Goal: Task Accomplishment & Management: Manage account settings

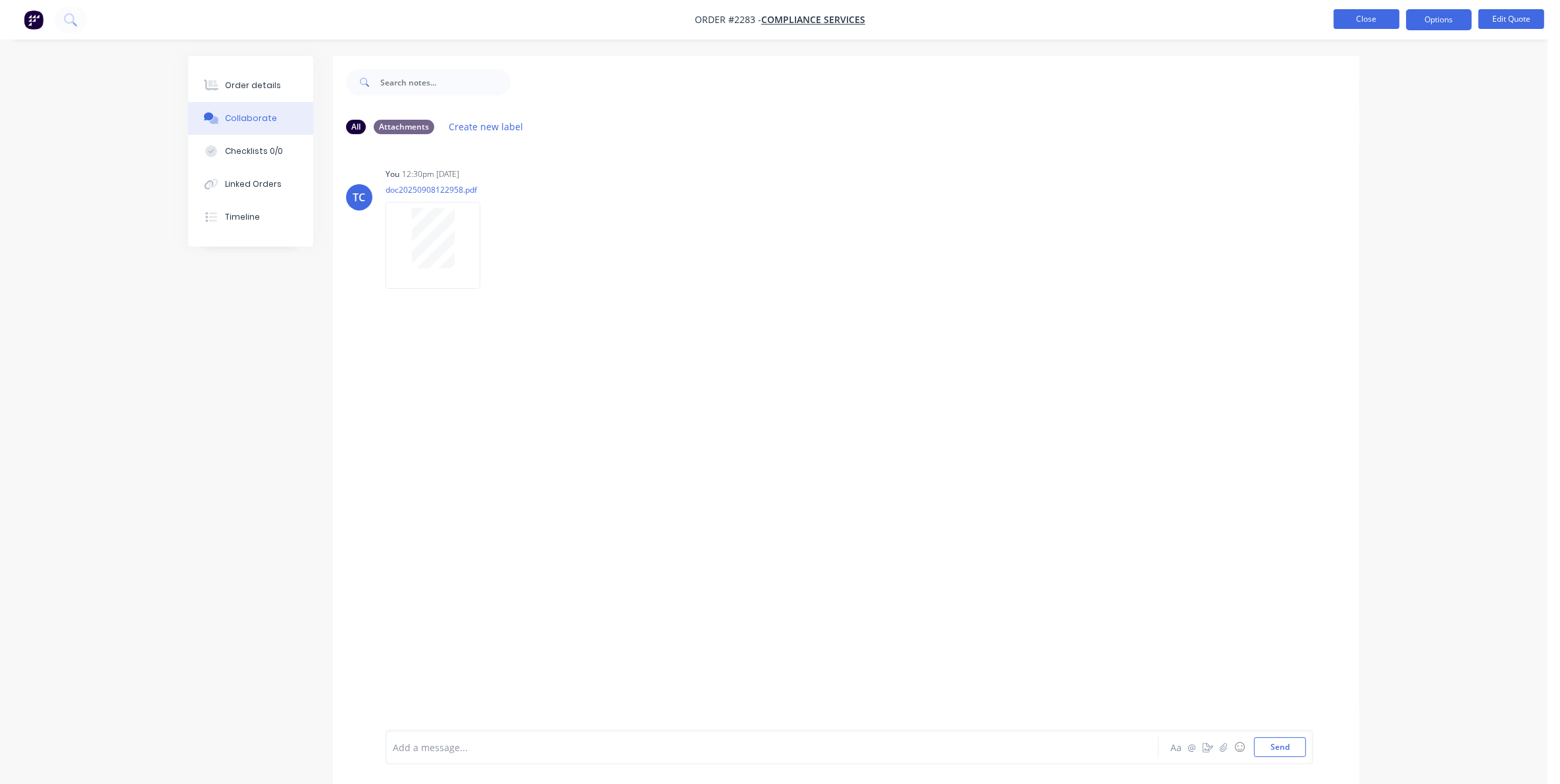
click at [1356, 20] on button "Close" at bounding box center [1367, 19] width 66 height 20
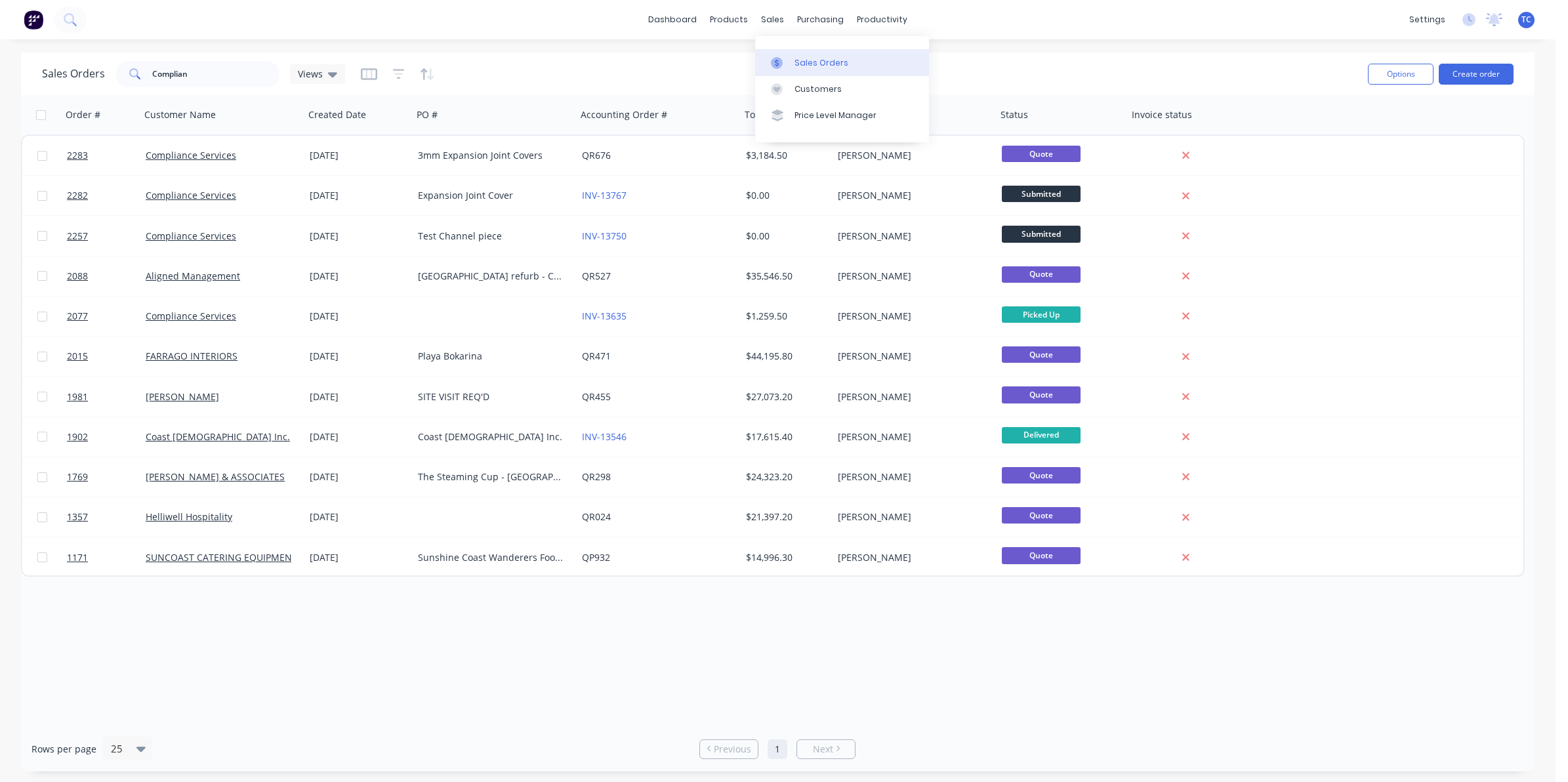
click at [800, 59] on div "Sales Orders" at bounding box center [821, 62] width 54 height 12
click at [809, 62] on div "Sales Orders" at bounding box center [821, 62] width 54 height 12
click at [806, 59] on div "Sales Orders" at bounding box center [821, 62] width 54 height 12
drag, startPoint x: 195, startPoint y: 75, endPoint x: 146, endPoint y: 70, distance: 49.3
click at [146, 70] on div "Complian" at bounding box center [197, 75] width 164 height 27
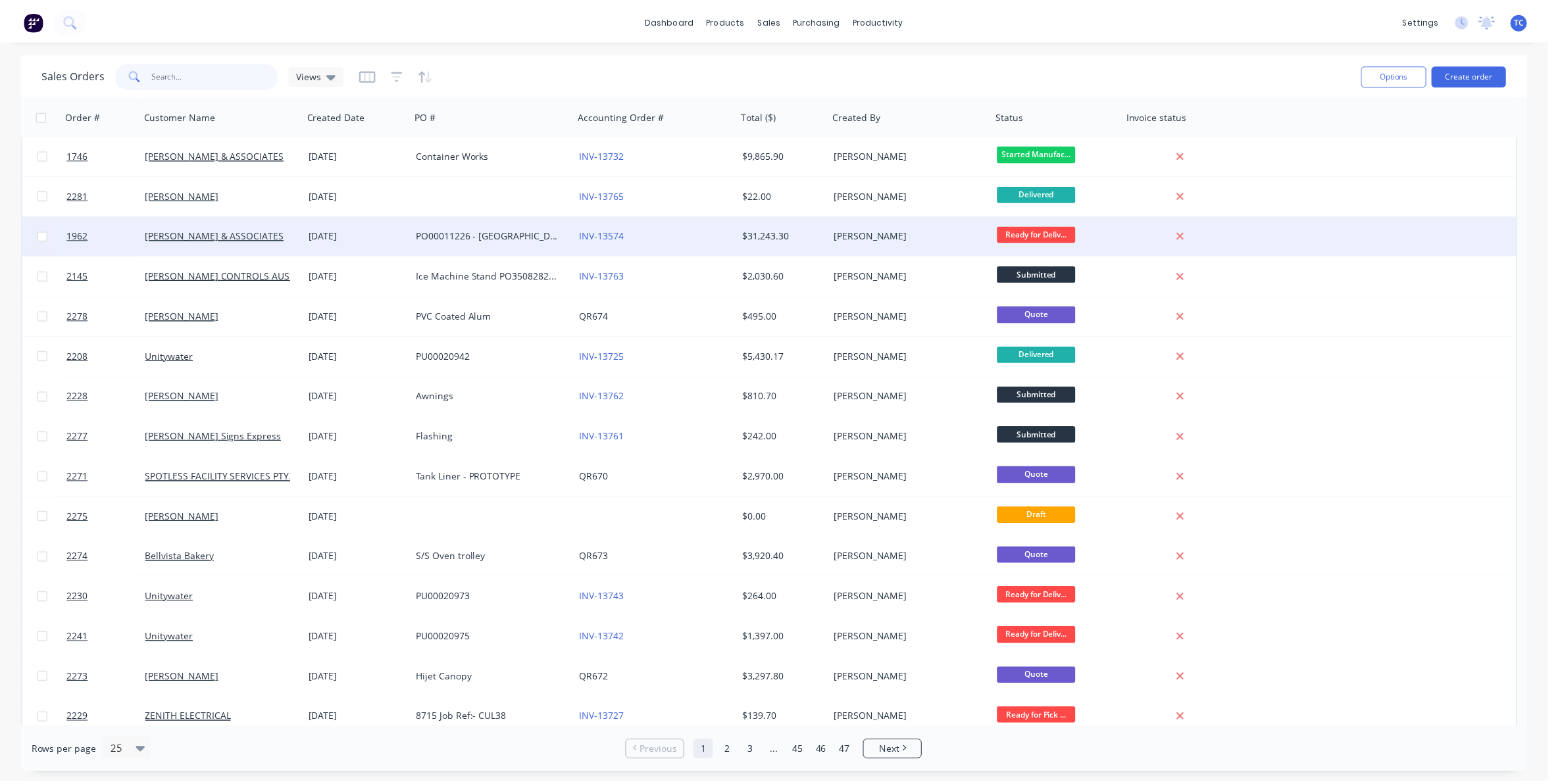
scroll to position [247, 0]
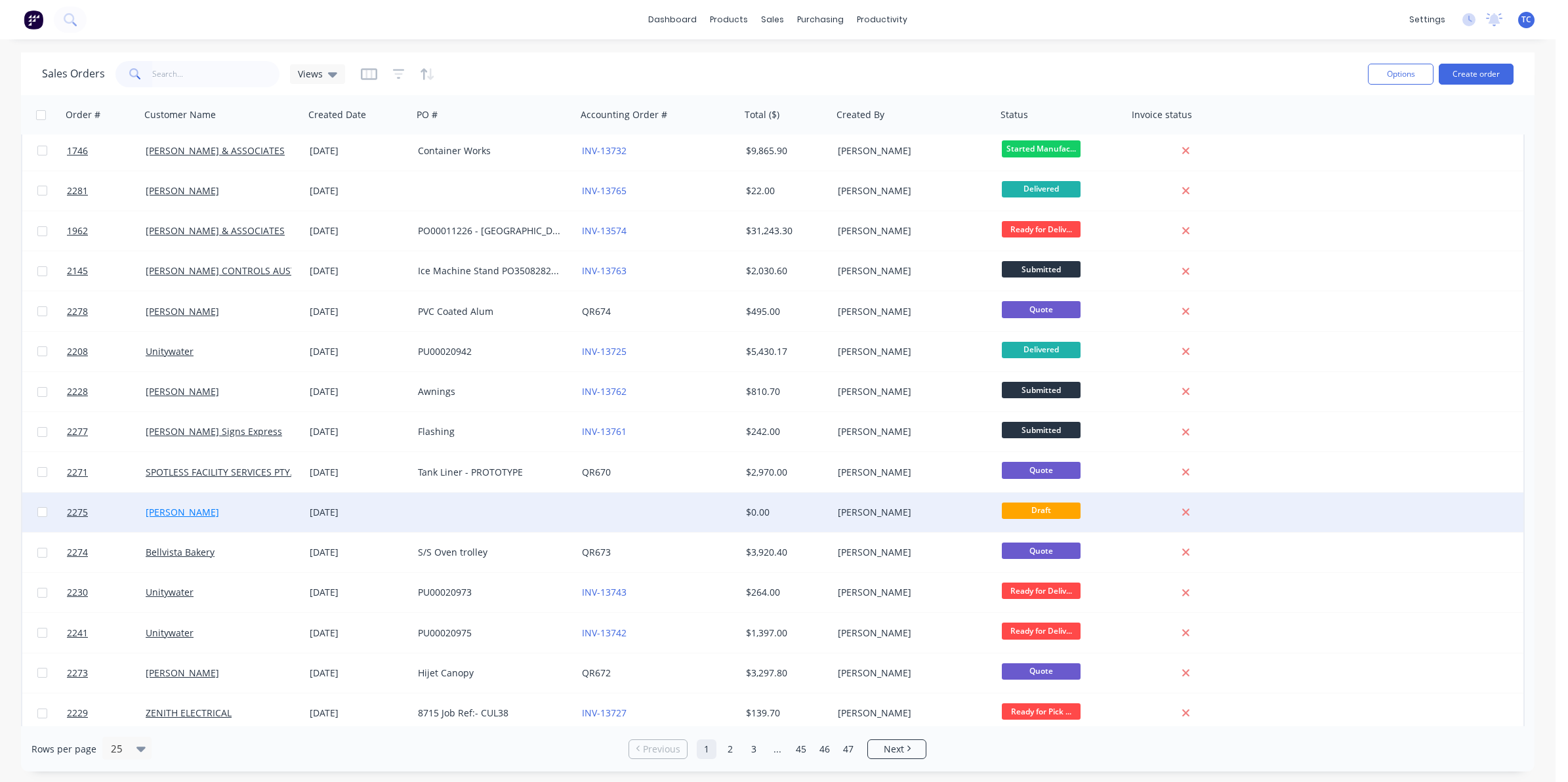
click at [193, 510] on link "[PERSON_NAME]" at bounding box center [182, 512] width 74 height 12
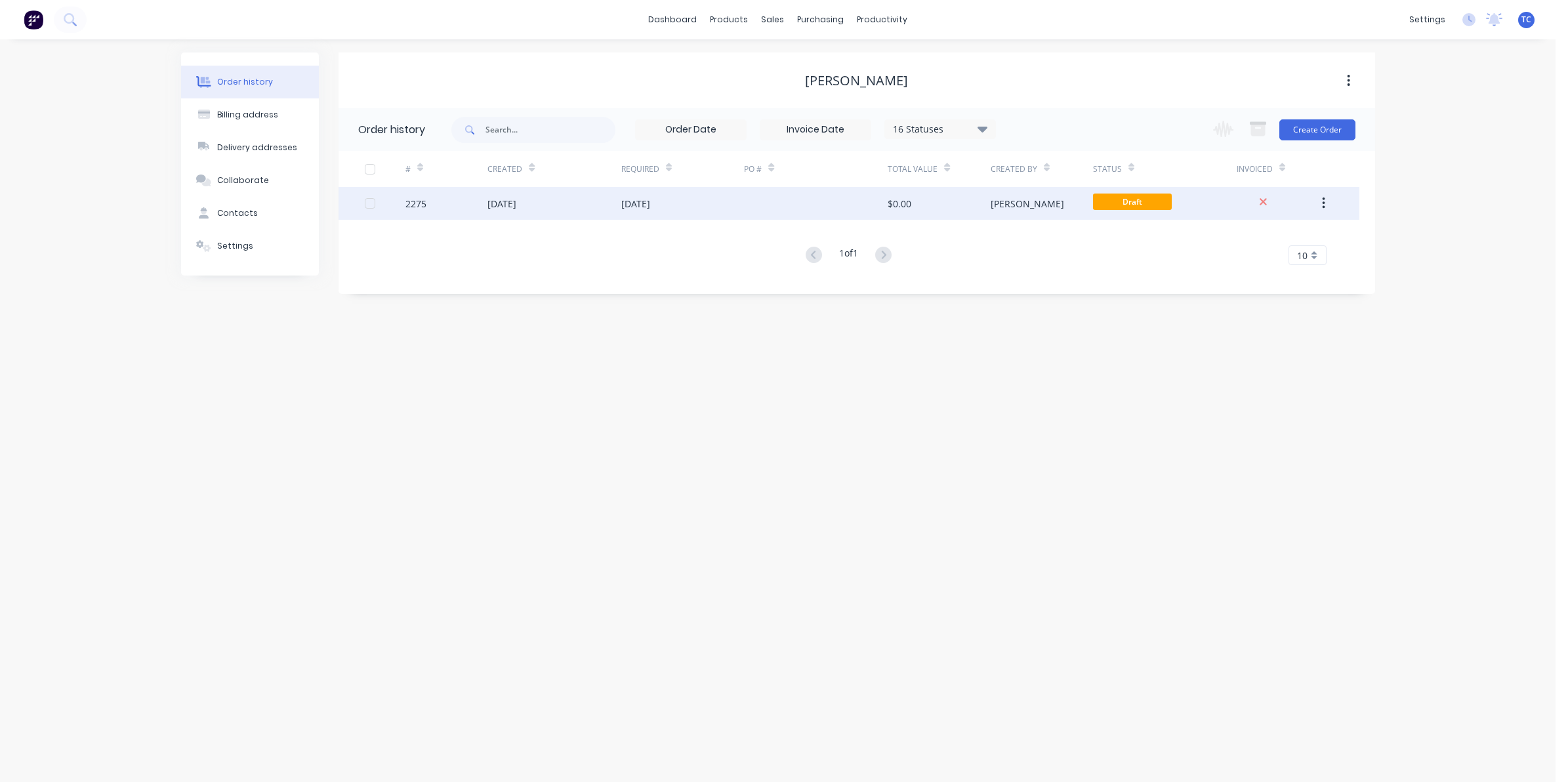
click at [516, 201] on div "[DATE]" at bounding box center [501, 204] width 29 height 14
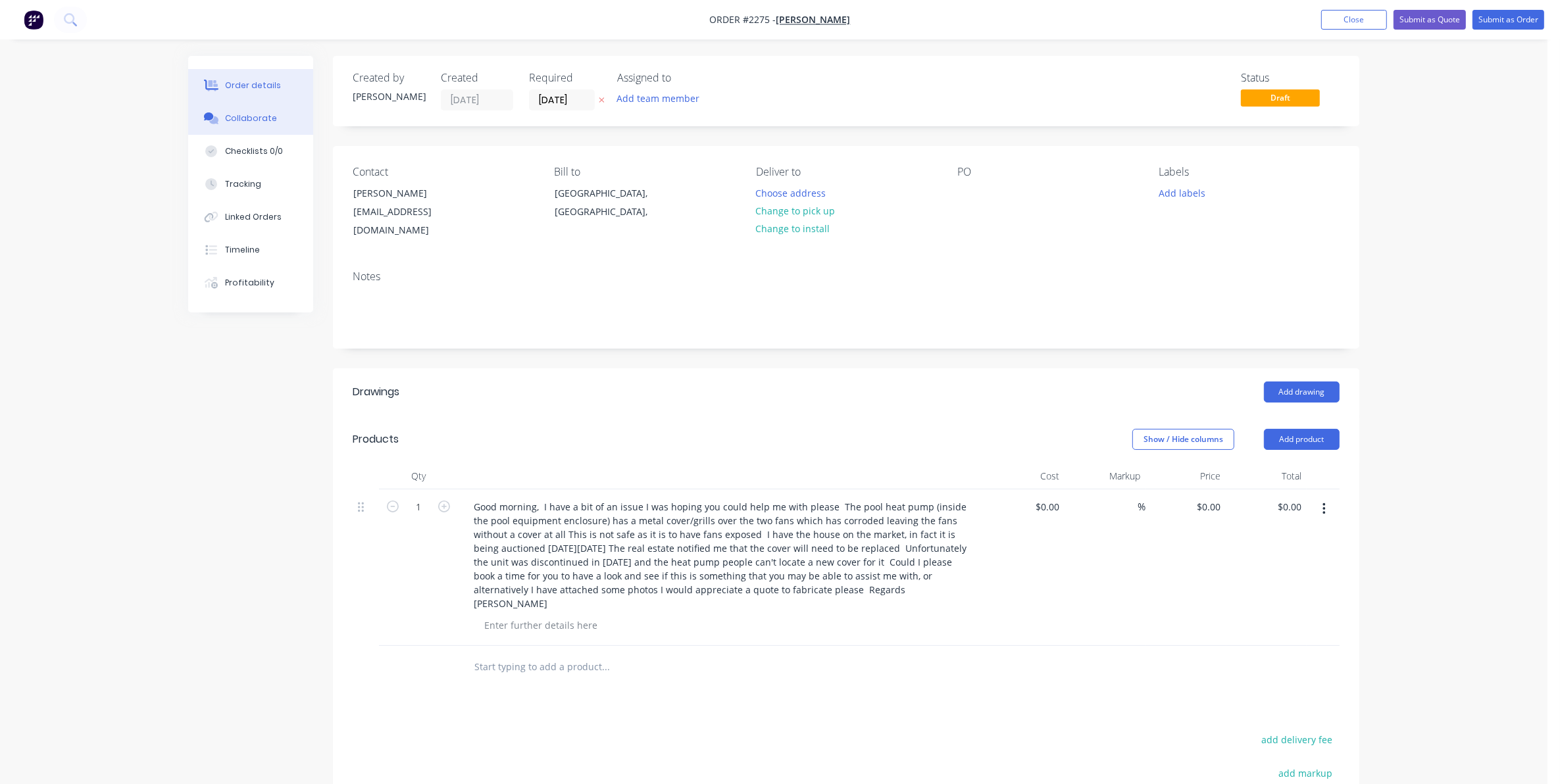
click at [260, 117] on div "Collaborate" at bounding box center [251, 117] width 52 height 12
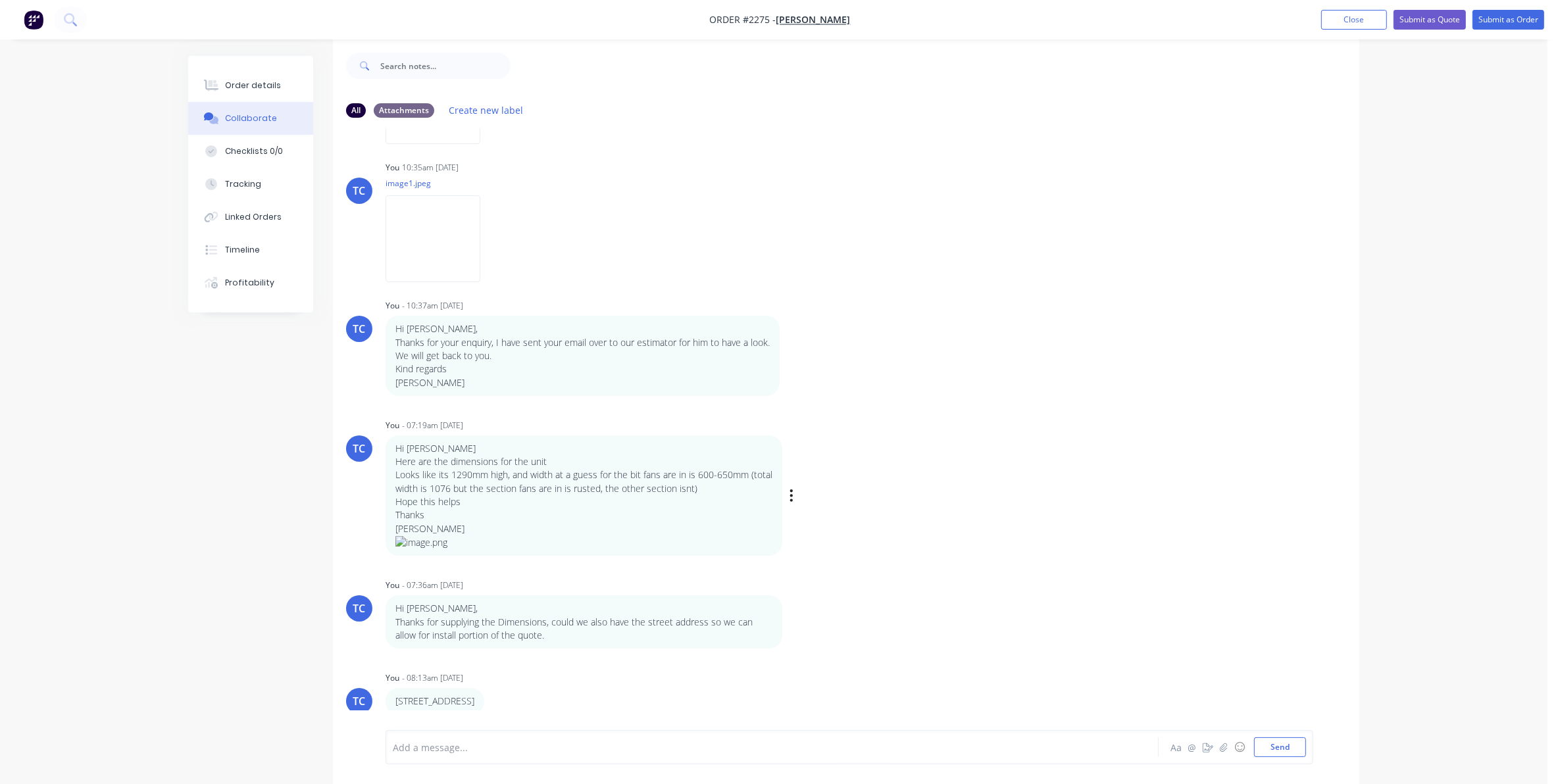
scroll to position [20, 0]
click at [1352, 17] on button "Close" at bounding box center [1354, 20] width 66 height 20
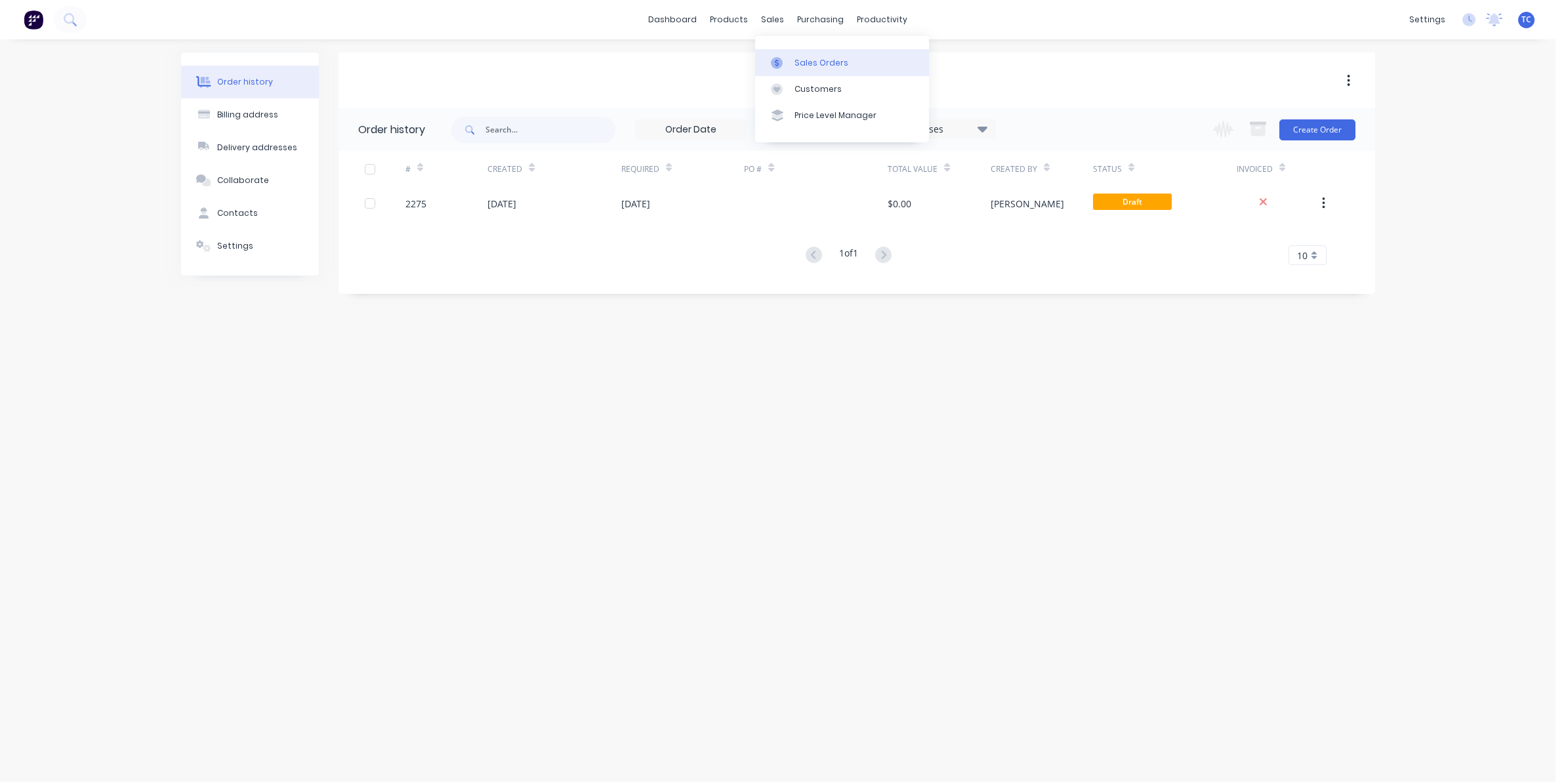
click at [806, 59] on div "Sales Orders" at bounding box center [821, 62] width 54 height 12
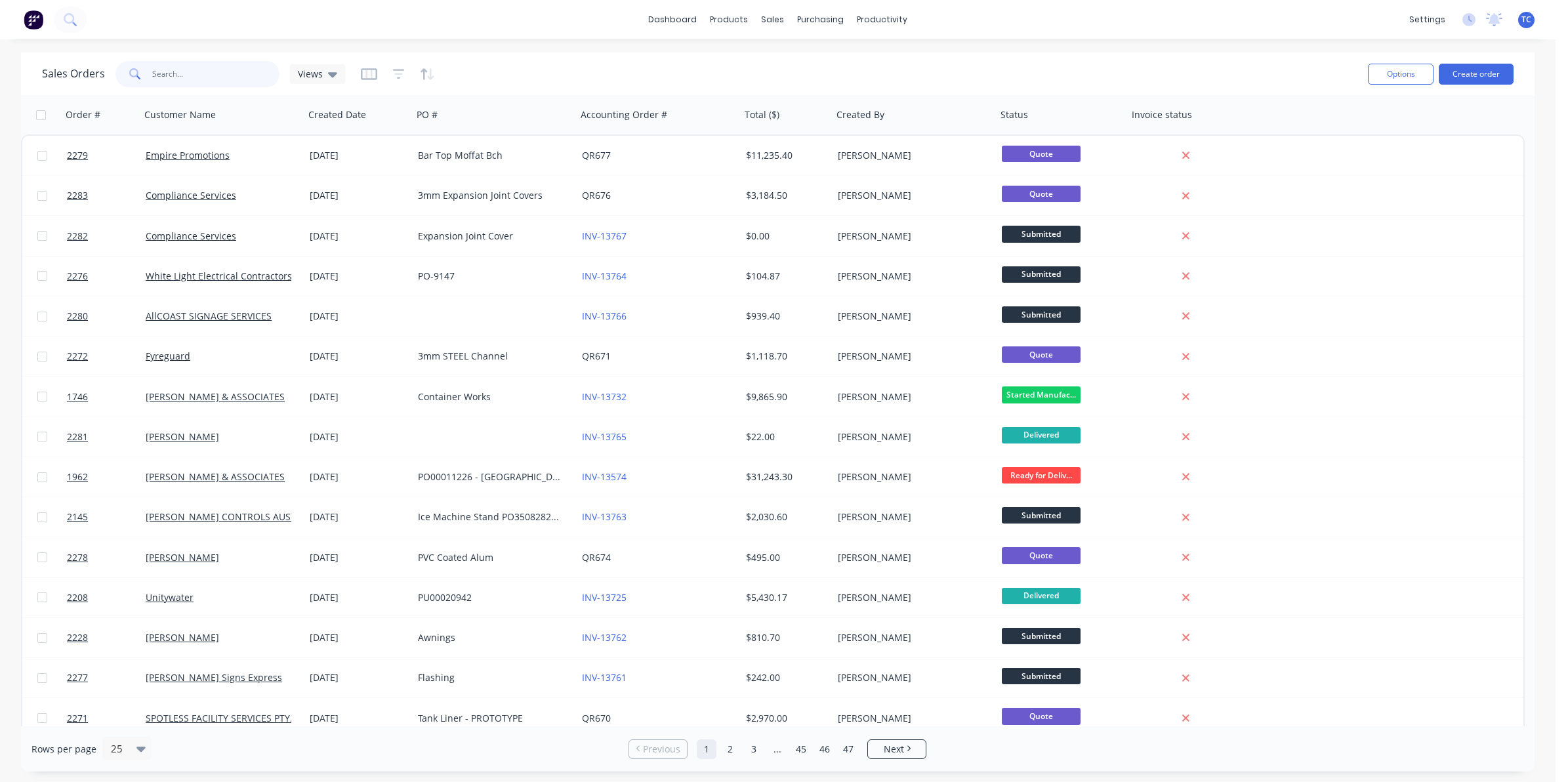
click at [175, 69] on input "text" at bounding box center [217, 75] width 128 height 27
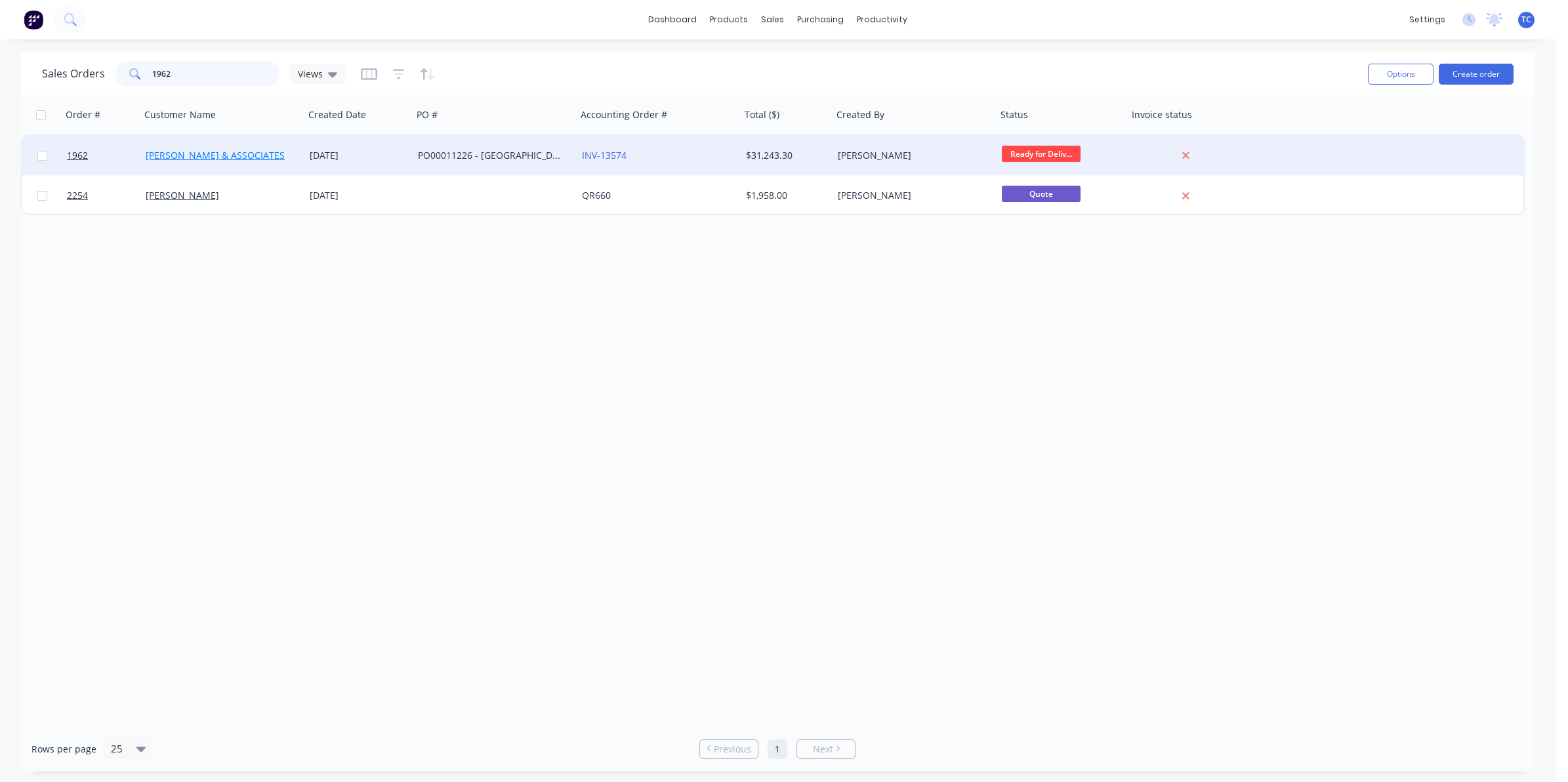
type input "1962"
click at [198, 153] on link "[PERSON_NAME] & ASSOCIATES" at bounding box center [215, 155] width 139 height 12
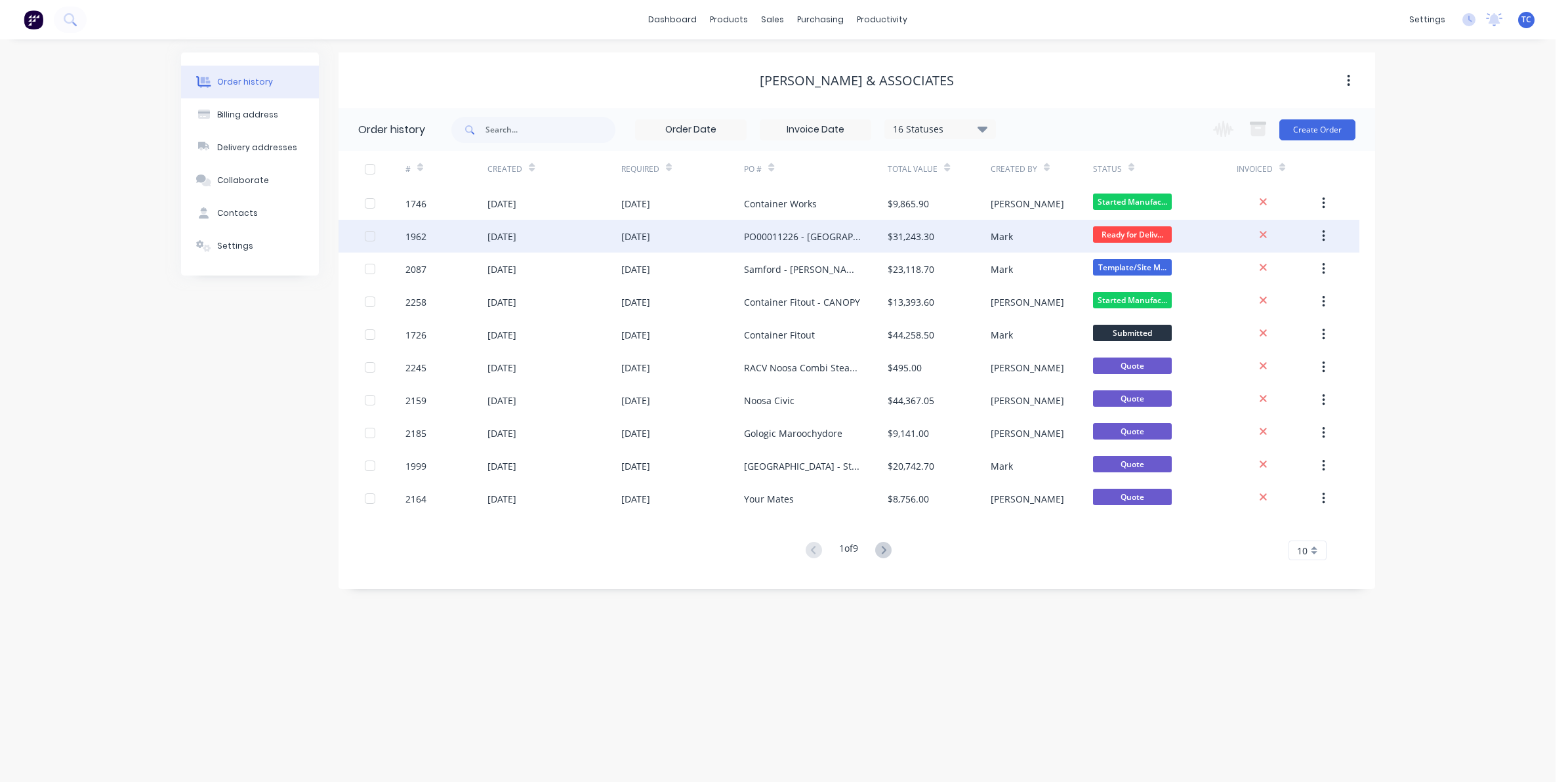
click at [516, 236] on div "[DATE]" at bounding box center [501, 237] width 29 height 14
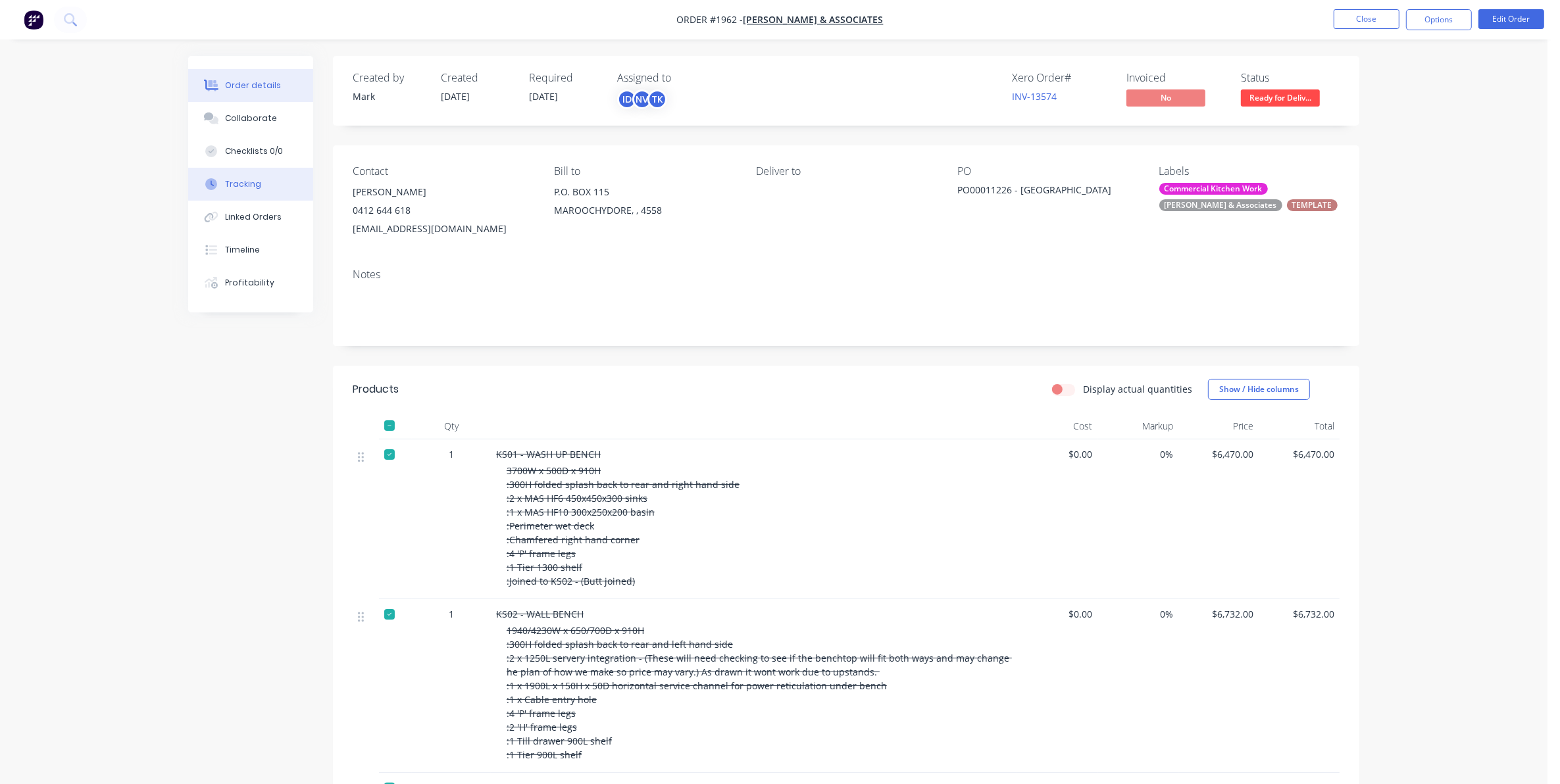
click at [241, 181] on div "Tracking" at bounding box center [243, 183] width 36 height 12
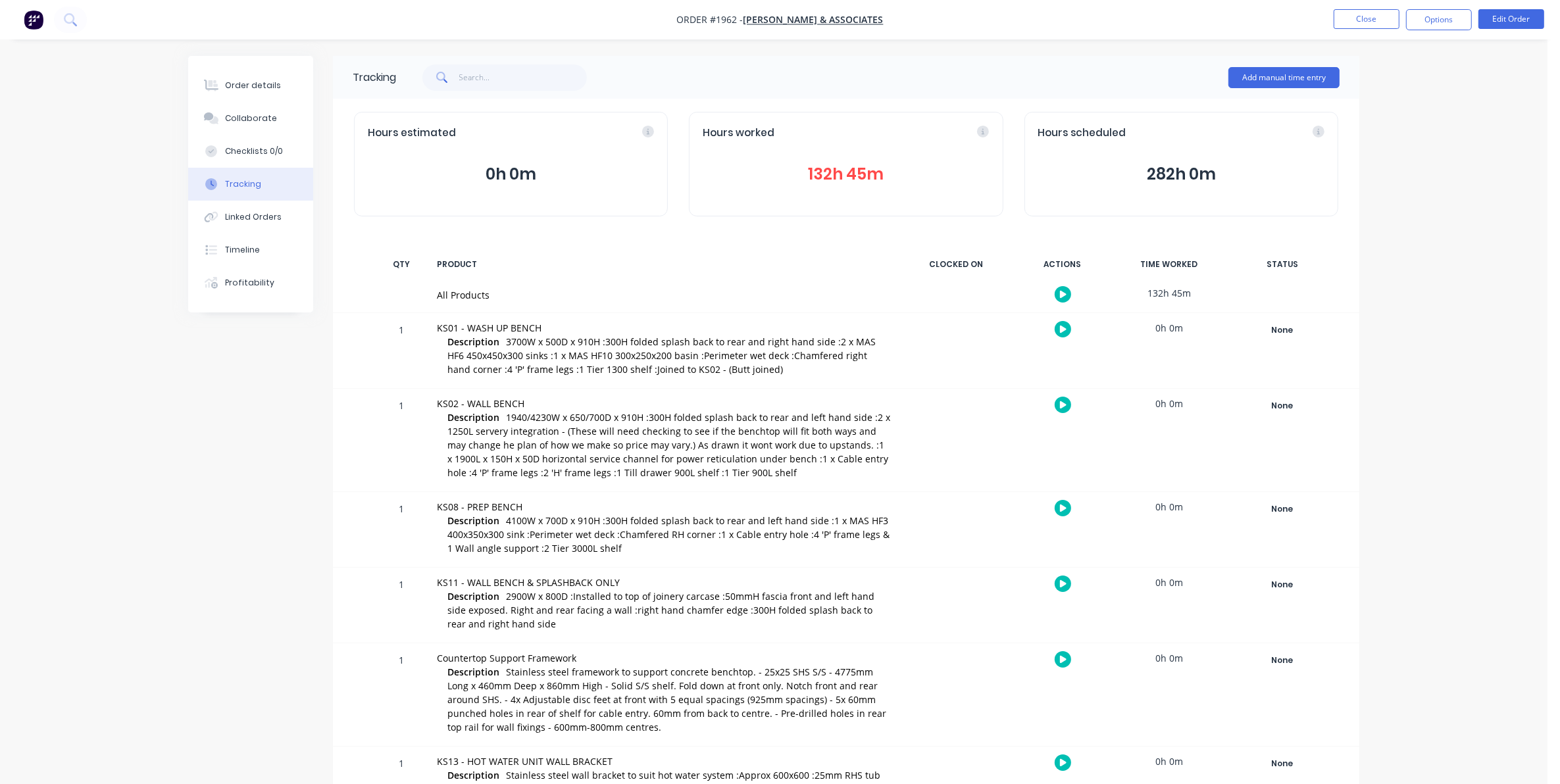
click at [830, 170] on button "132h 45m" at bounding box center [846, 174] width 287 height 25
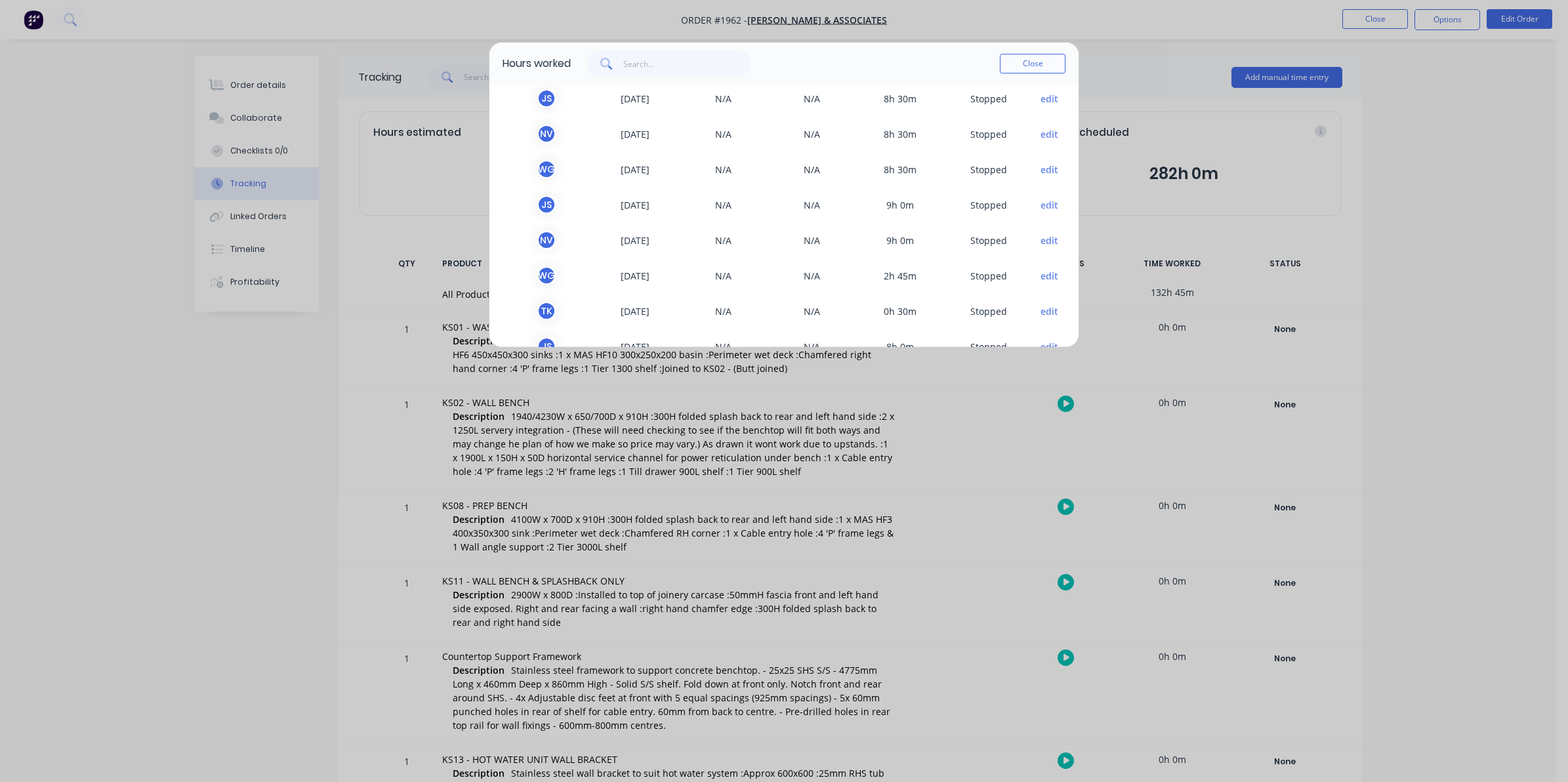
scroll to position [584, 0]
drag, startPoint x: 637, startPoint y: 128, endPoint x: 641, endPoint y: 159, distance: 31.3
click at [641, 159] on div "TEAM MEMBER DATE START TIME FINISH TIME TIME WORKED STATUS N V [DATE] N/A N/A 7…" at bounding box center [784, 216] width 589 height 263
drag, startPoint x: 641, startPoint y: 159, endPoint x: 676, endPoint y: 176, distance: 38.9
click at [674, 175] on div "N V [DATE] N/A N/A 8h 30m S topped edit" at bounding box center [784, 162] width 563 height 36
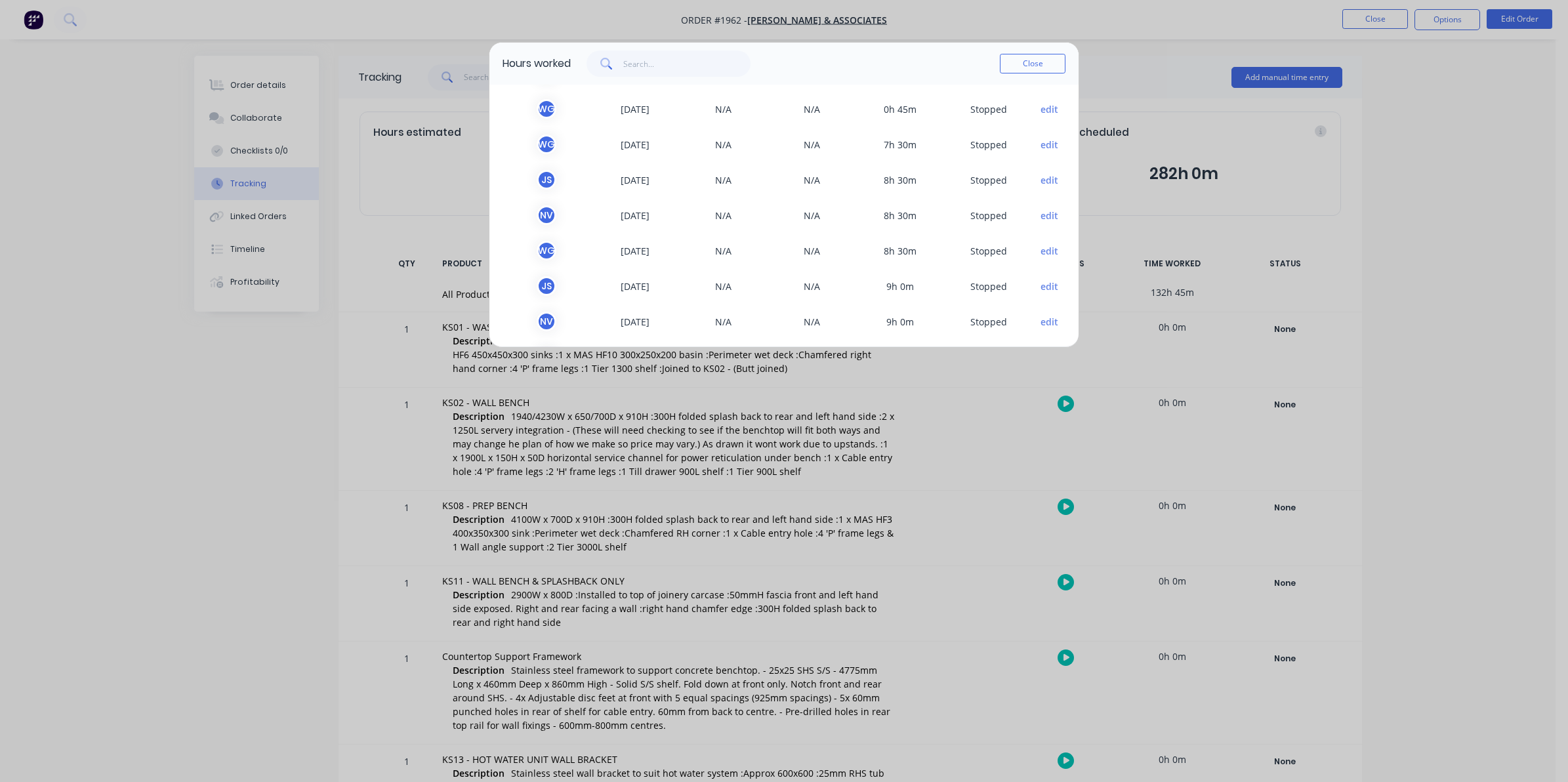
scroll to position [502, 0]
click at [1034, 62] on button "Close" at bounding box center [1033, 64] width 66 height 20
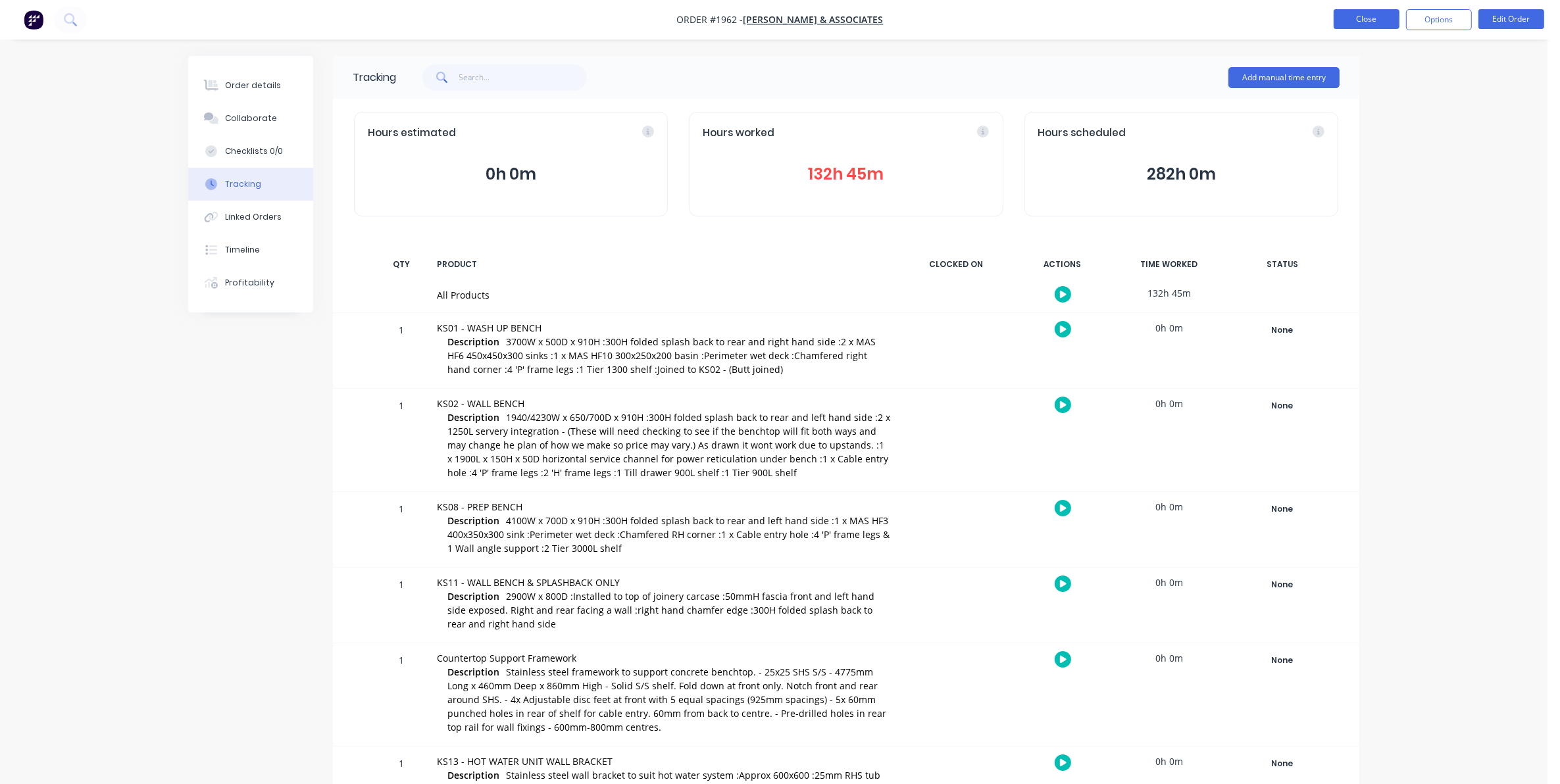
click at [1360, 18] on button "Close" at bounding box center [1367, 19] width 66 height 20
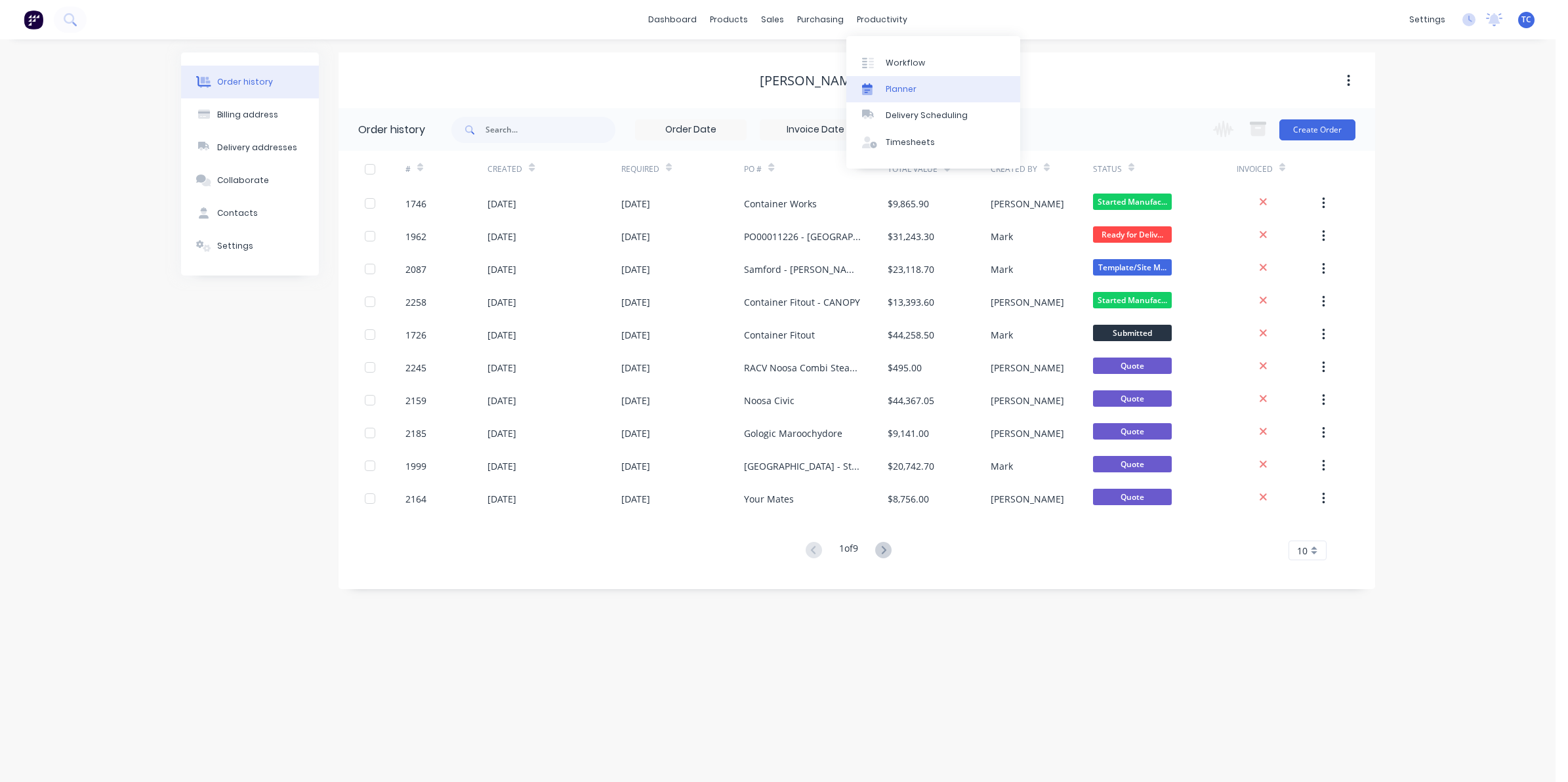
click at [902, 83] on div "Planner" at bounding box center [901, 89] width 31 height 12
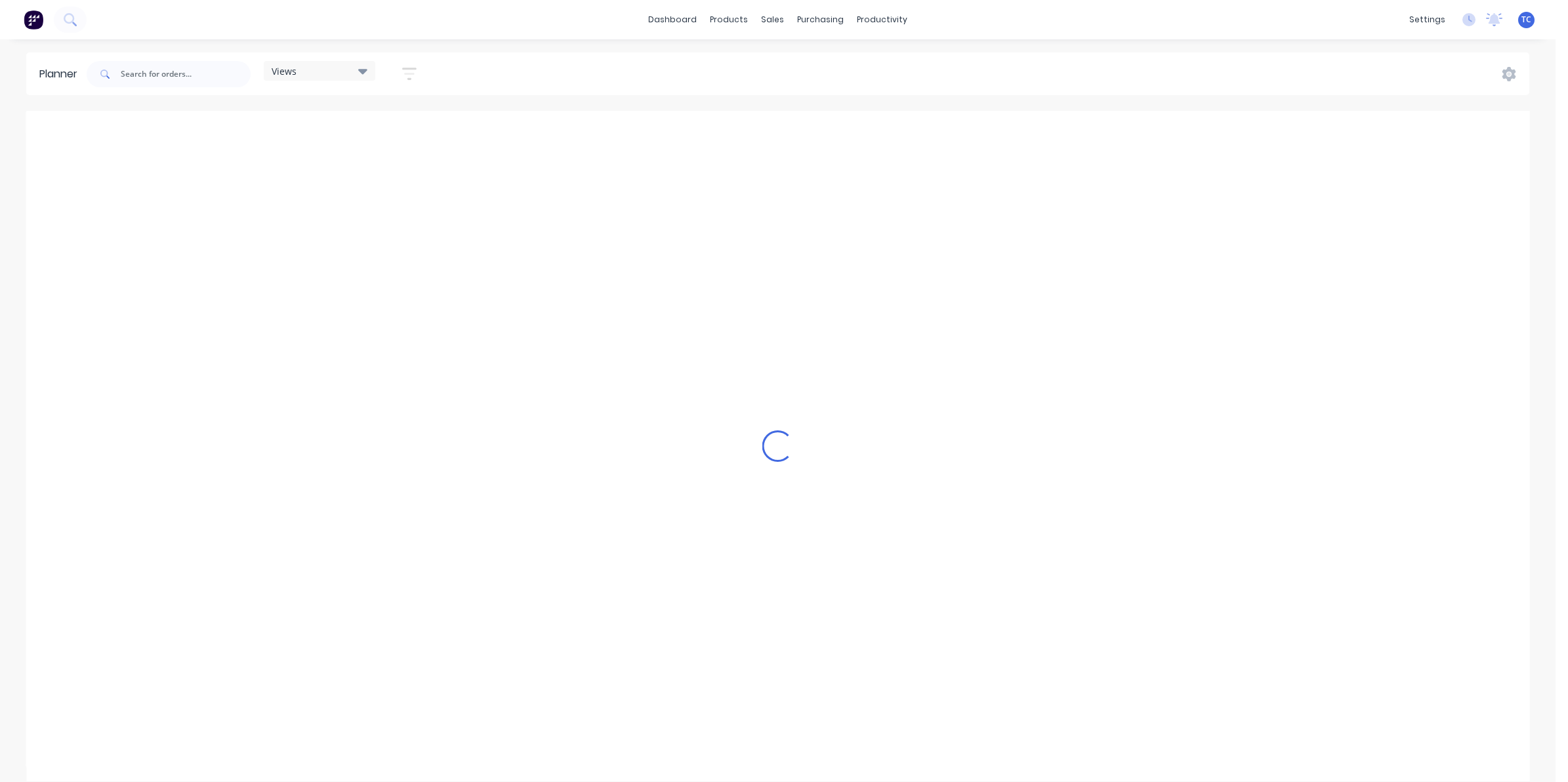
scroll to position [0, 940]
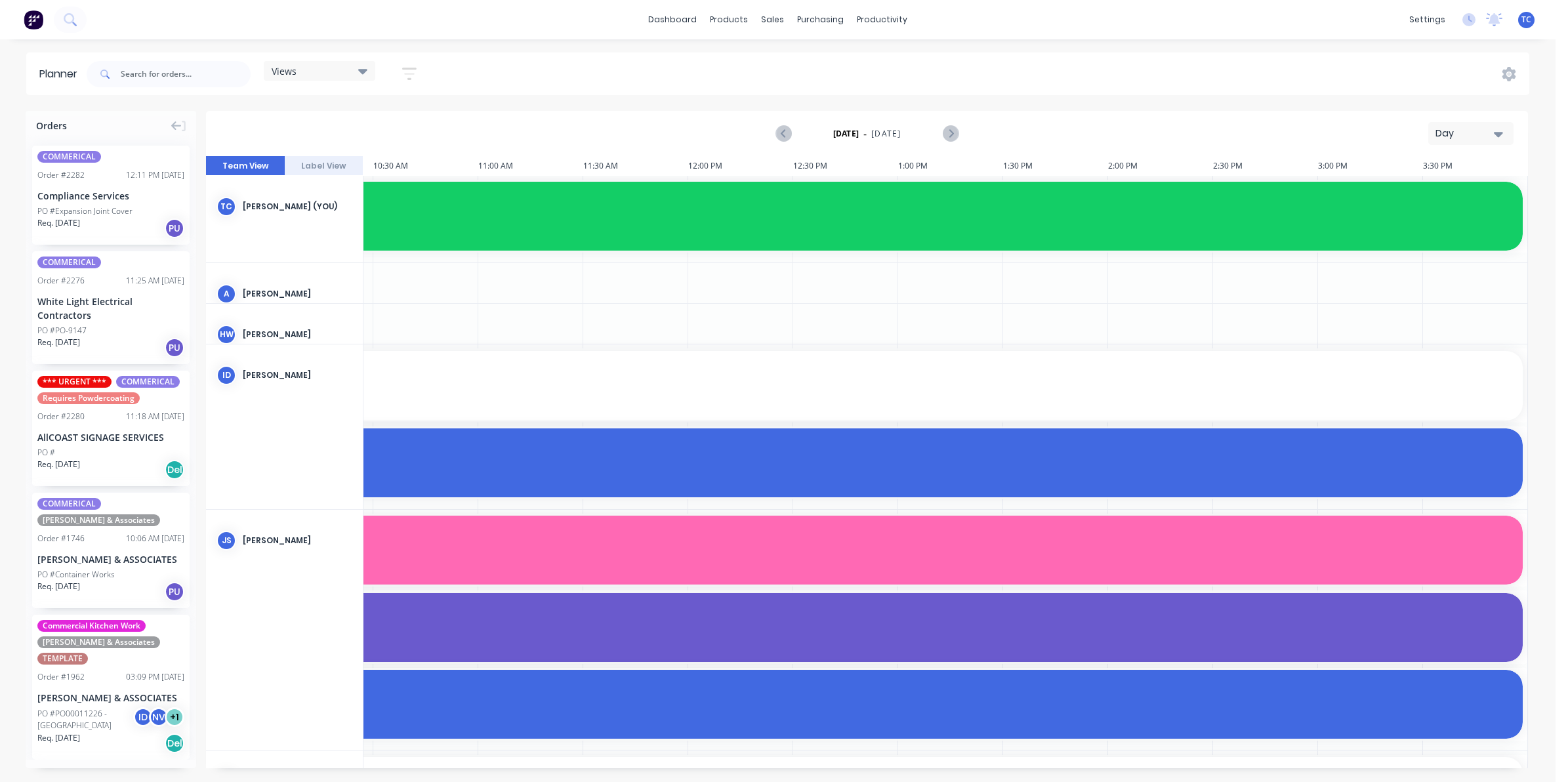
click at [1498, 132] on icon "button" at bounding box center [1499, 135] width 9 height 5
click at [1421, 198] on div "Week" at bounding box center [1447, 196] width 130 height 27
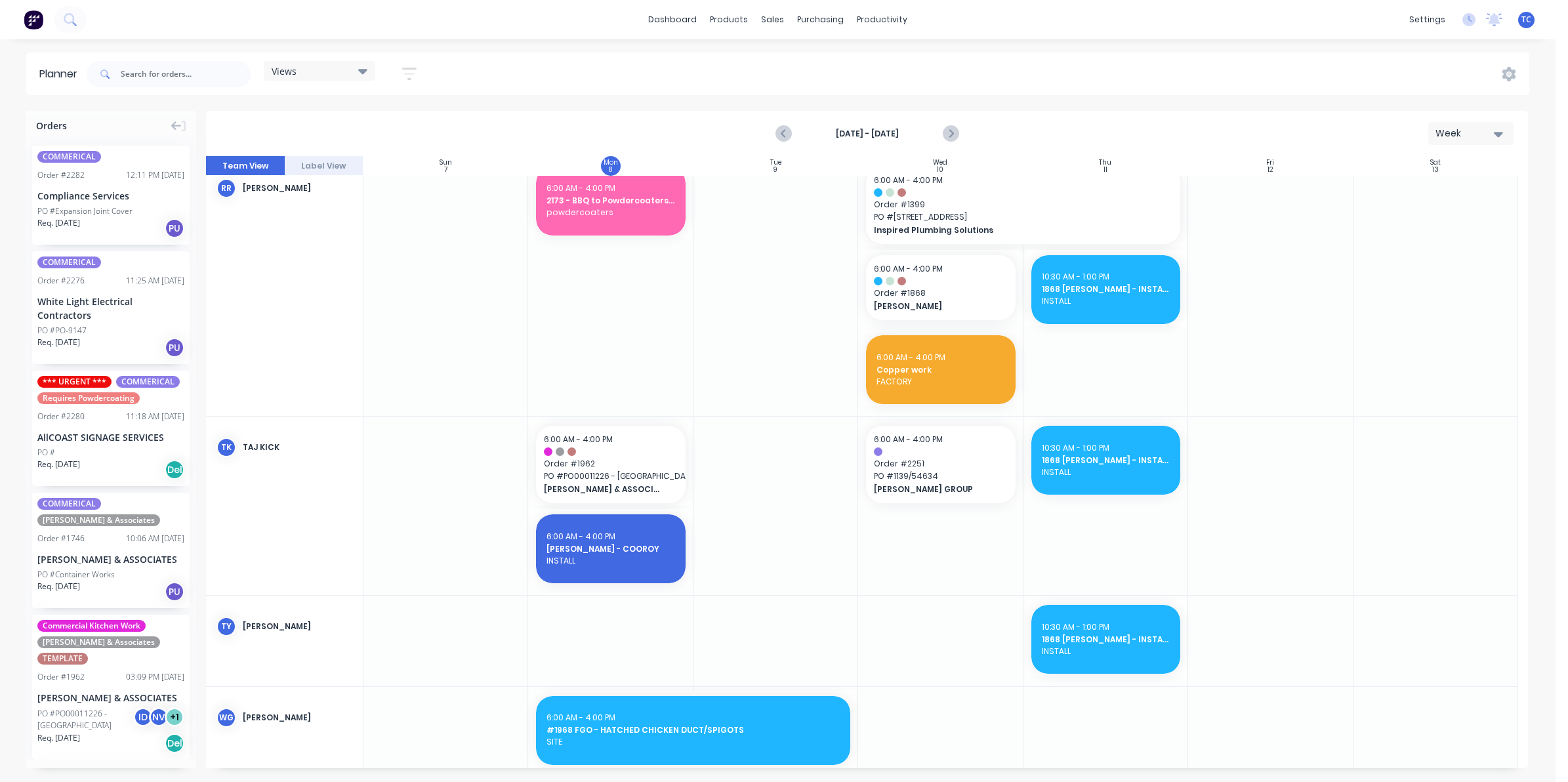
scroll to position [1592, 0]
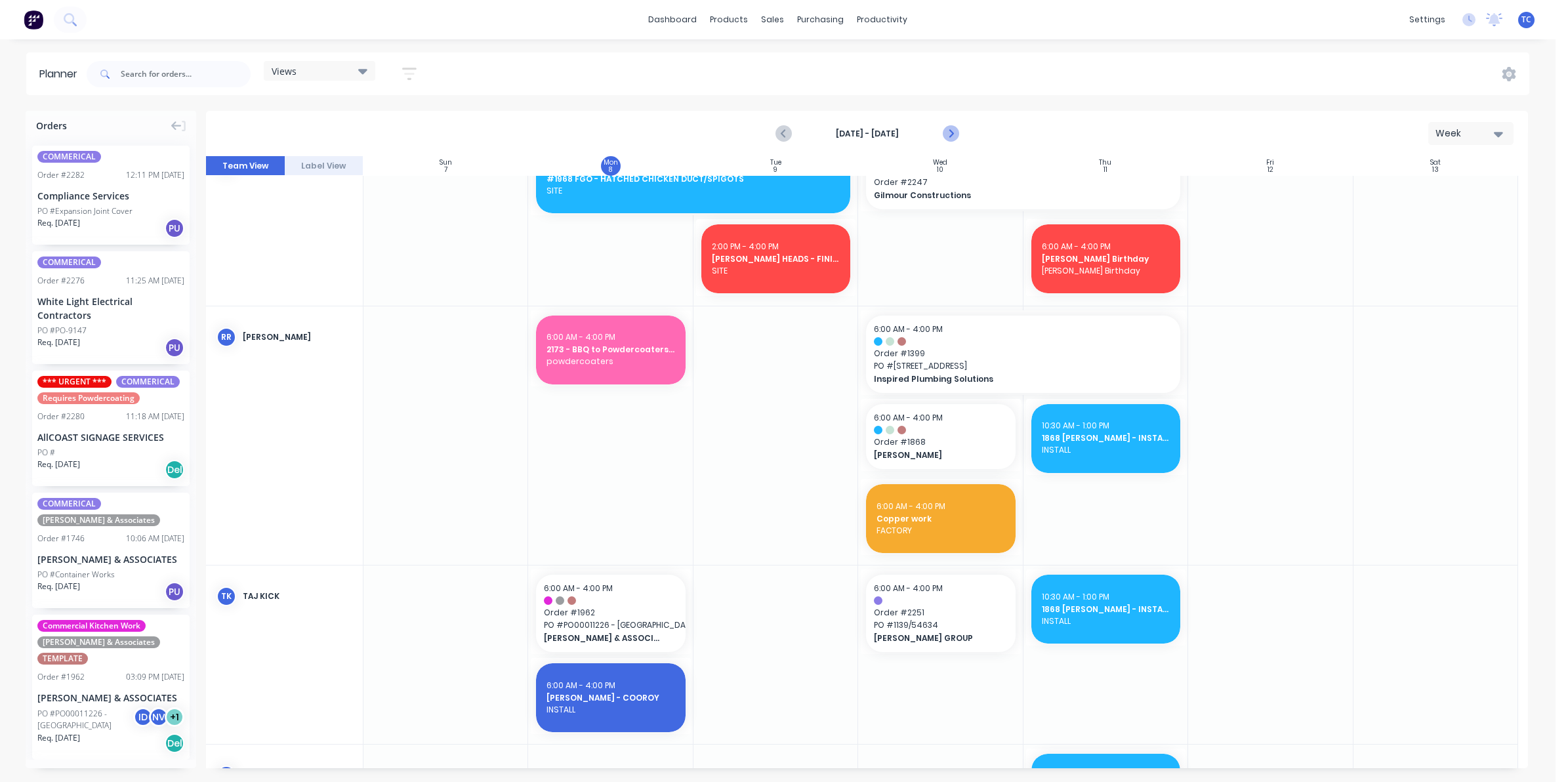
click at [949, 130] on icon "Next page" at bounding box center [949, 134] width 6 height 11
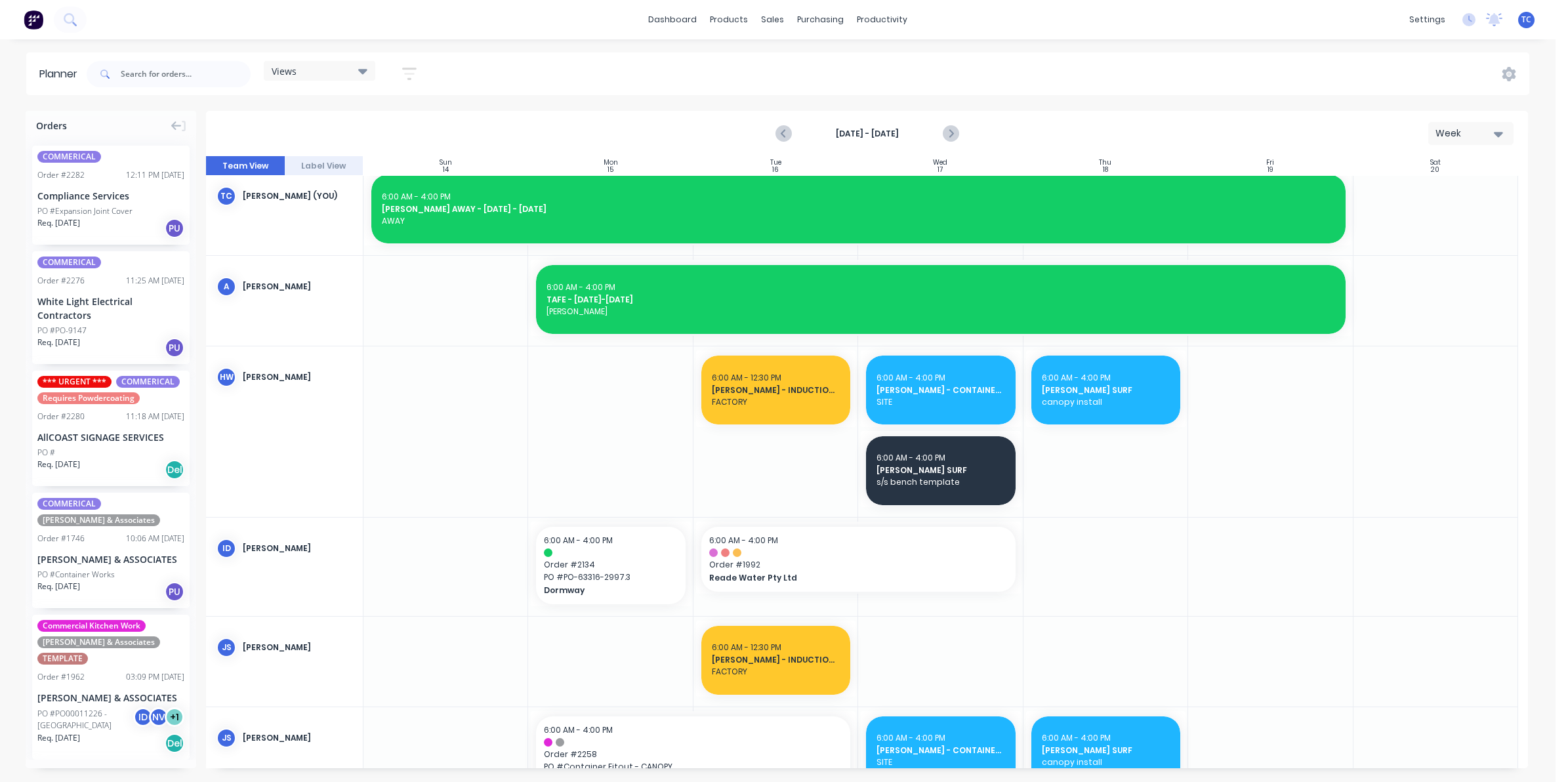
scroll to position [0, 0]
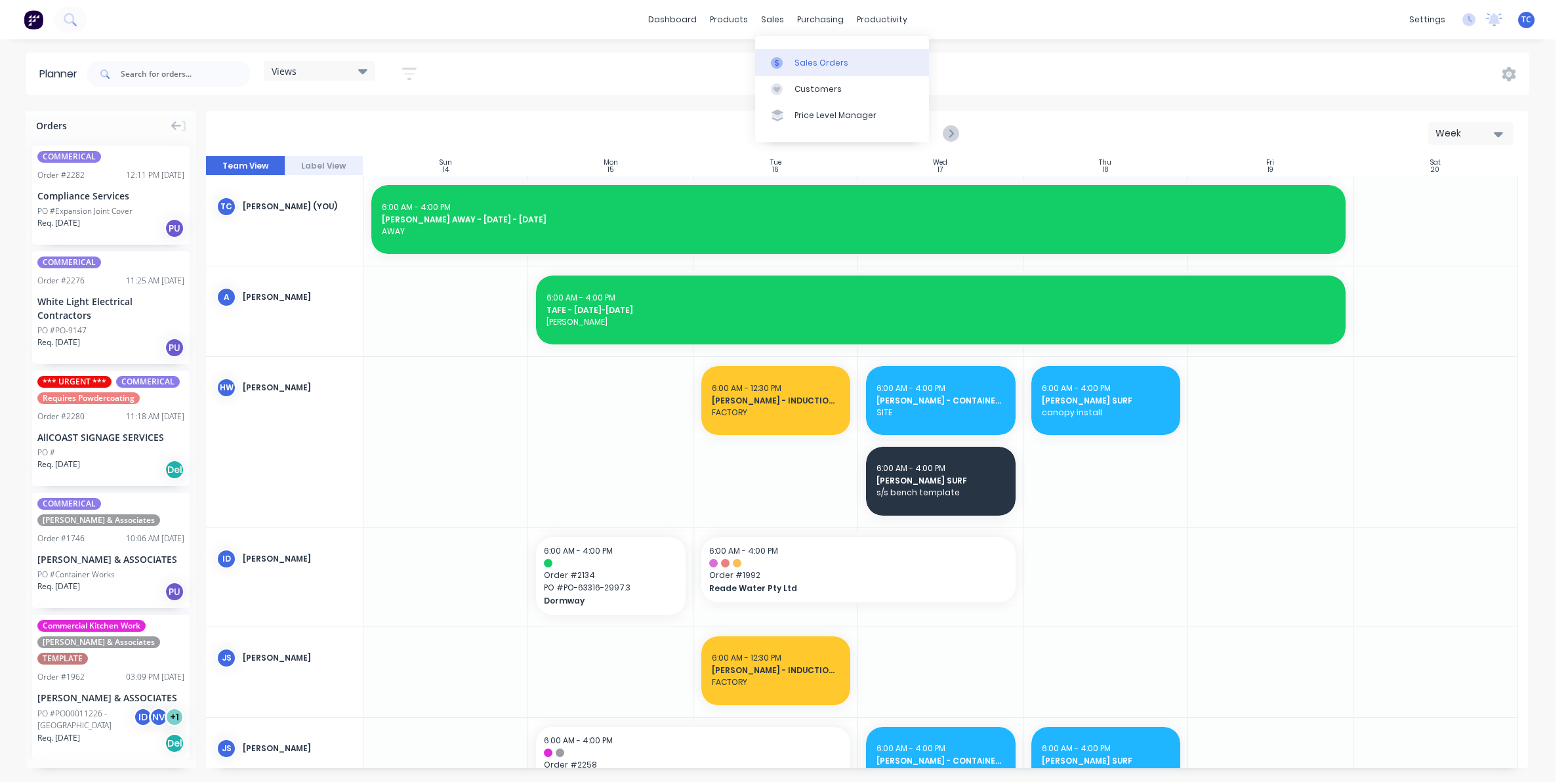
click at [818, 59] on div "Sales Orders" at bounding box center [821, 62] width 54 height 12
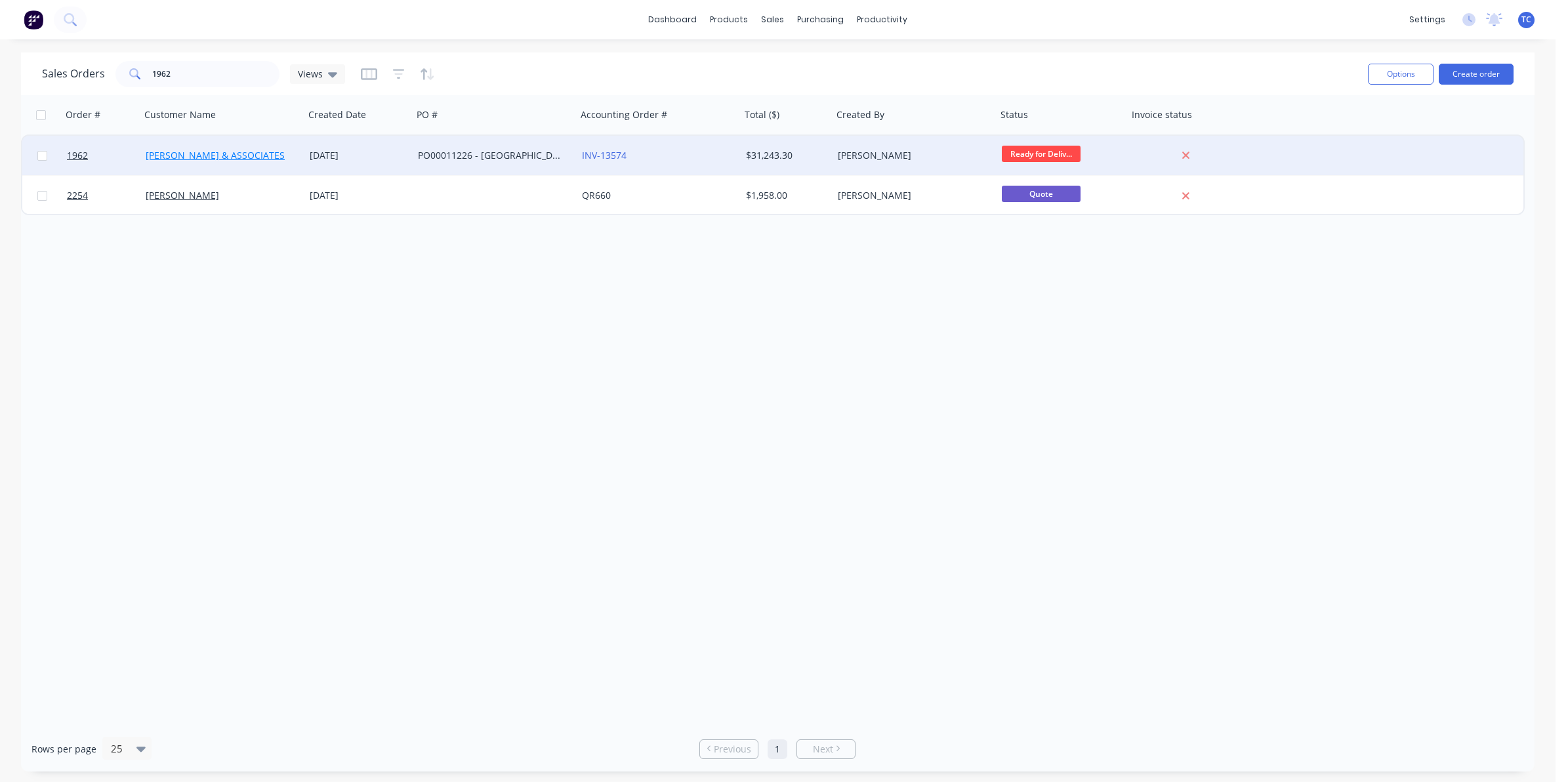
click at [210, 154] on link "[PERSON_NAME] & ASSOCIATES" at bounding box center [215, 155] width 139 height 12
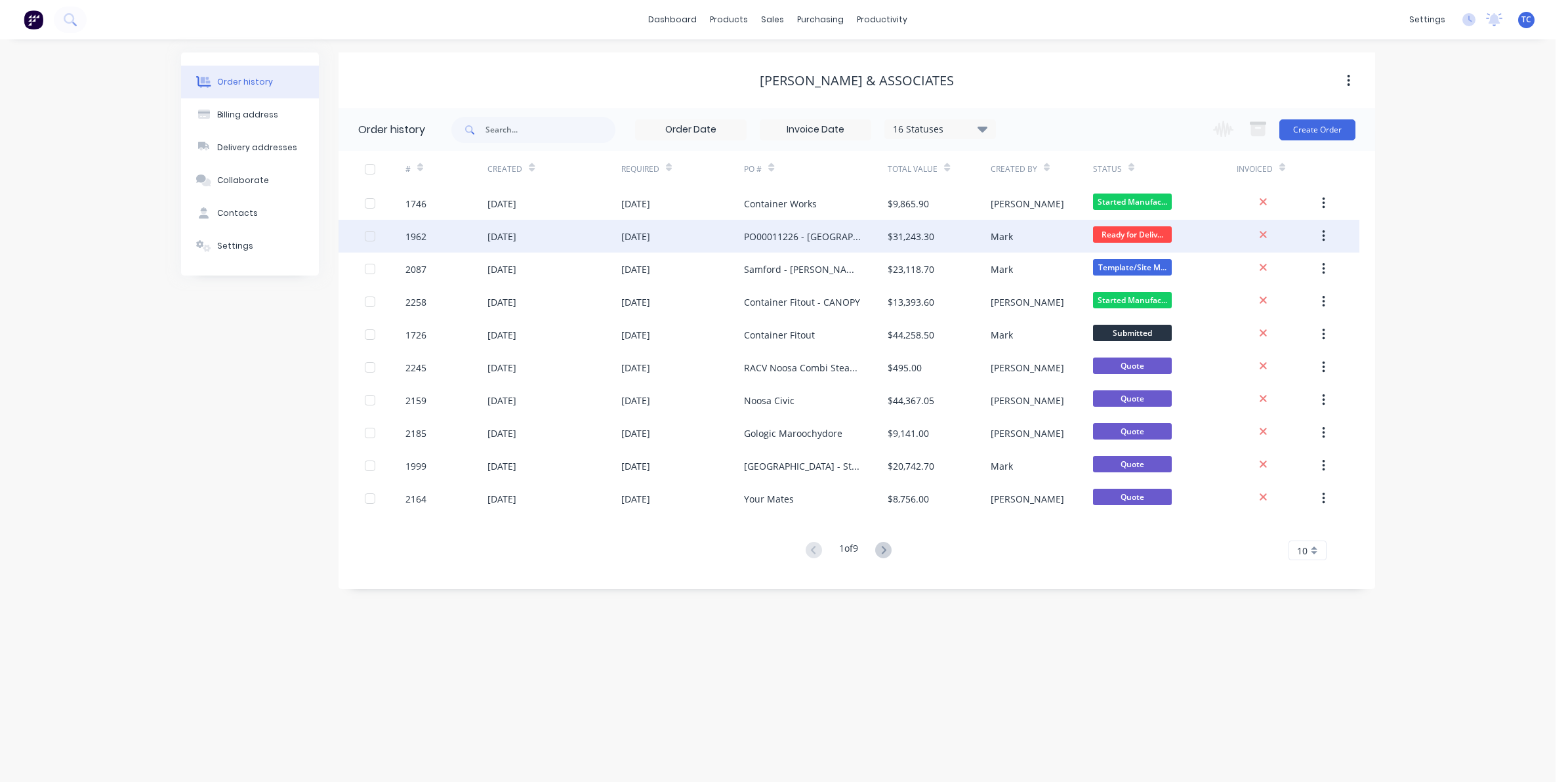
click at [505, 238] on div "[DATE]" at bounding box center [501, 237] width 29 height 14
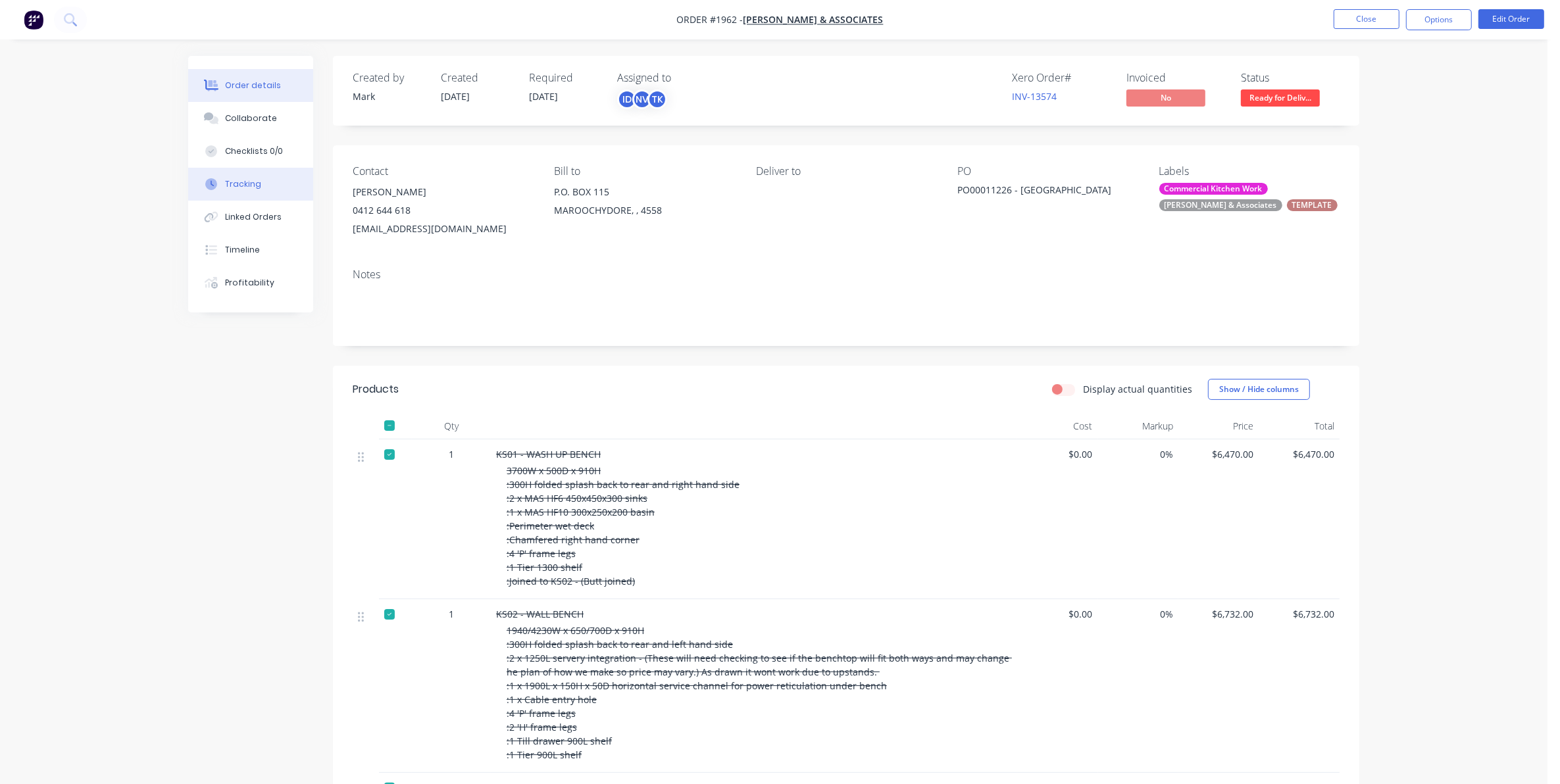
click at [248, 185] on div "Tracking" at bounding box center [243, 183] width 36 height 12
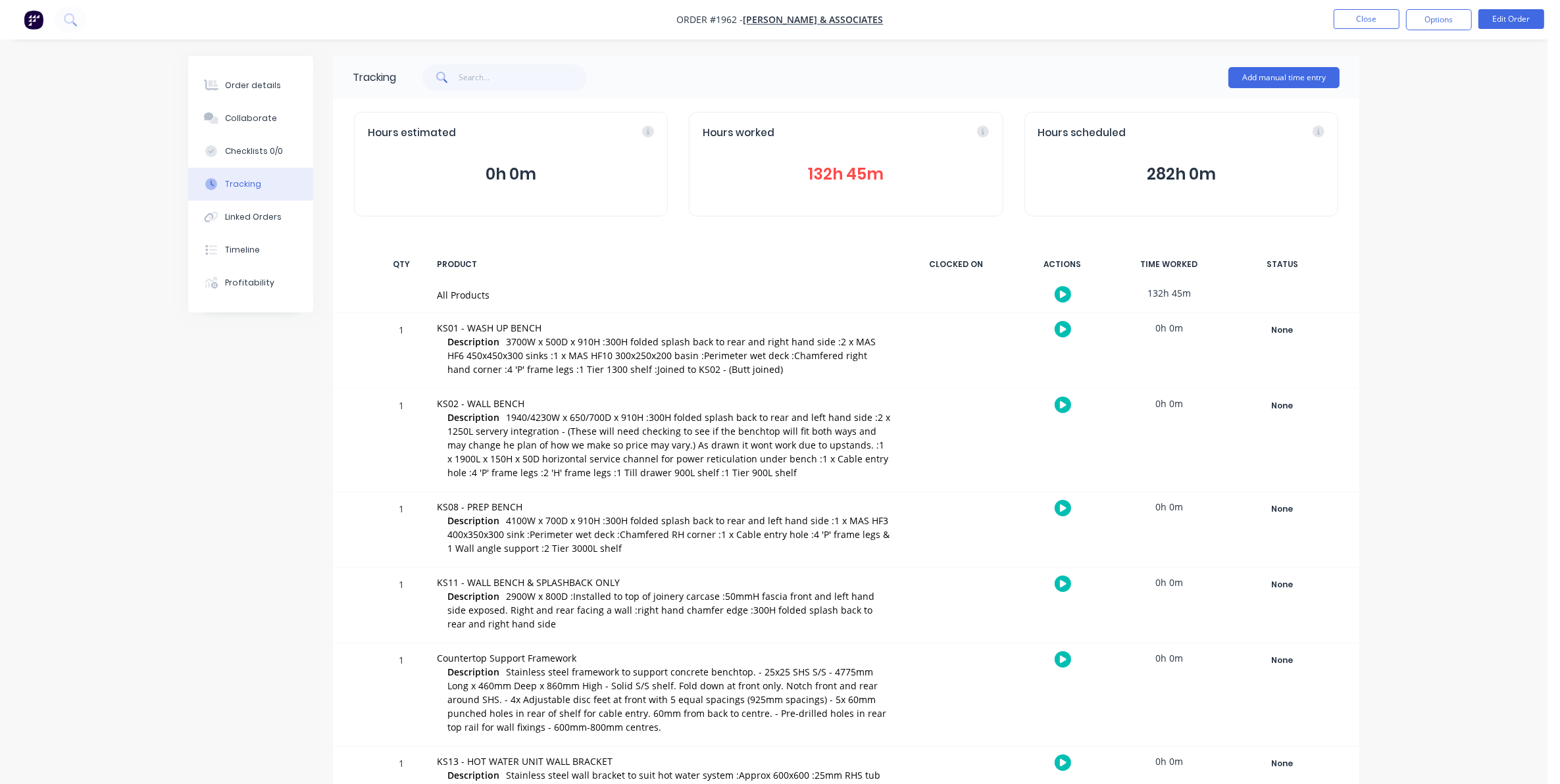
click at [842, 170] on button "132h 45m" at bounding box center [846, 174] width 287 height 25
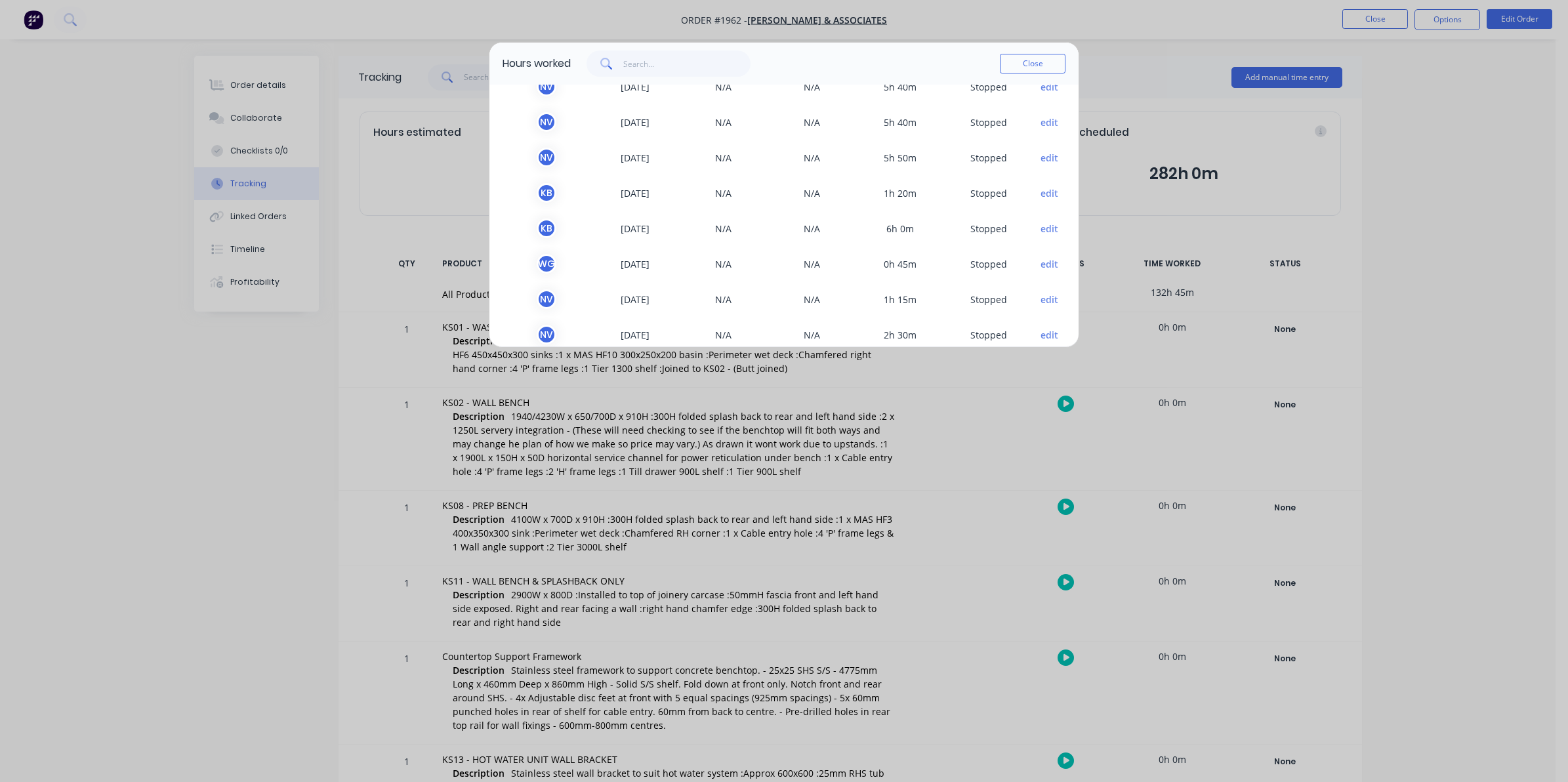
scroll to position [10, 0]
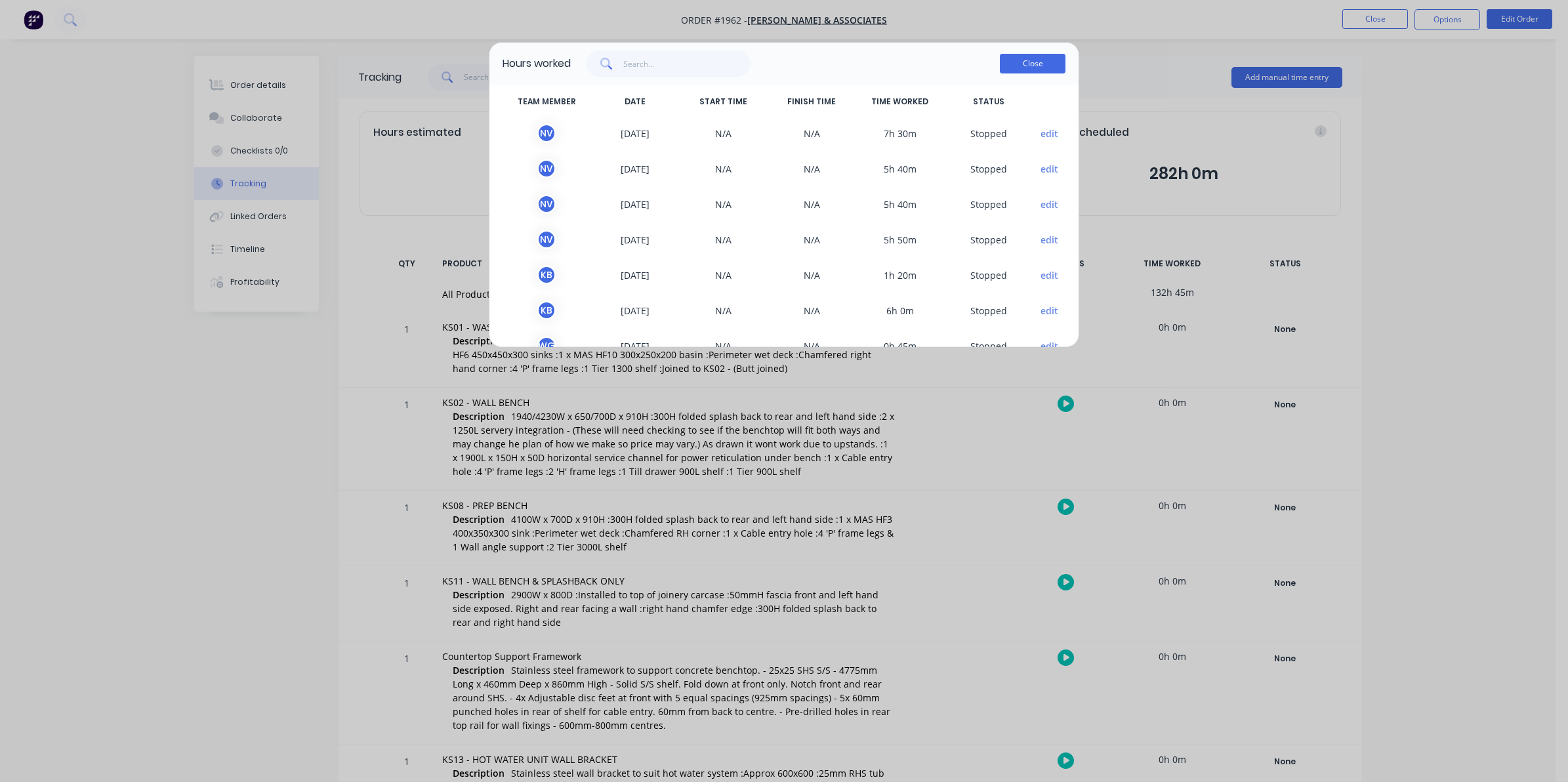
click at [1018, 58] on button "Close" at bounding box center [1033, 64] width 66 height 20
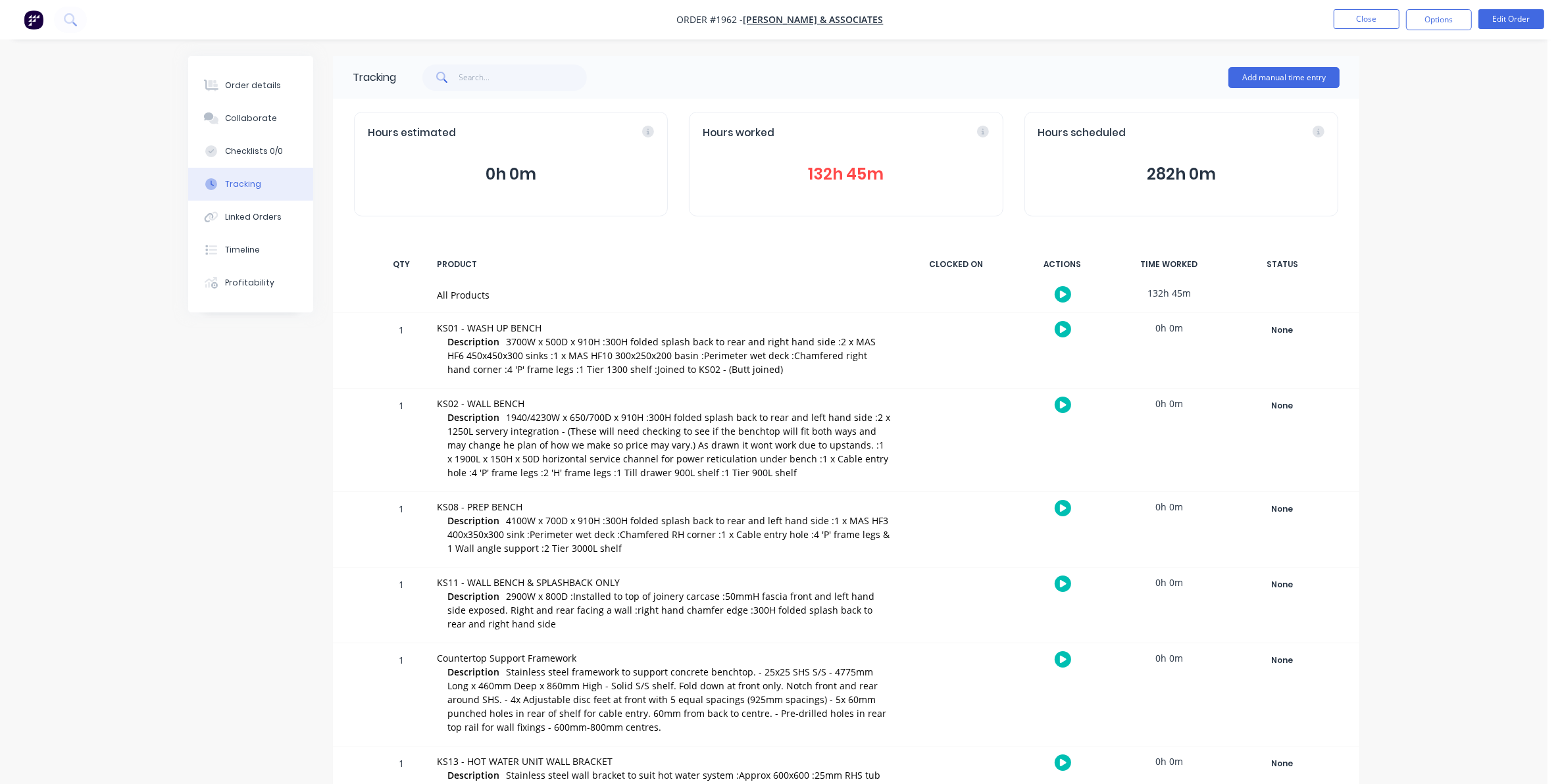
click at [842, 170] on button "132h 45m" at bounding box center [846, 174] width 287 height 25
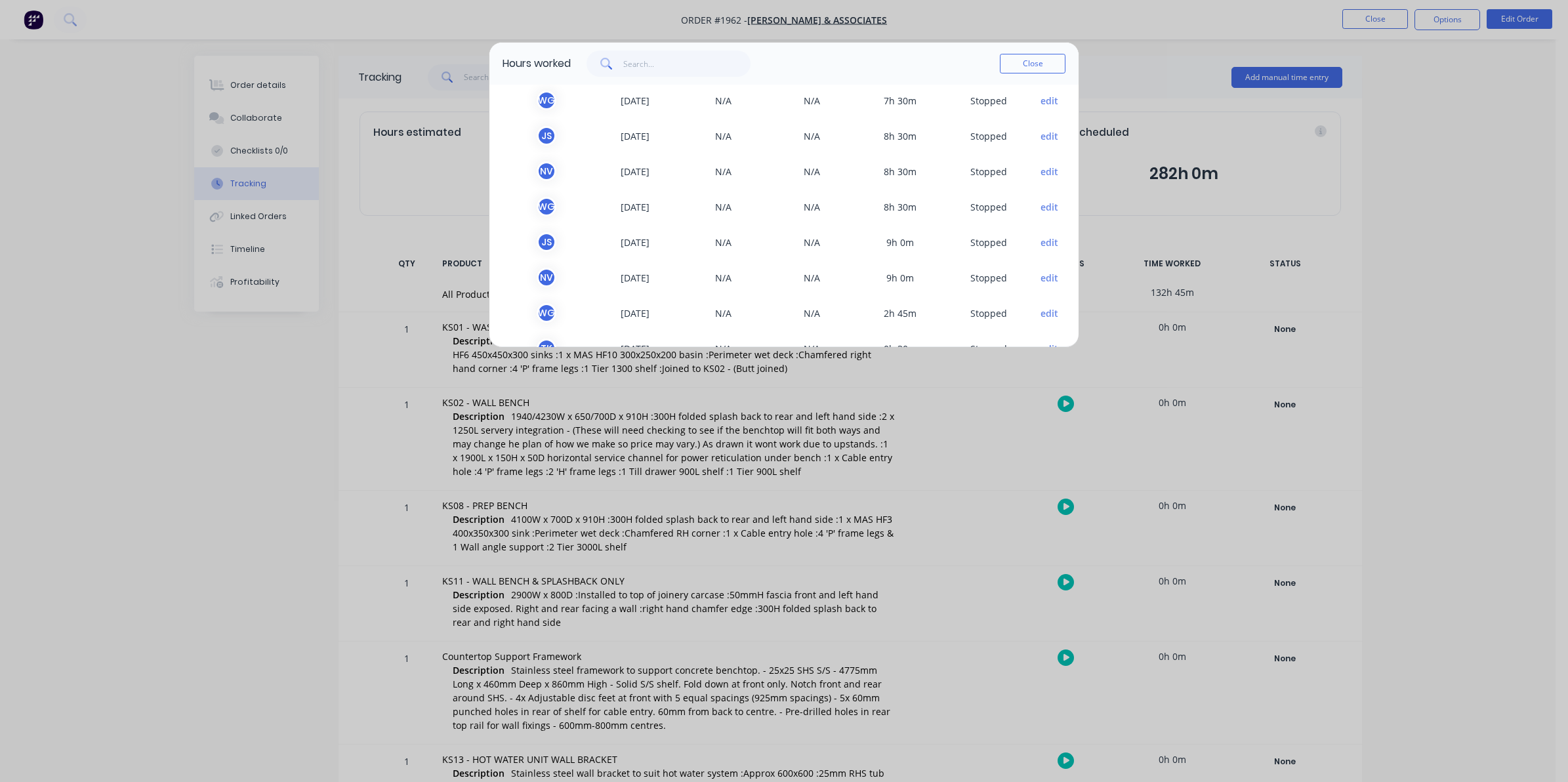
scroll to position [656, 0]
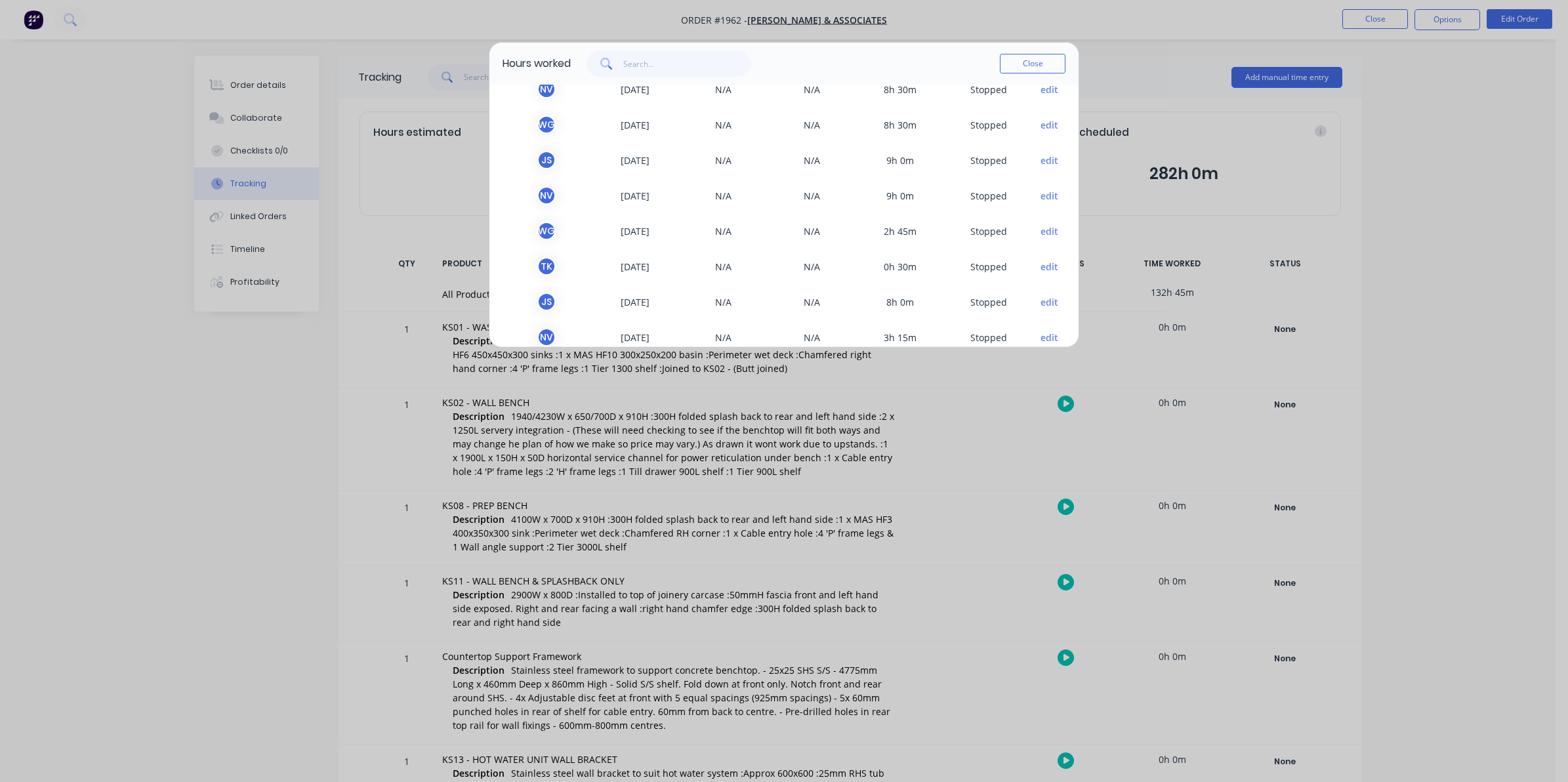
click at [1012, 62] on button "Close" at bounding box center [1033, 64] width 66 height 20
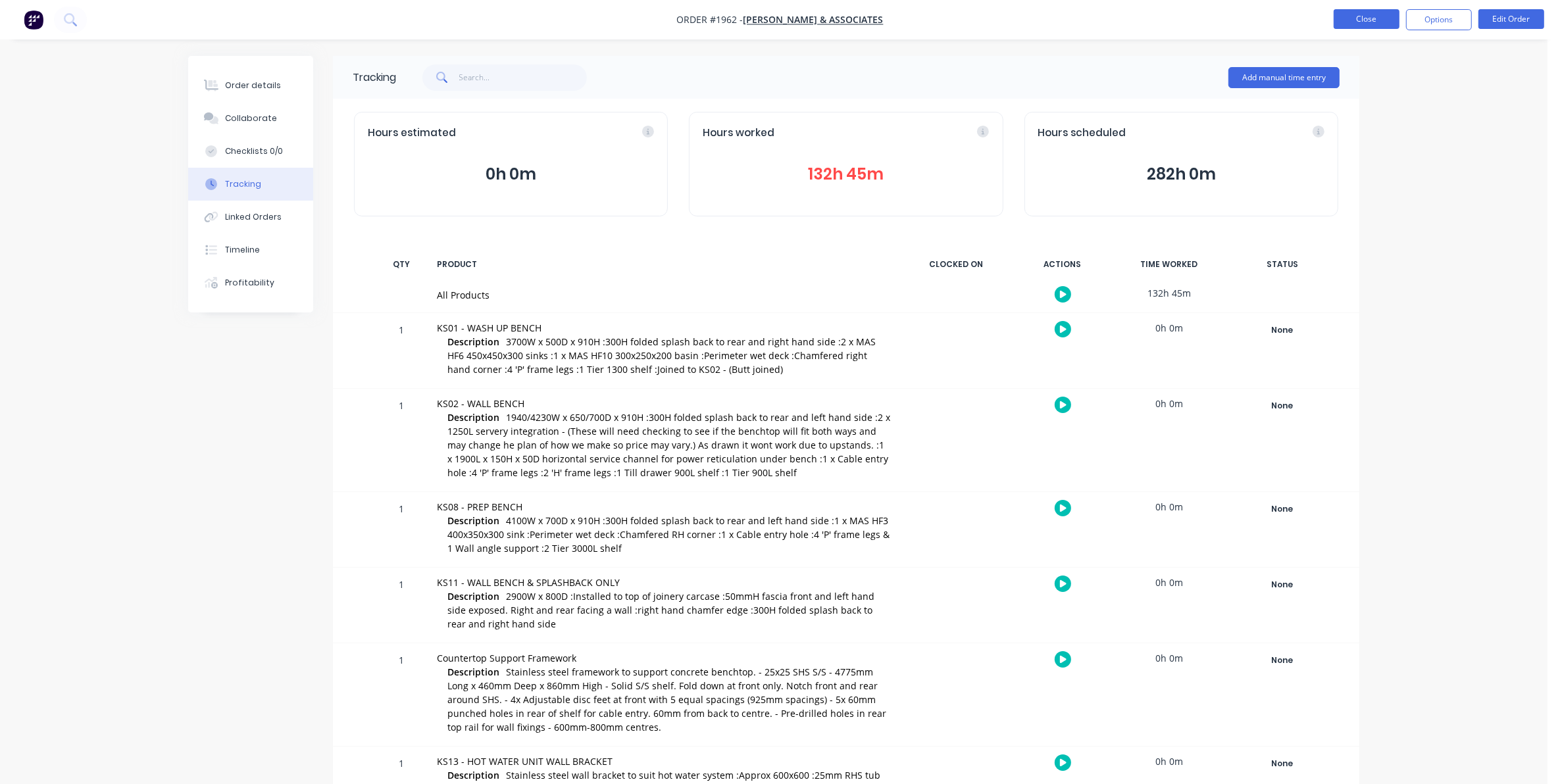
click at [1360, 14] on button "Close" at bounding box center [1367, 19] width 66 height 20
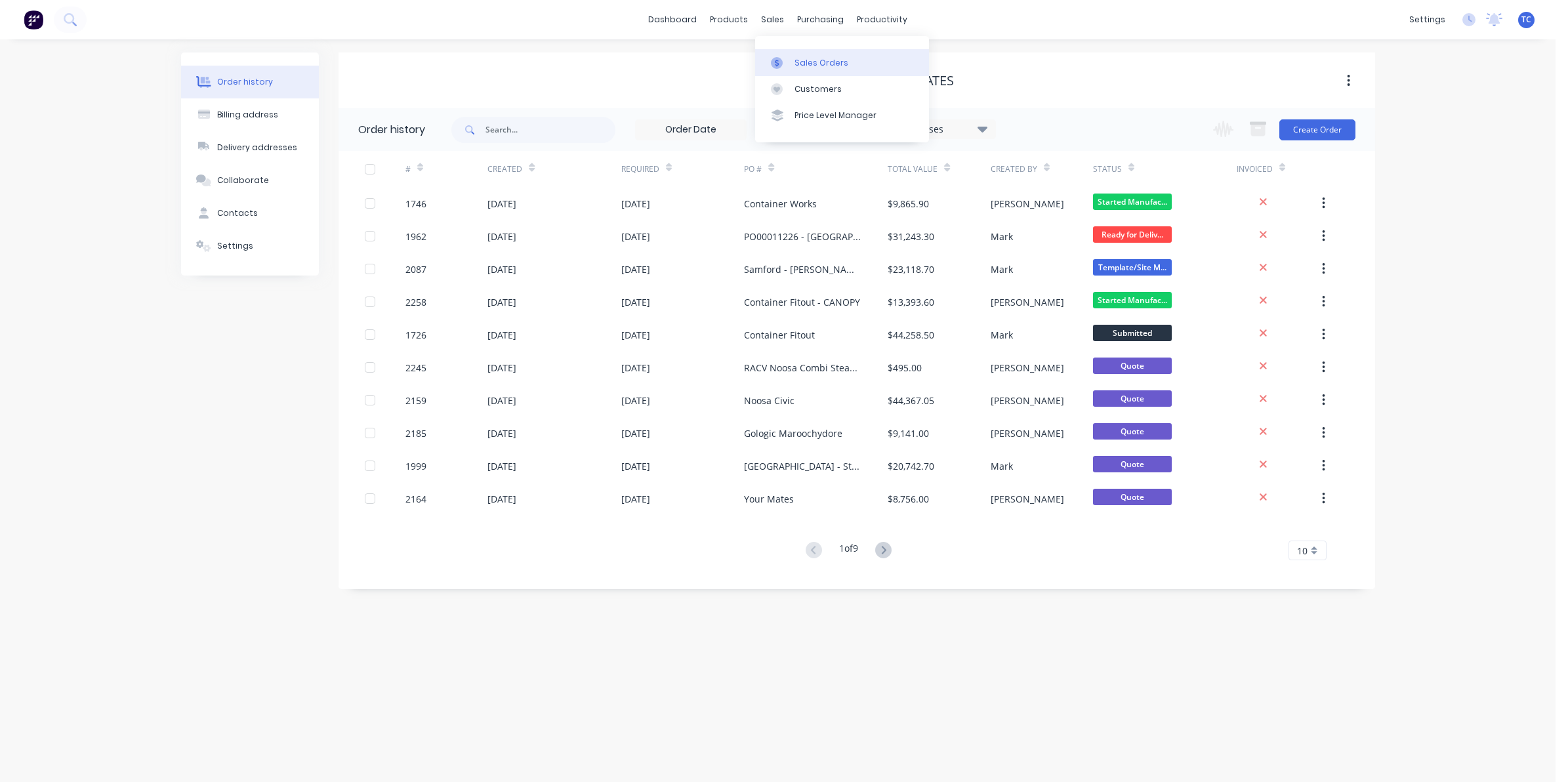
click at [807, 60] on div "Sales Orders" at bounding box center [821, 62] width 54 height 12
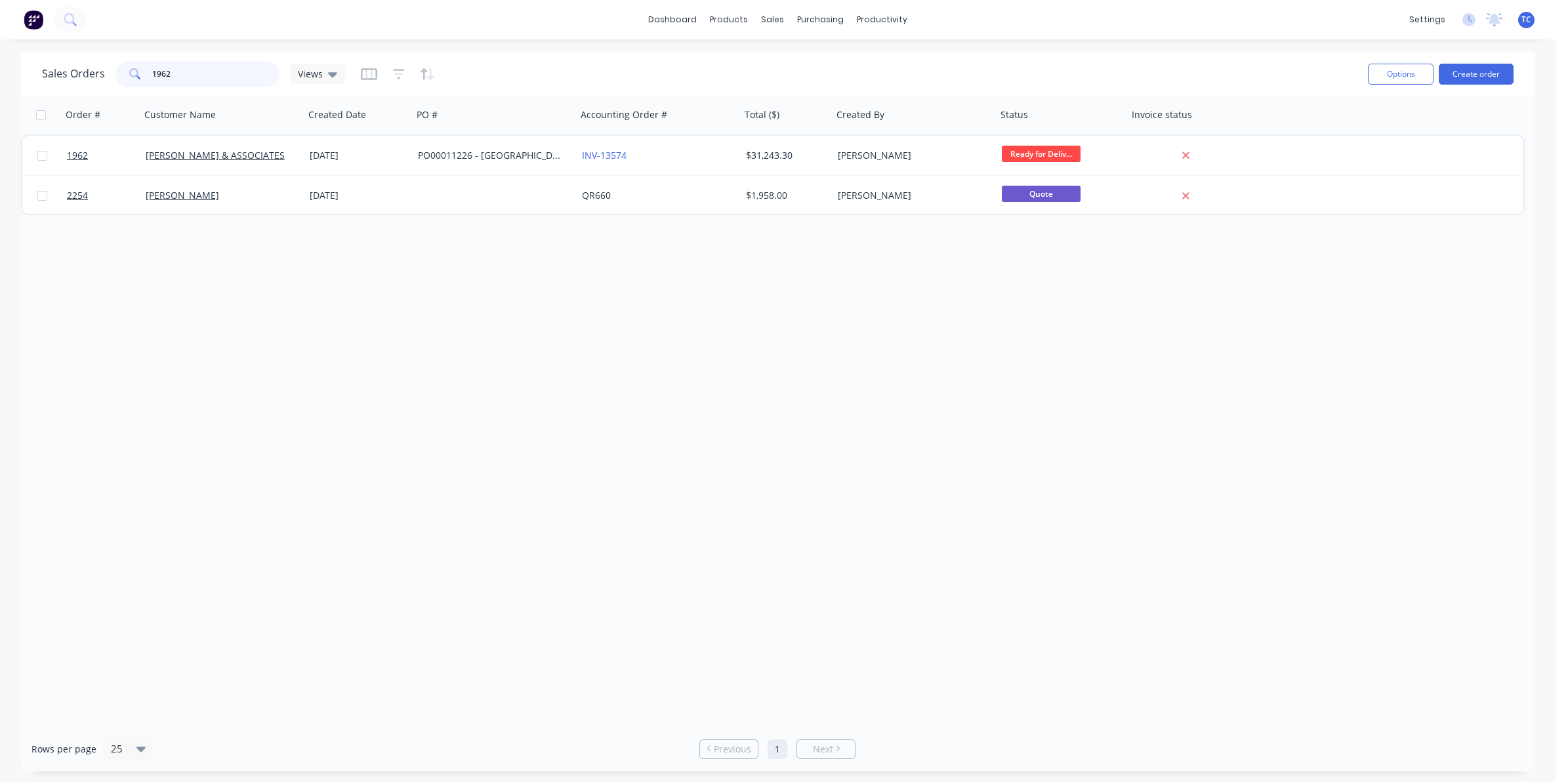
drag, startPoint x: 175, startPoint y: 69, endPoint x: 146, endPoint y: 70, distance: 29.0
click at [146, 70] on div "1962" at bounding box center [197, 75] width 164 height 27
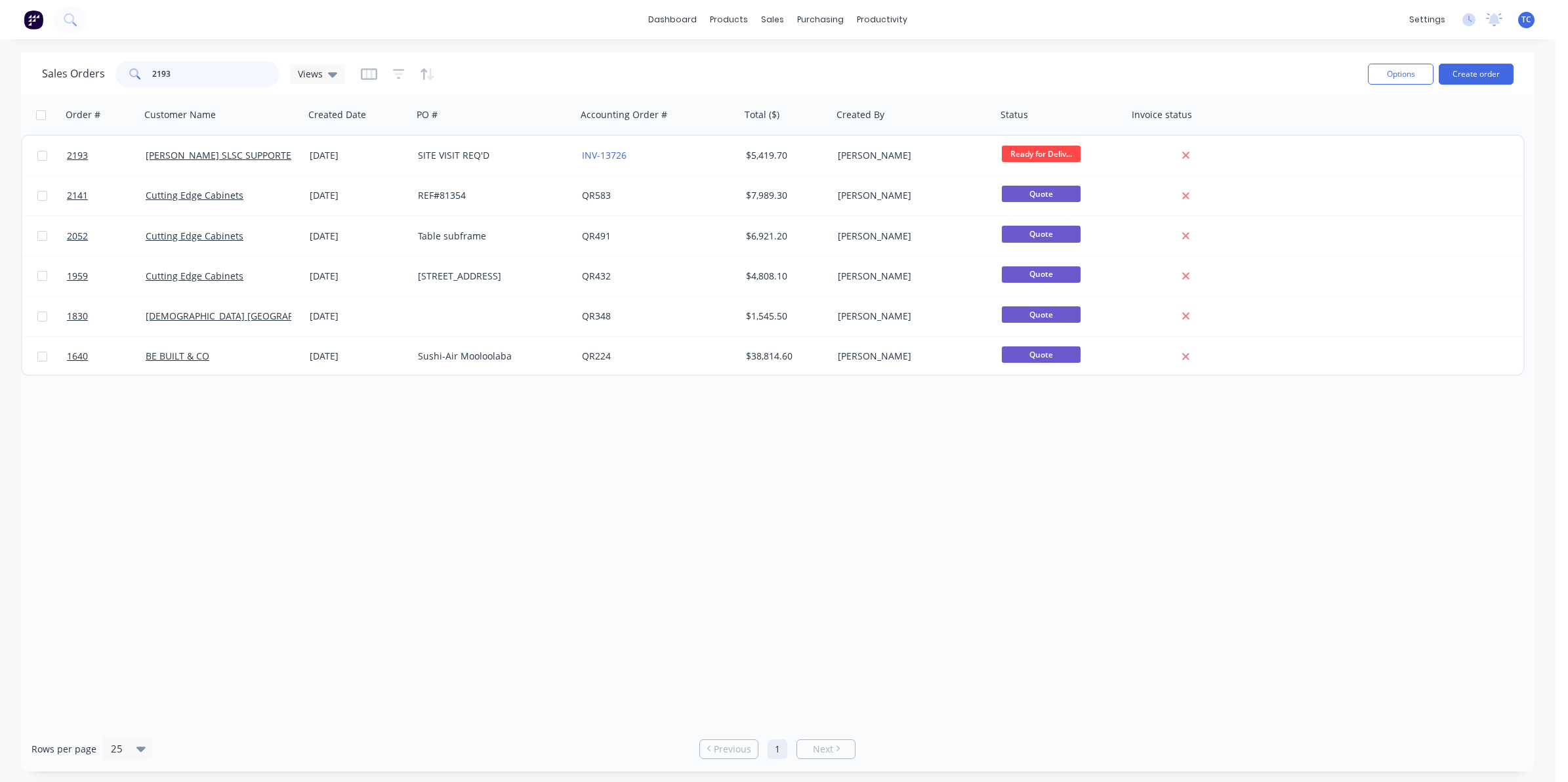
drag, startPoint x: 178, startPoint y: 77, endPoint x: 150, endPoint y: 74, distance: 28.2
click at [150, 74] on div "2193" at bounding box center [197, 75] width 164 height 27
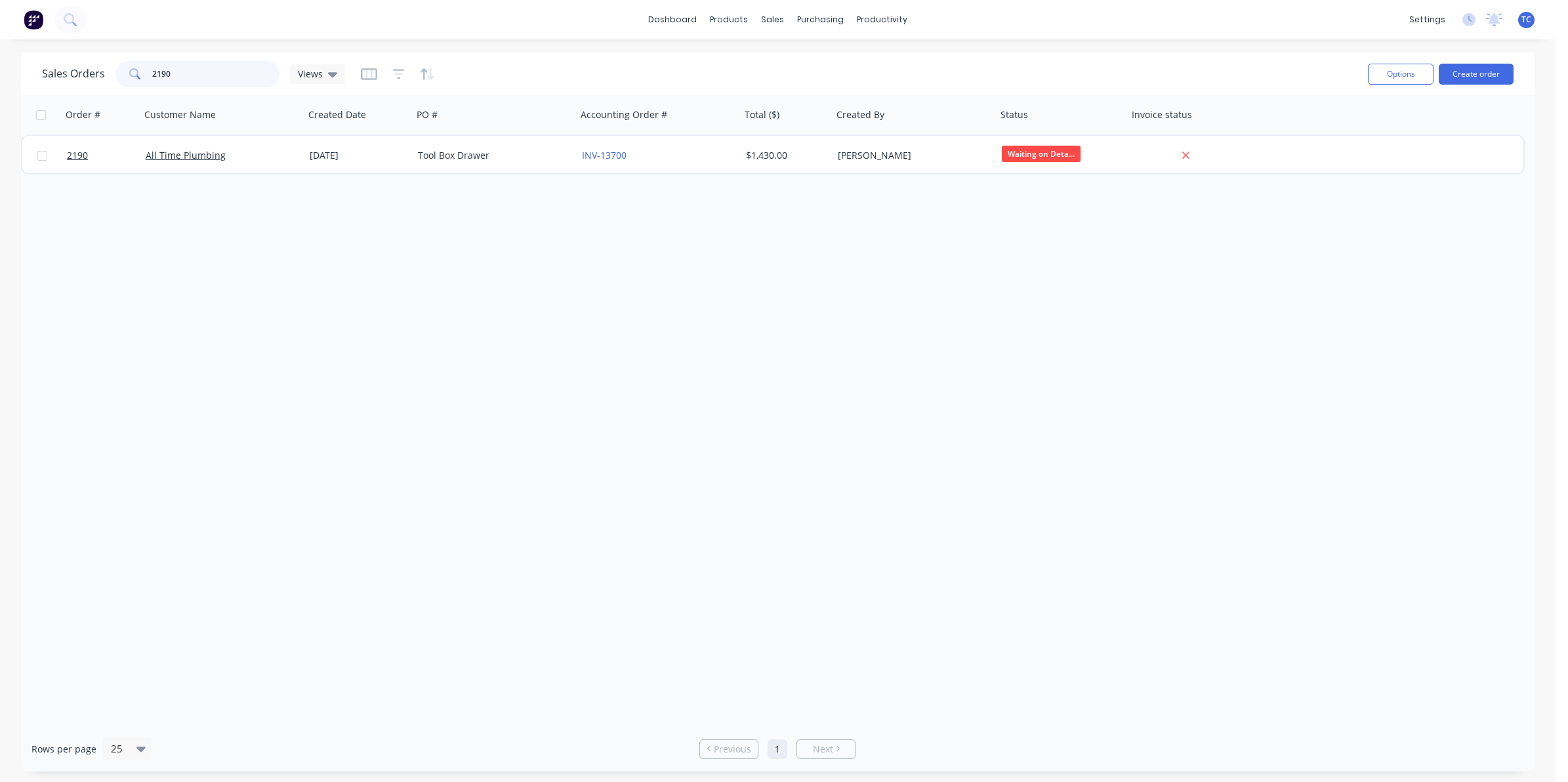
drag, startPoint x: 176, startPoint y: 76, endPoint x: 145, endPoint y: 70, distance: 31.6
click at [150, 73] on div "2190" at bounding box center [197, 75] width 164 height 27
drag, startPoint x: 169, startPoint y: 69, endPoint x: 147, endPoint y: 70, distance: 22.0
click at [147, 70] on div "2201" at bounding box center [197, 75] width 164 height 27
drag, startPoint x: 171, startPoint y: 73, endPoint x: 147, endPoint y: 69, distance: 24.3
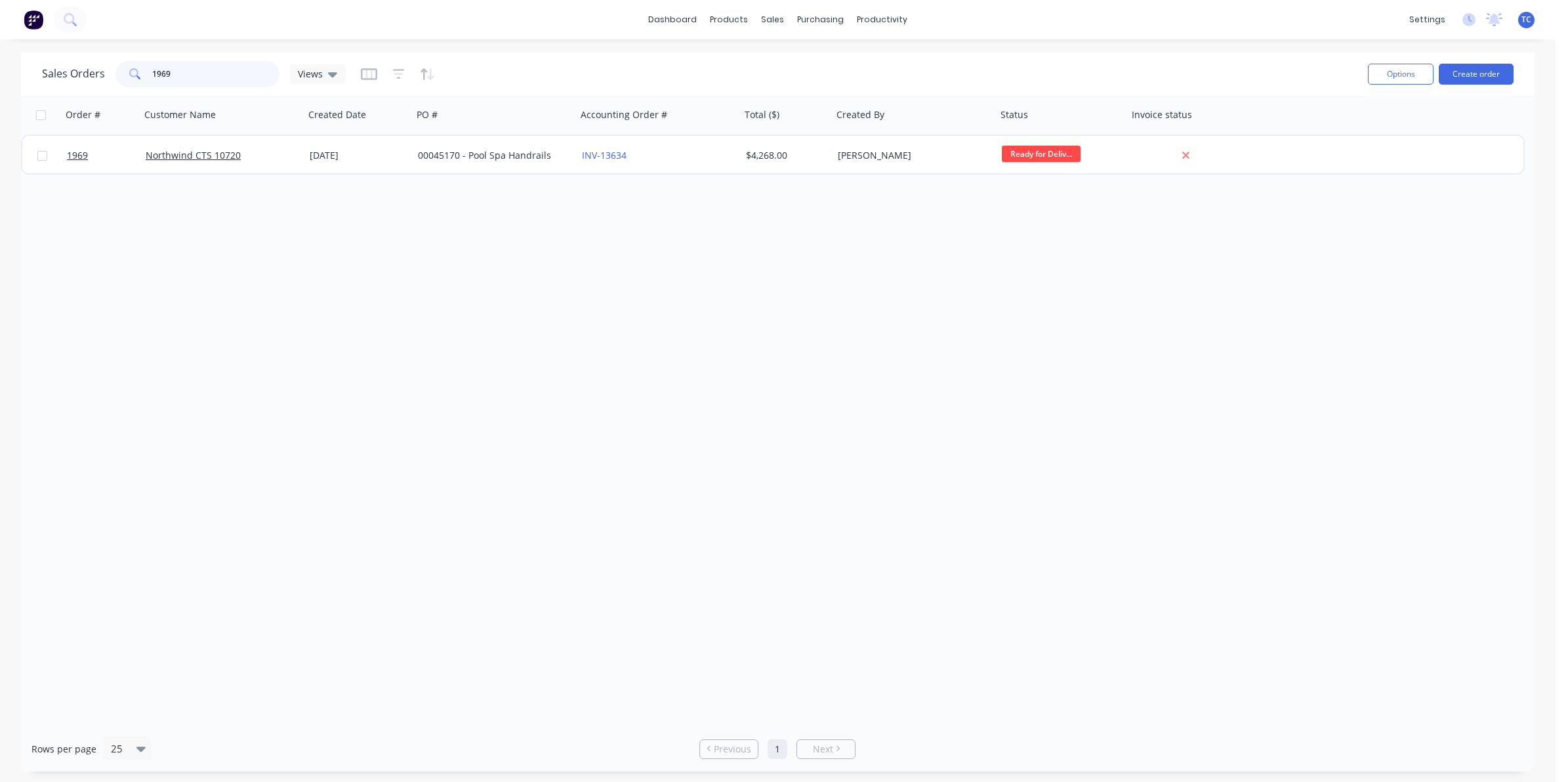
click at [147, 69] on div "1969" at bounding box center [197, 75] width 164 height 27
drag, startPoint x: 175, startPoint y: 72, endPoint x: 148, endPoint y: 70, distance: 27.1
click at [148, 70] on div "2046" at bounding box center [197, 75] width 164 height 27
drag, startPoint x: 171, startPoint y: 71, endPoint x: 145, endPoint y: 69, distance: 26.1
click at [145, 69] on div "2256" at bounding box center [197, 75] width 164 height 27
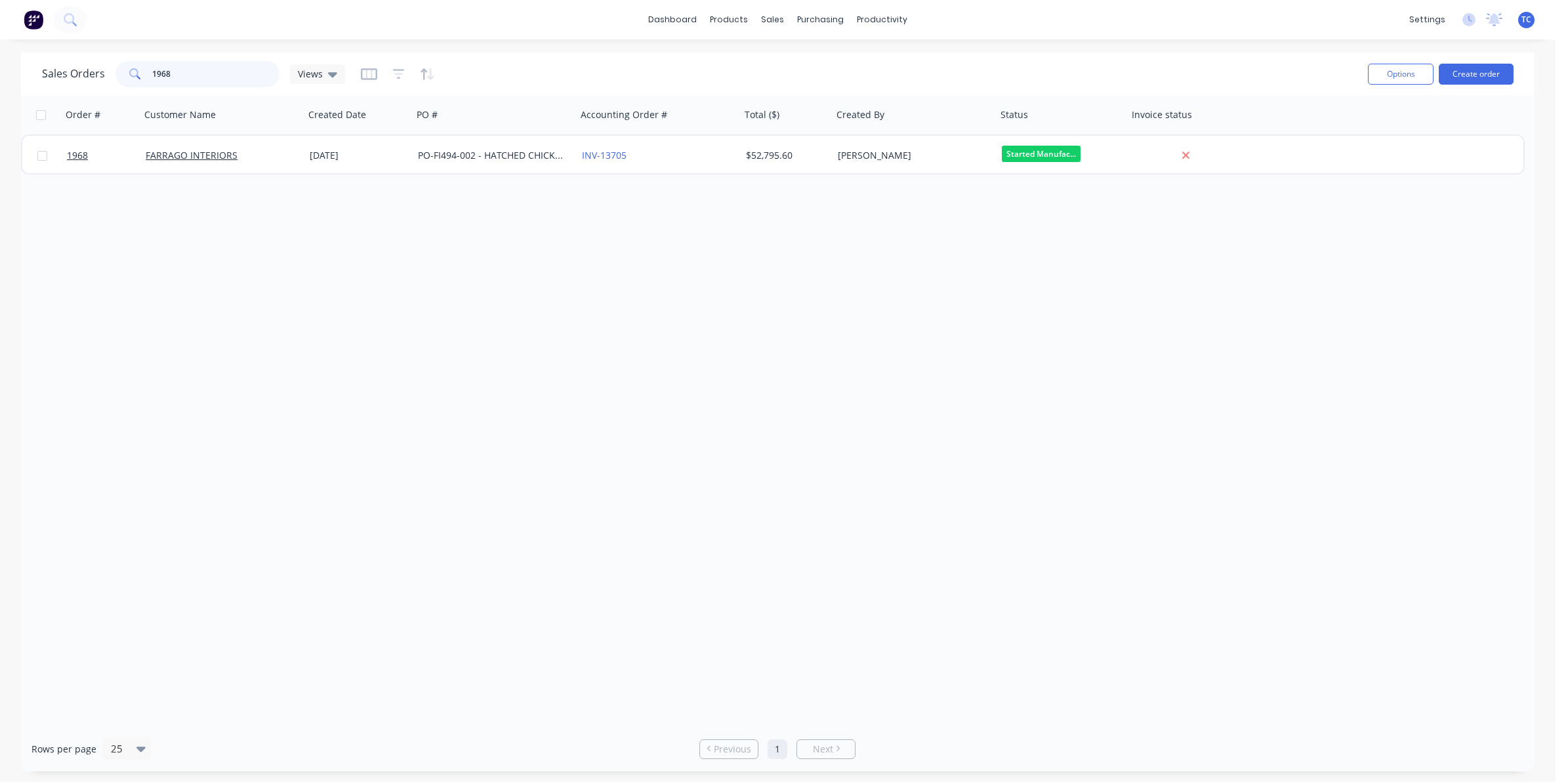
drag, startPoint x: 172, startPoint y: 73, endPoint x: 148, endPoint y: 72, distance: 24.0
click at [148, 72] on div "1968" at bounding box center [197, 75] width 164 height 27
drag, startPoint x: 177, startPoint y: 69, endPoint x: 152, endPoint y: 71, distance: 25.1
click at [153, 71] on input "2134" at bounding box center [217, 75] width 128 height 27
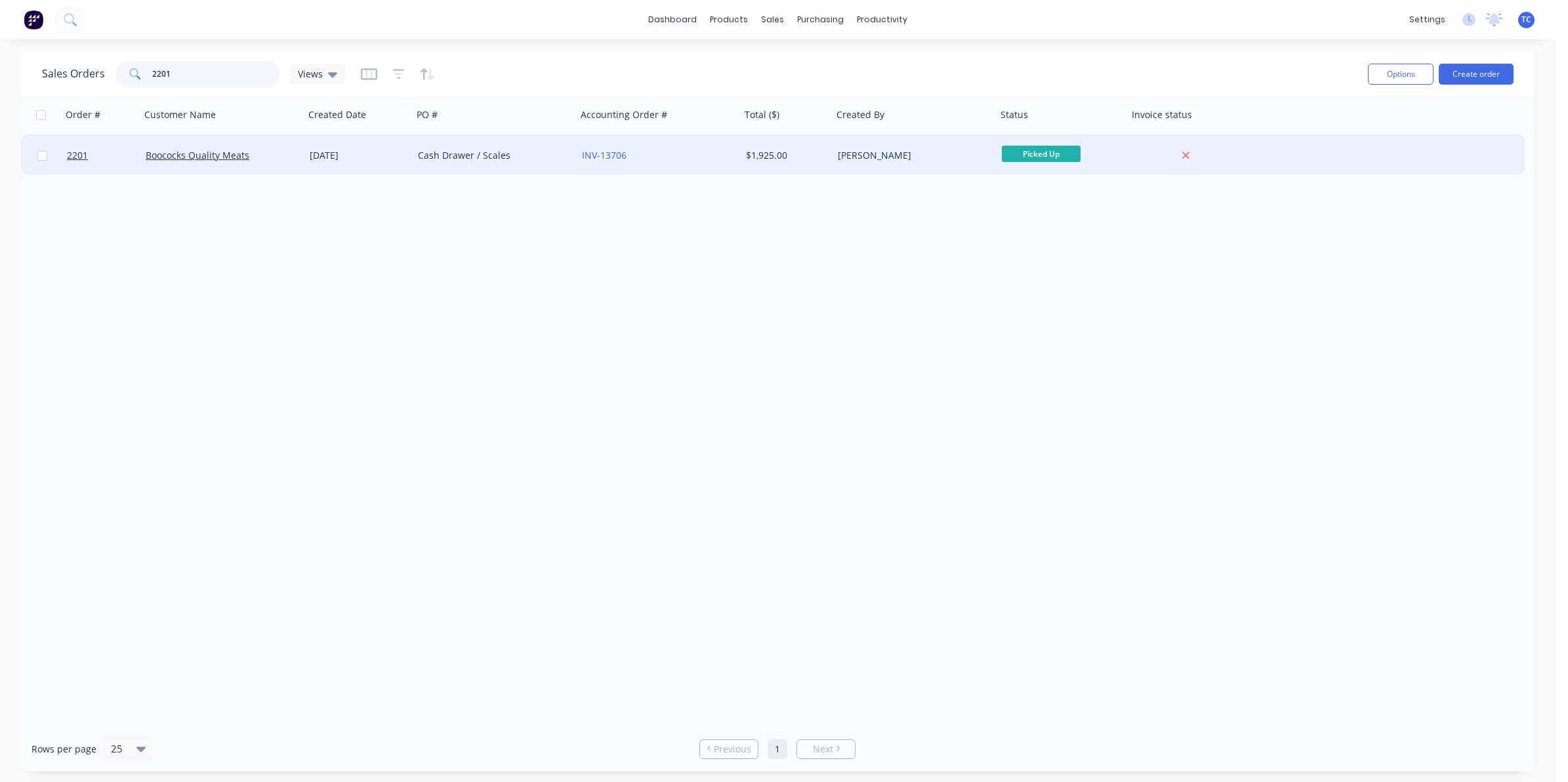
type input "2201"
click at [210, 154] on link "Boococks Quality Meats" at bounding box center [197, 155] width 104 height 12
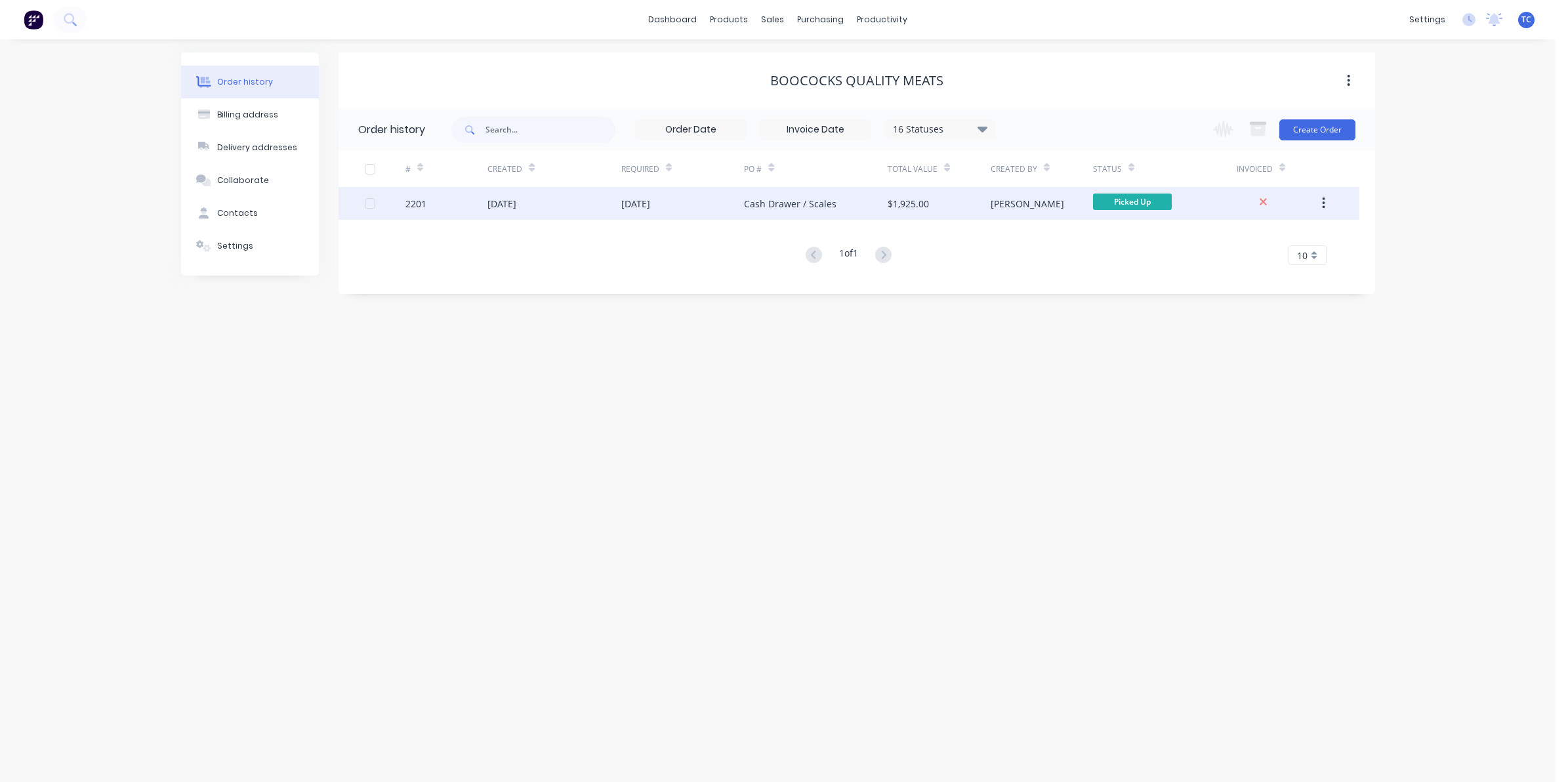
click at [504, 202] on div "[DATE]" at bounding box center [501, 204] width 29 height 14
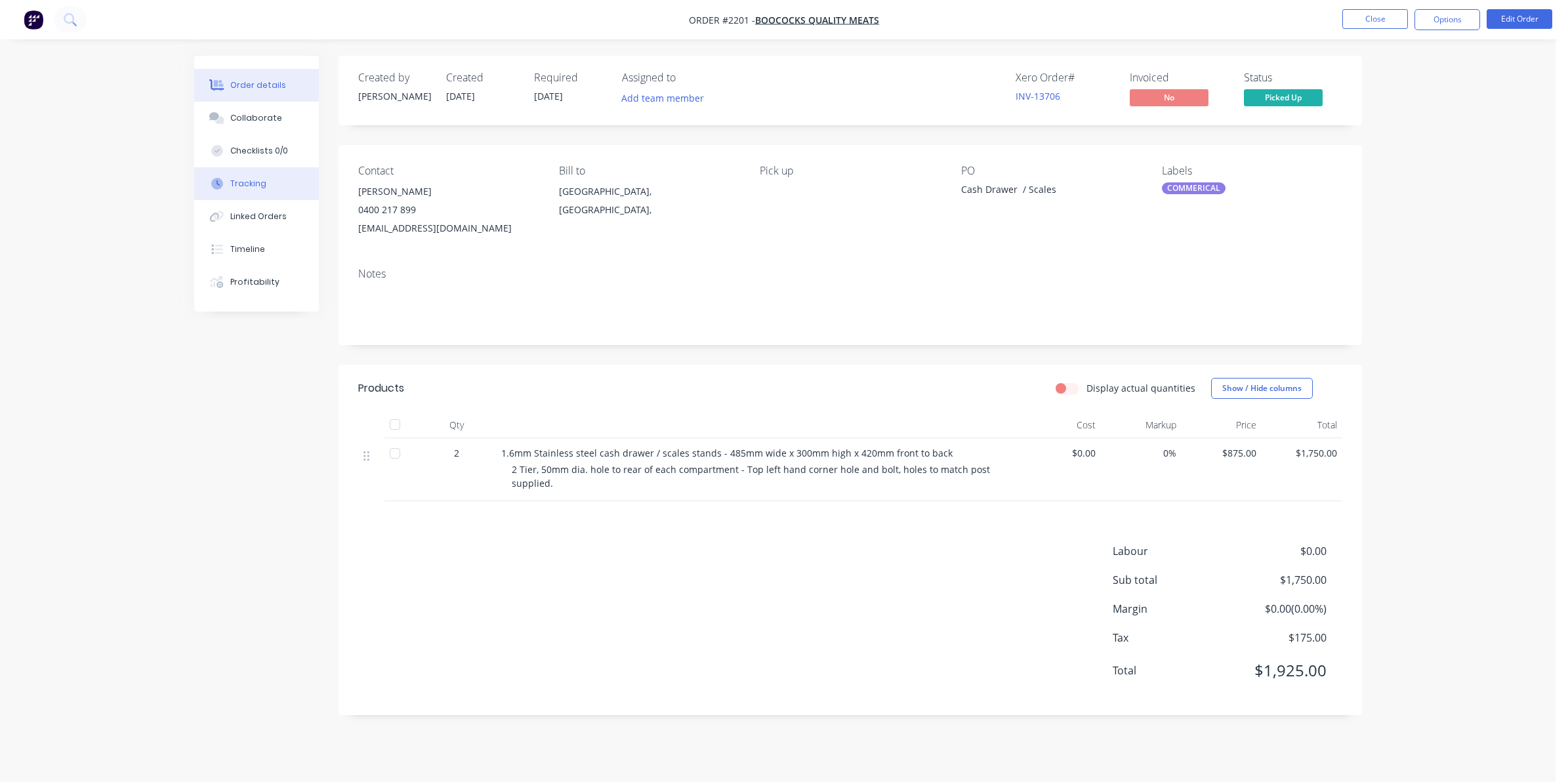
click at [248, 178] on div "Tracking" at bounding box center [248, 183] width 36 height 12
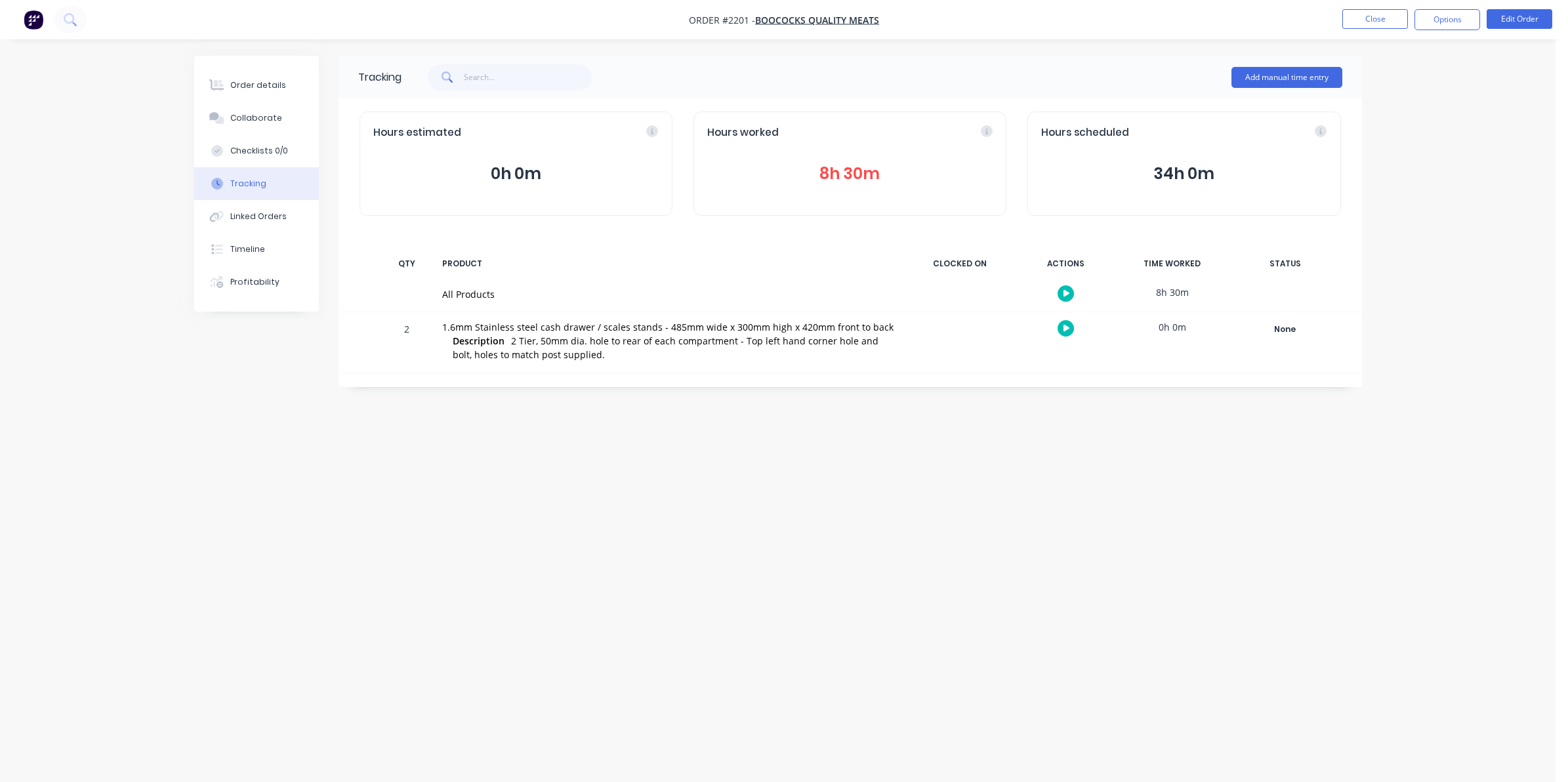
click at [841, 169] on button "8h 30m" at bounding box center [850, 174] width 286 height 25
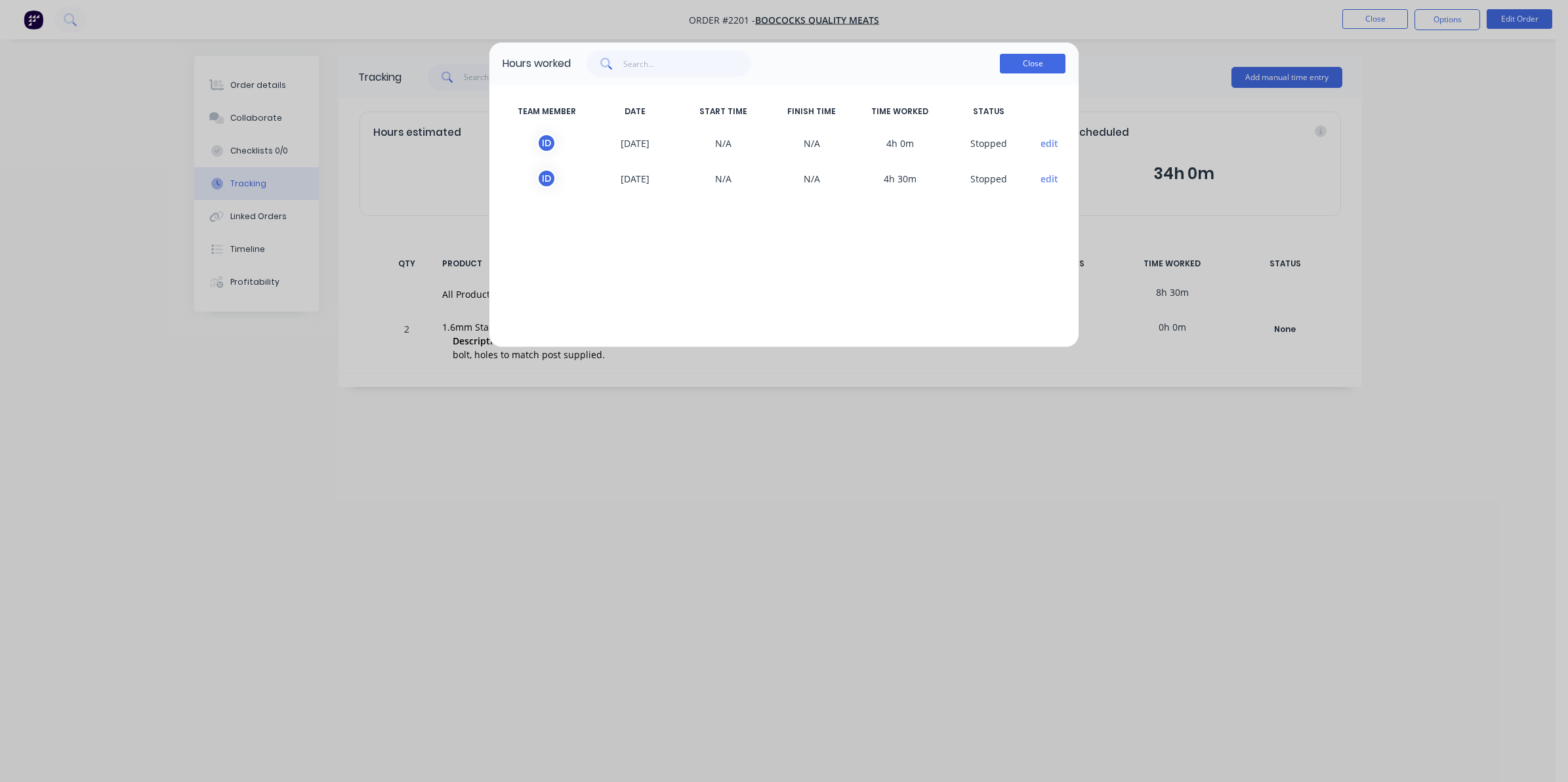
click at [1024, 64] on button "Close" at bounding box center [1033, 64] width 66 height 20
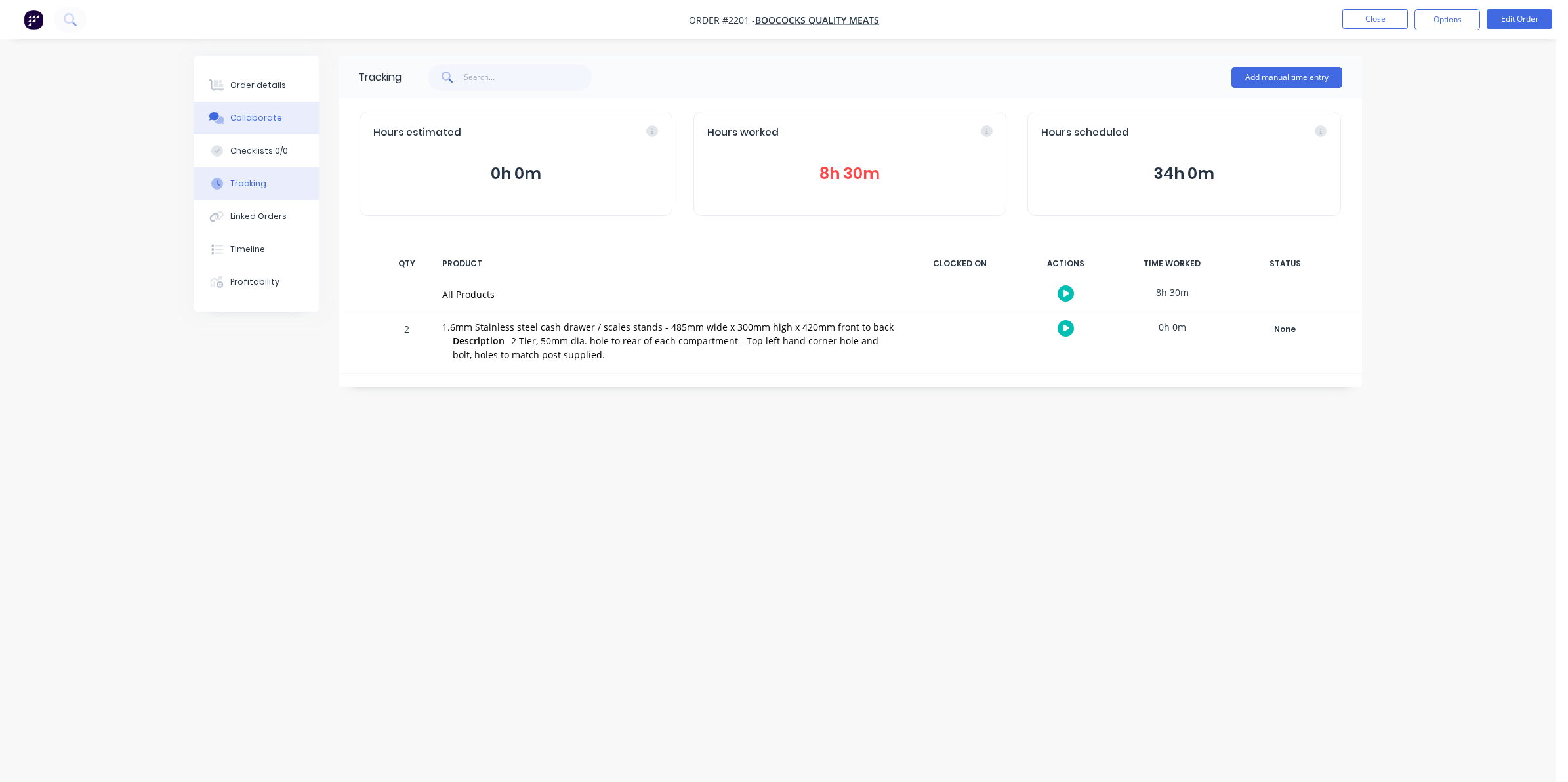
click at [251, 117] on div "Collaborate" at bounding box center [256, 117] width 51 height 12
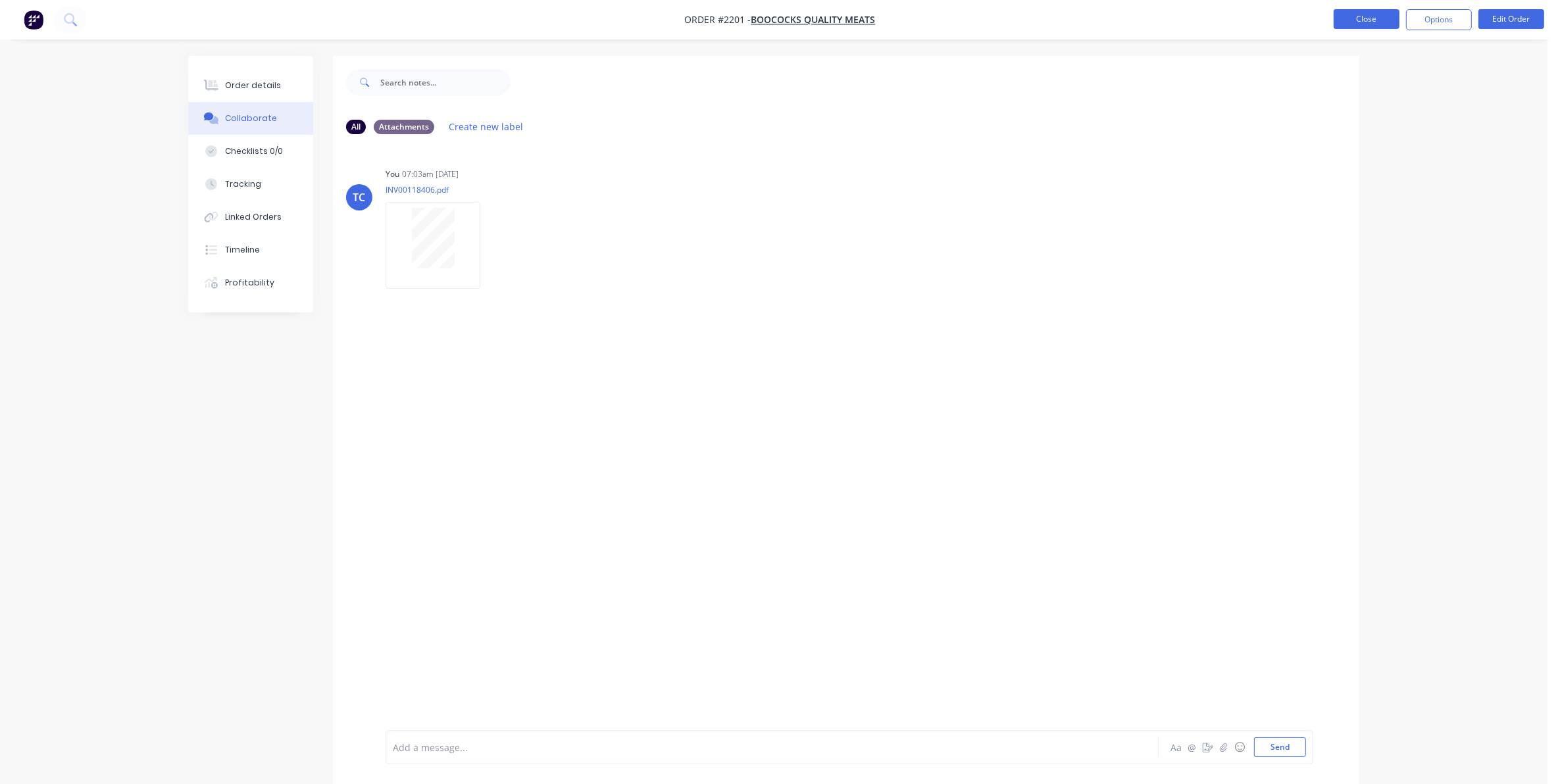
click at [1367, 19] on button "Close" at bounding box center [1367, 19] width 66 height 20
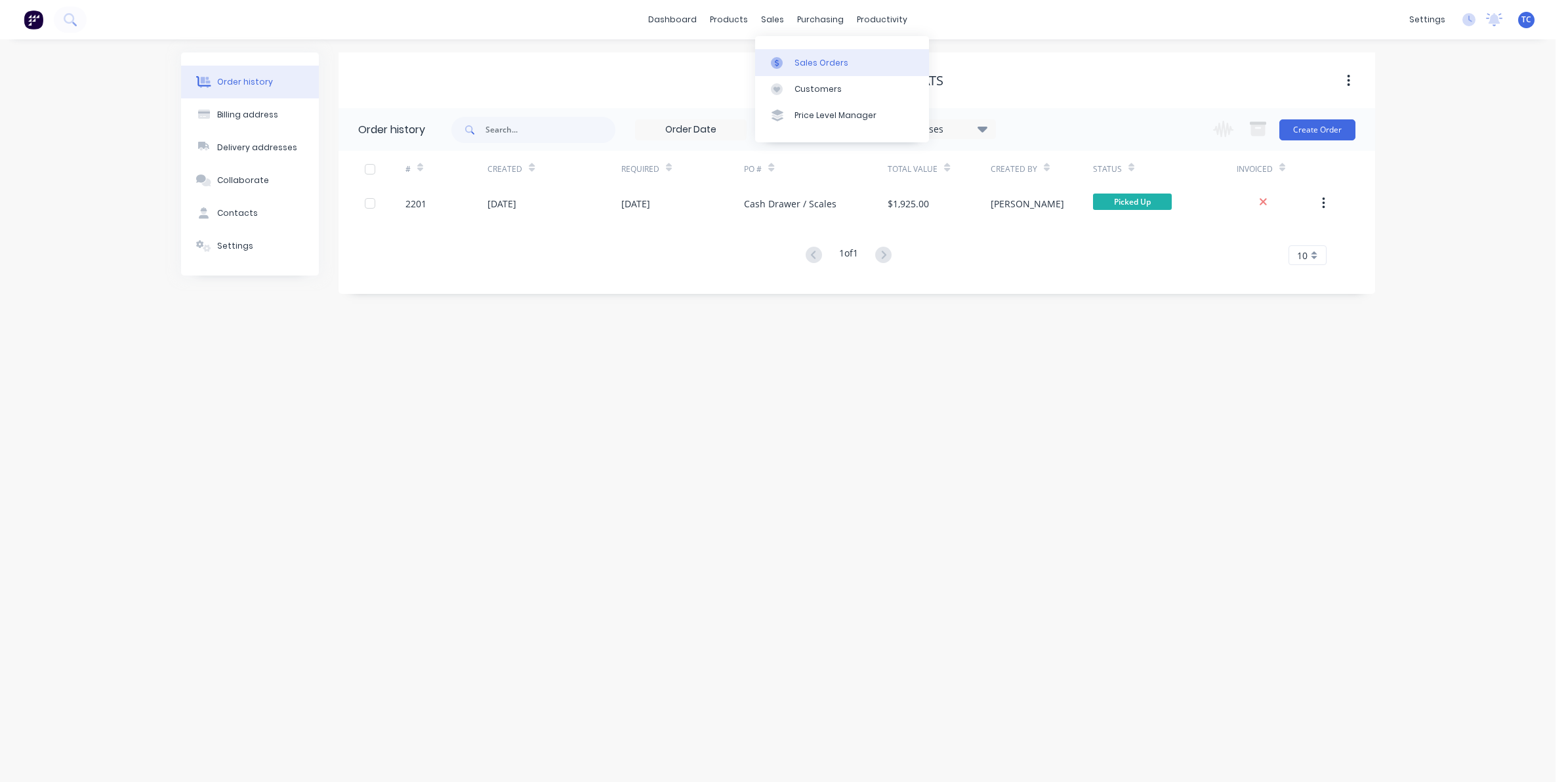
click at [812, 57] on div "Sales Orders" at bounding box center [821, 62] width 54 height 12
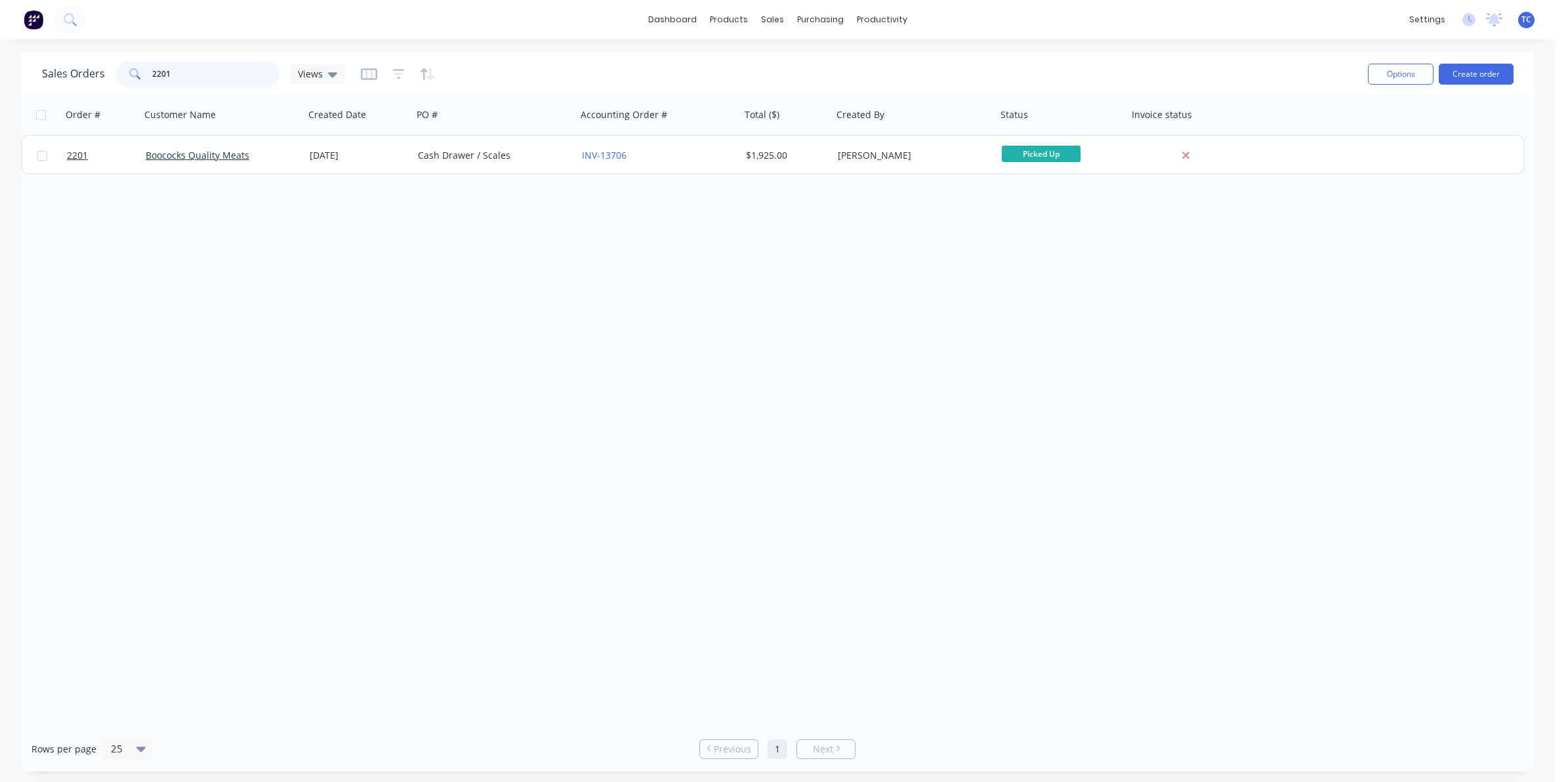
drag, startPoint x: 175, startPoint y: 73, endPoint x: 151, endPoint y: 73, distance: 24.0
click at [153, 73] on input "2201" at bounding box center [217, 75] width 128 height 27
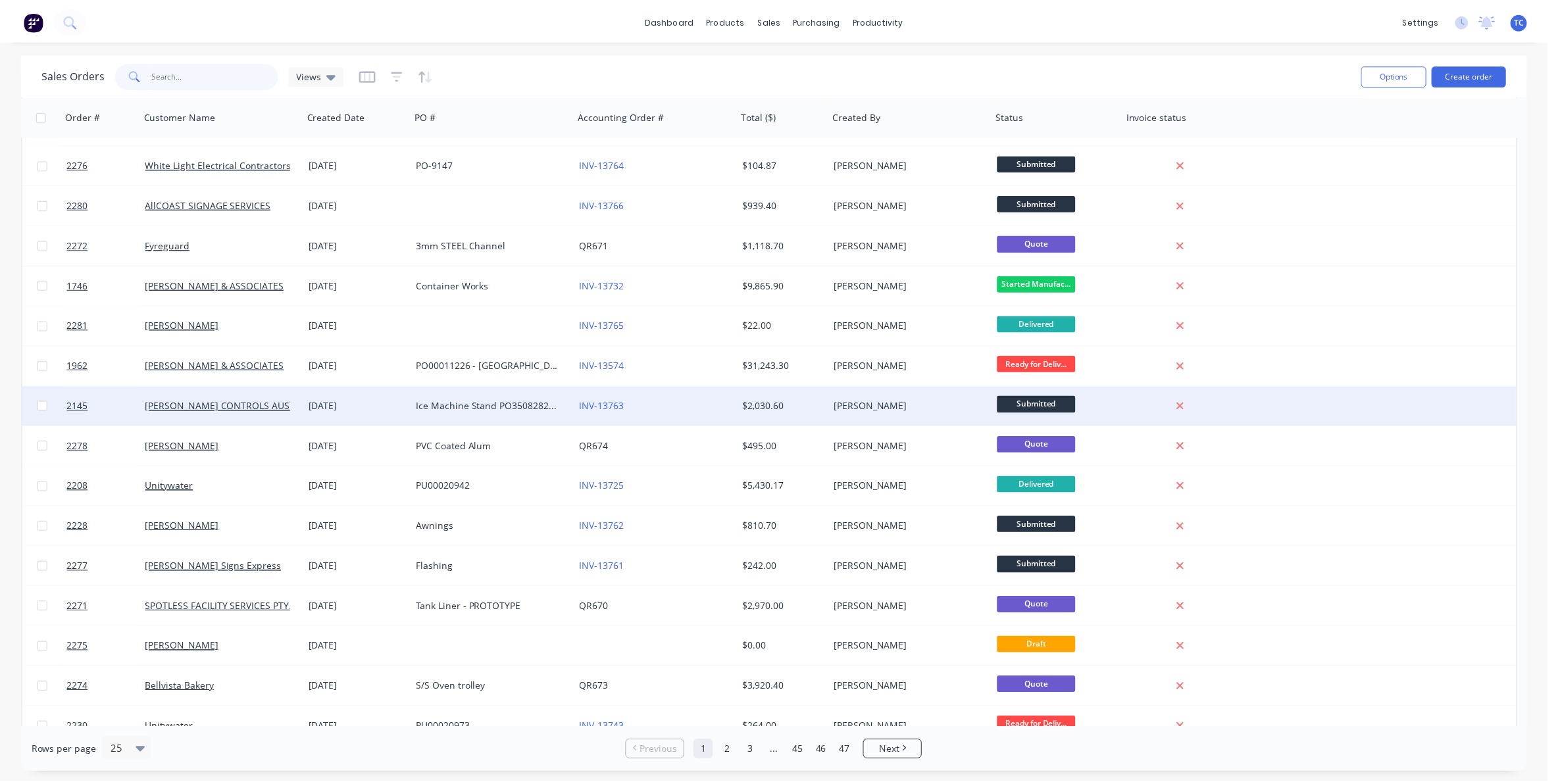
scroll to position [247, 0]
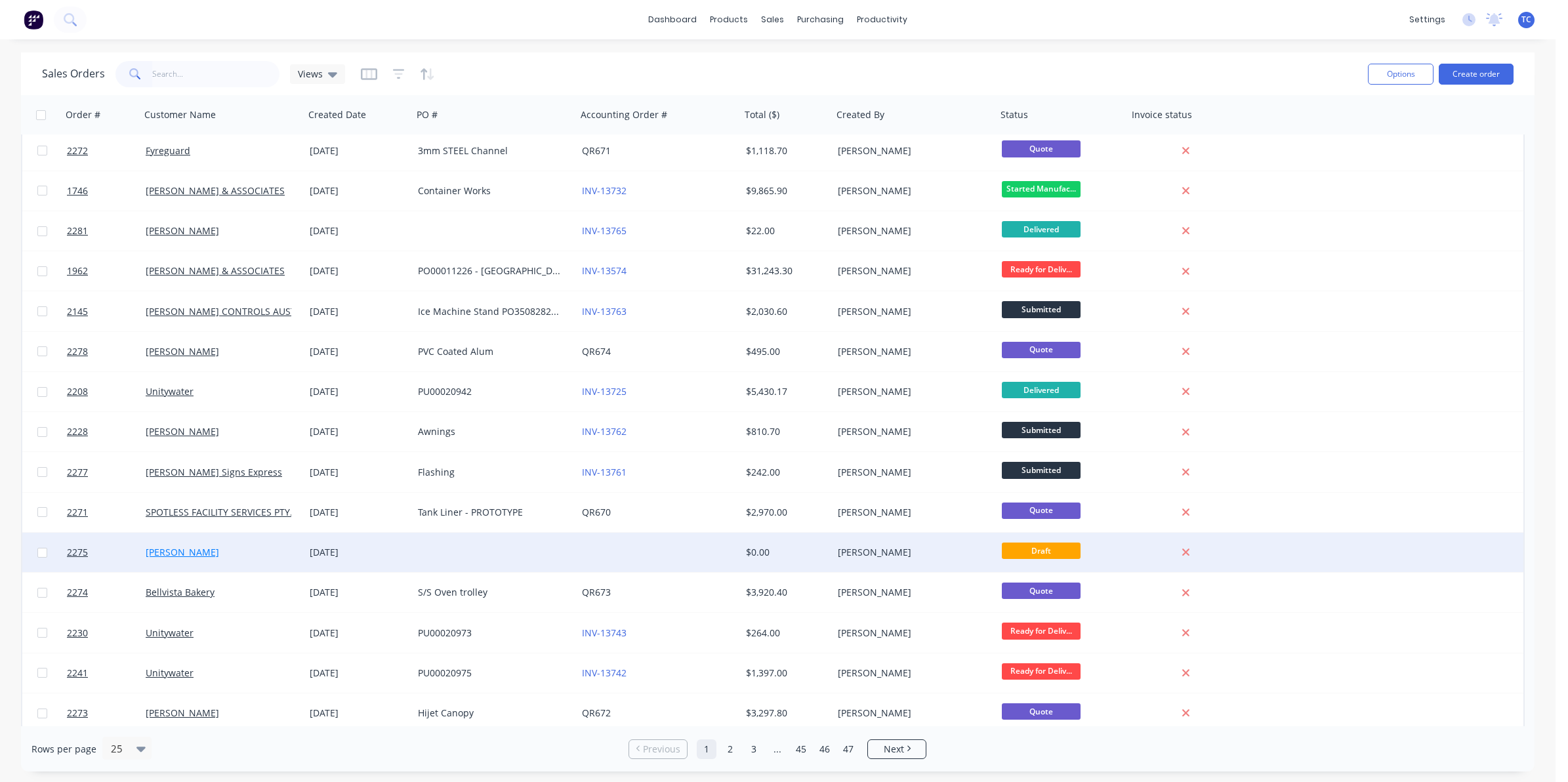
click at [195, 552] on link "[PERSON_NAME]" at bounding box center [182, 552] width 74 height 12
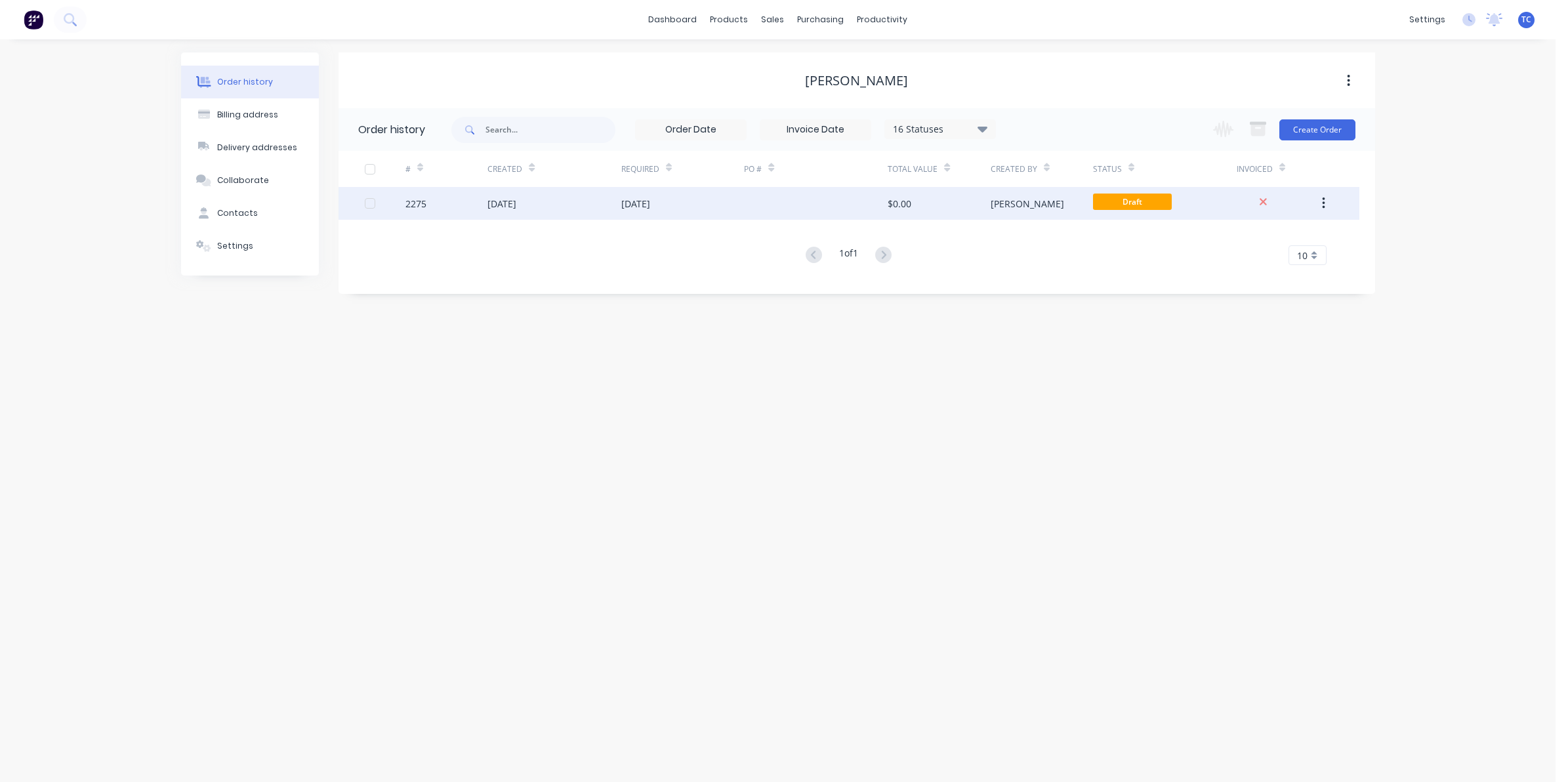
click at [516, 204] on div "[DATE]" at bounding box center [501, 204] width 29 height 14
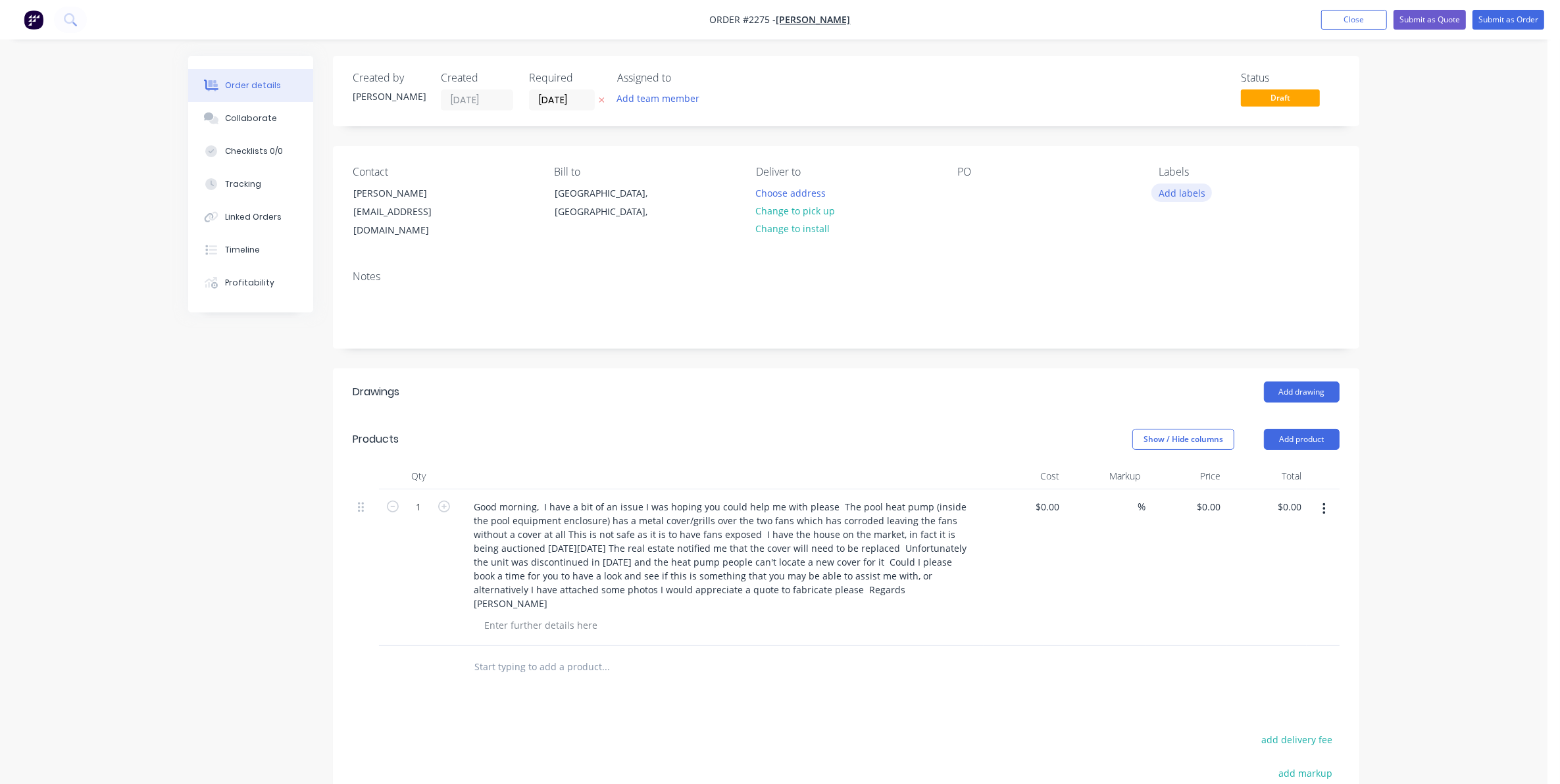
click at [1178, 193] on button "Add labels" at bounding box center [1182, 192] width 61 height 18
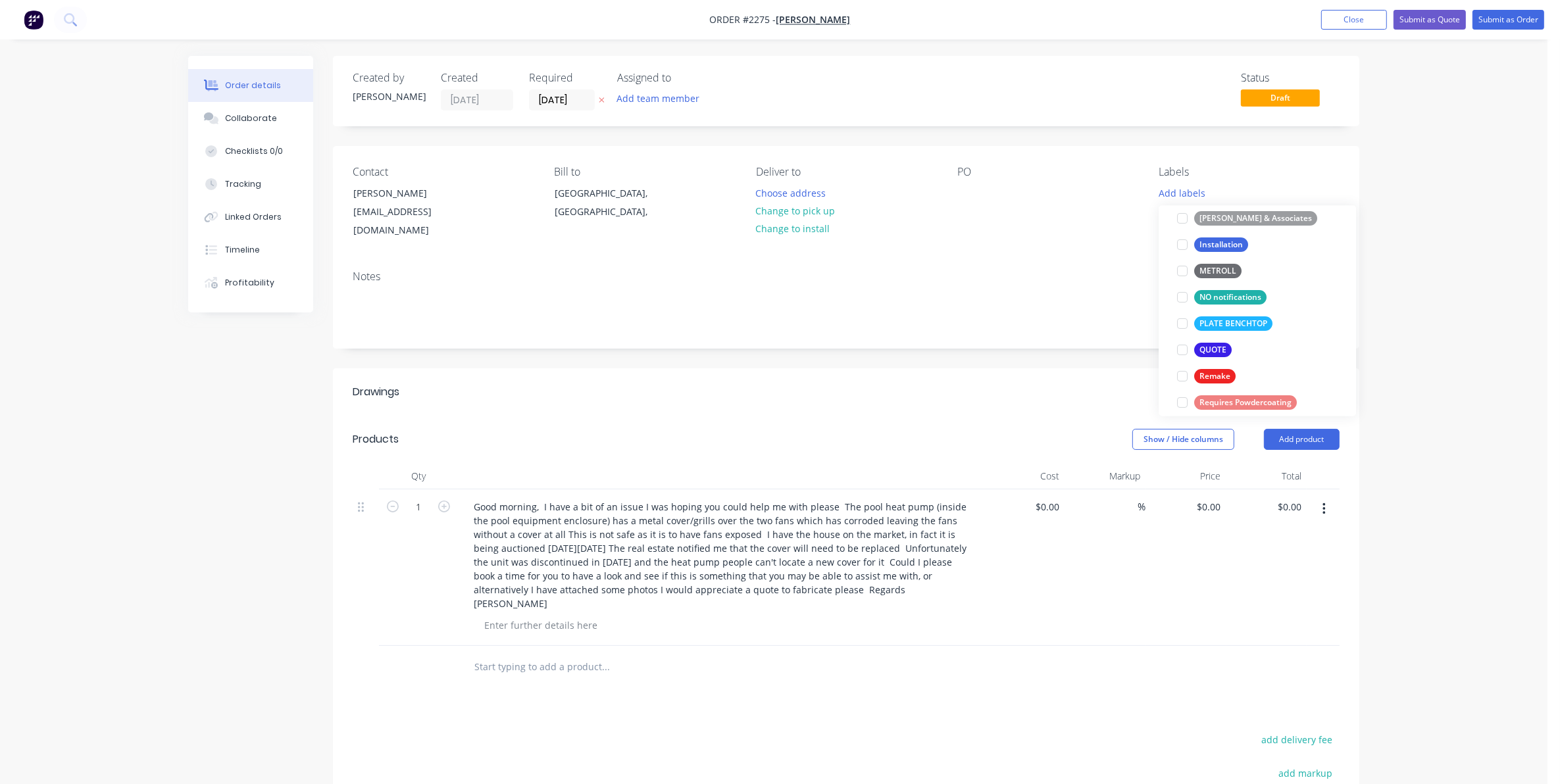
scroll to position [411, 0]
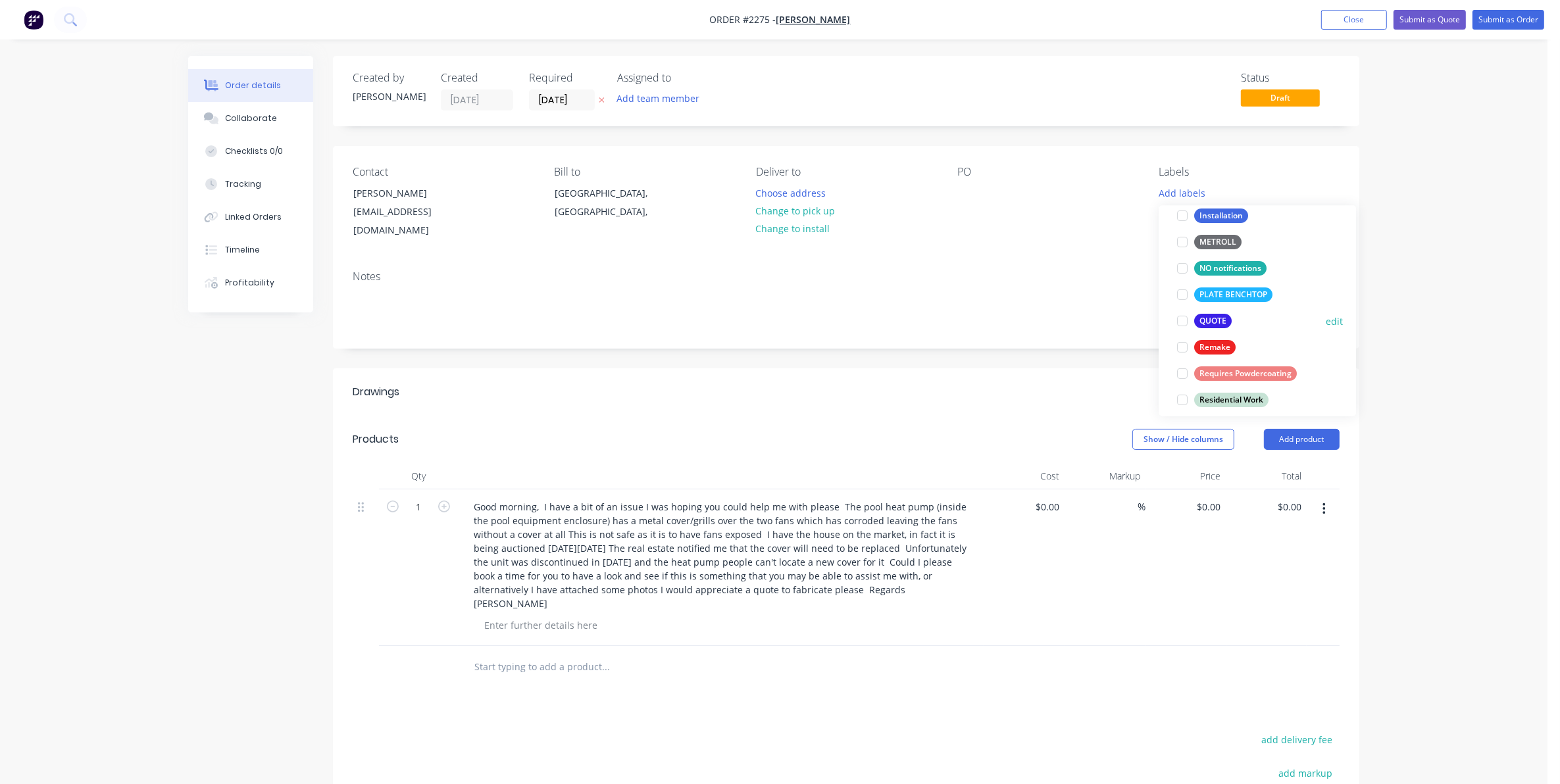
click at [1181, 322] on div at bounding box center [1183, 321] width 27 height 27
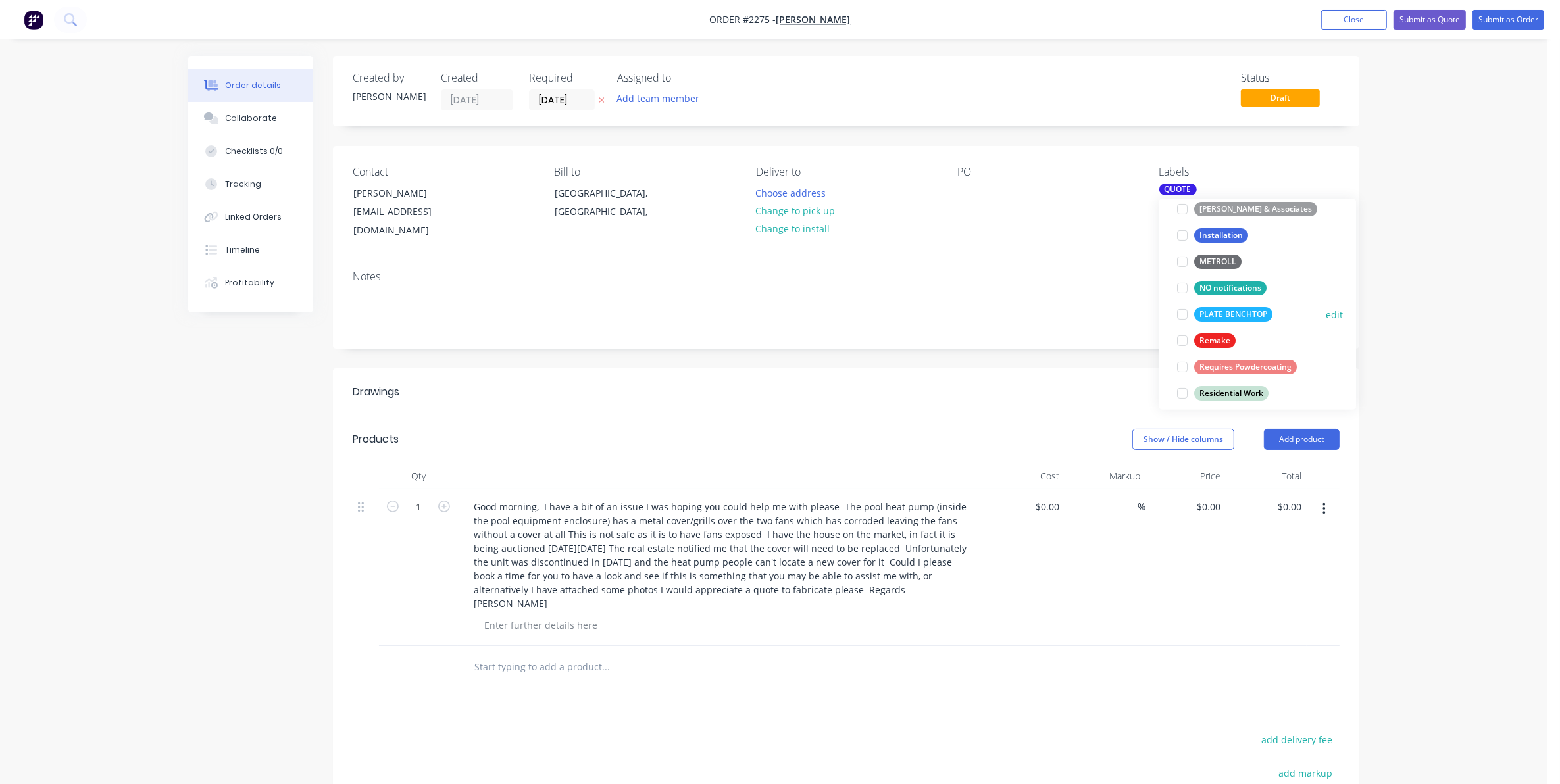
scroll to position [494, 0]
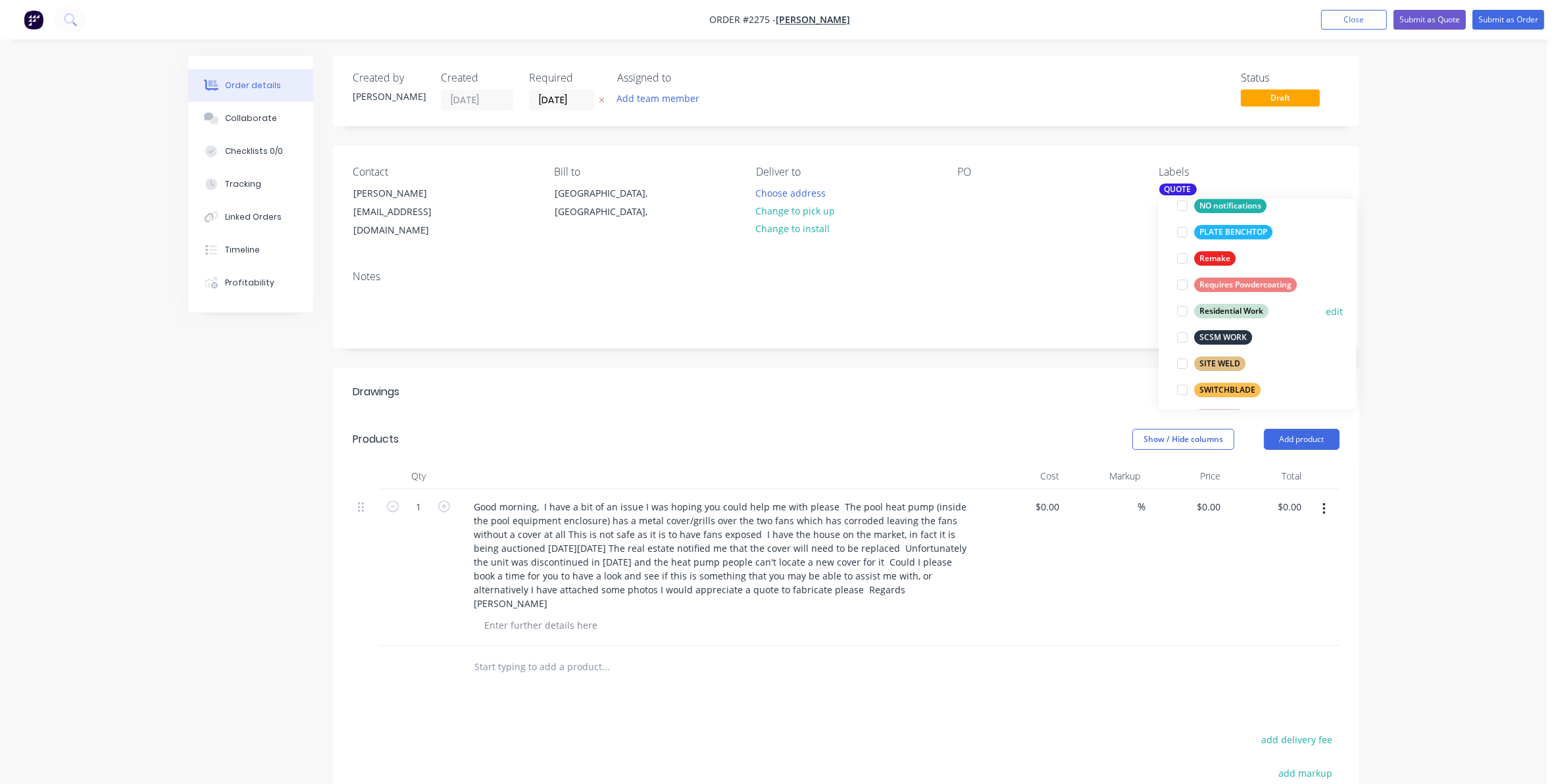
click at [1180, 310] on div at bounding box center [1183, 311] width 27 height 27
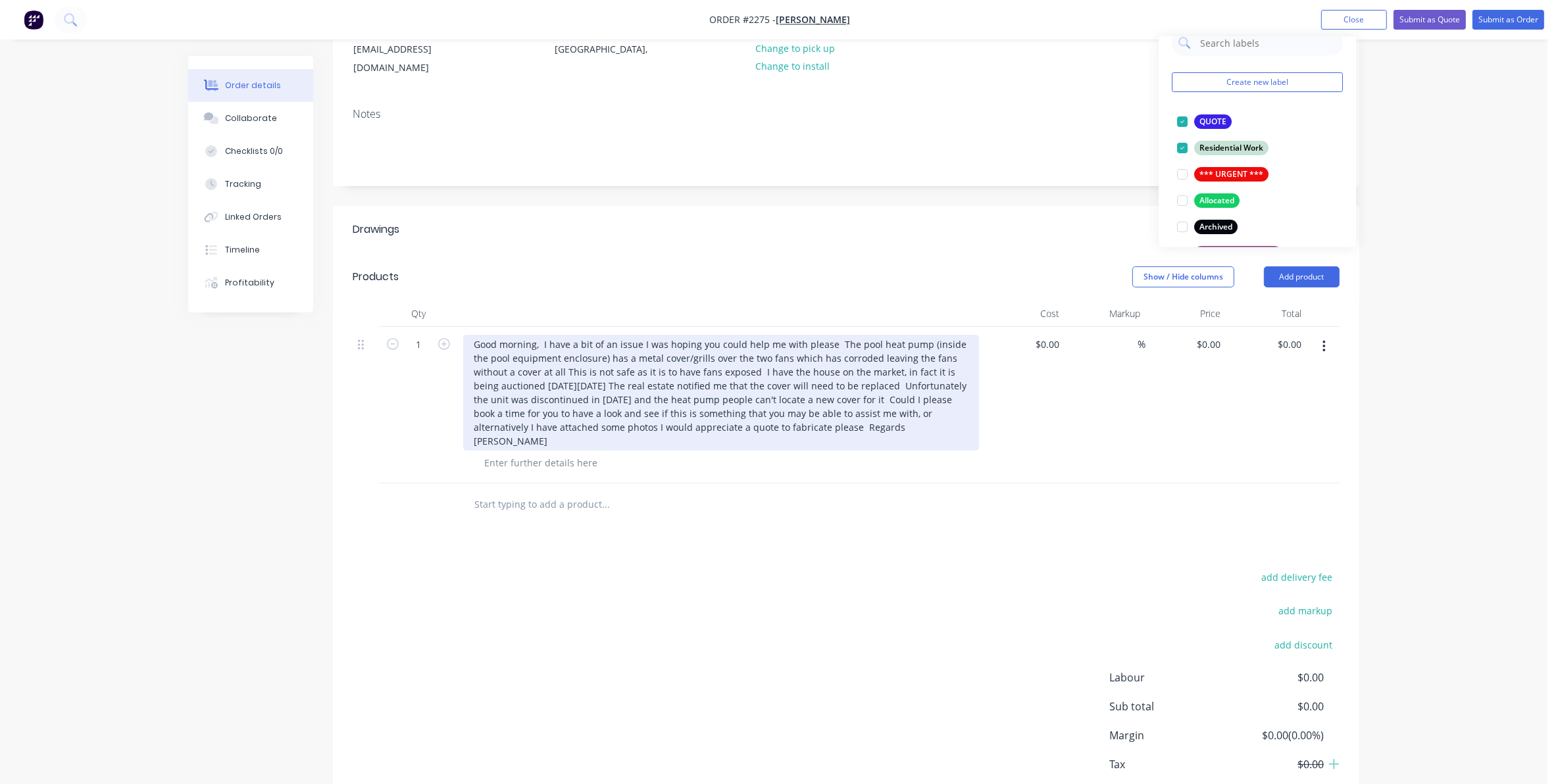
scroll to position [165, 0]
click at [809, 374] on div "Good morning, I have a bit of an issue I was hoping you could help me with plea…" at bounding box center [722, 391] width 516 height 116
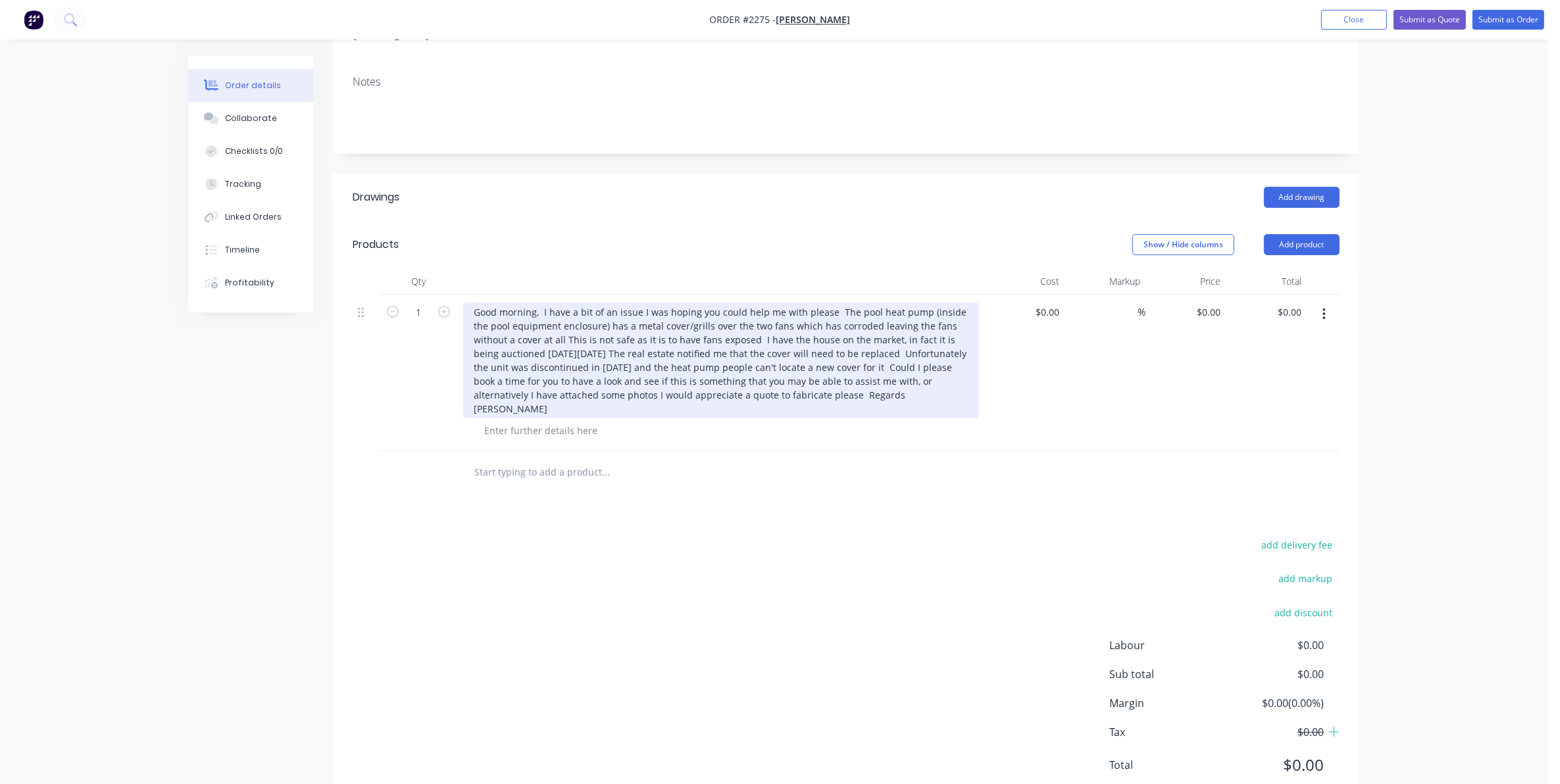
scroll to position [212, 0]
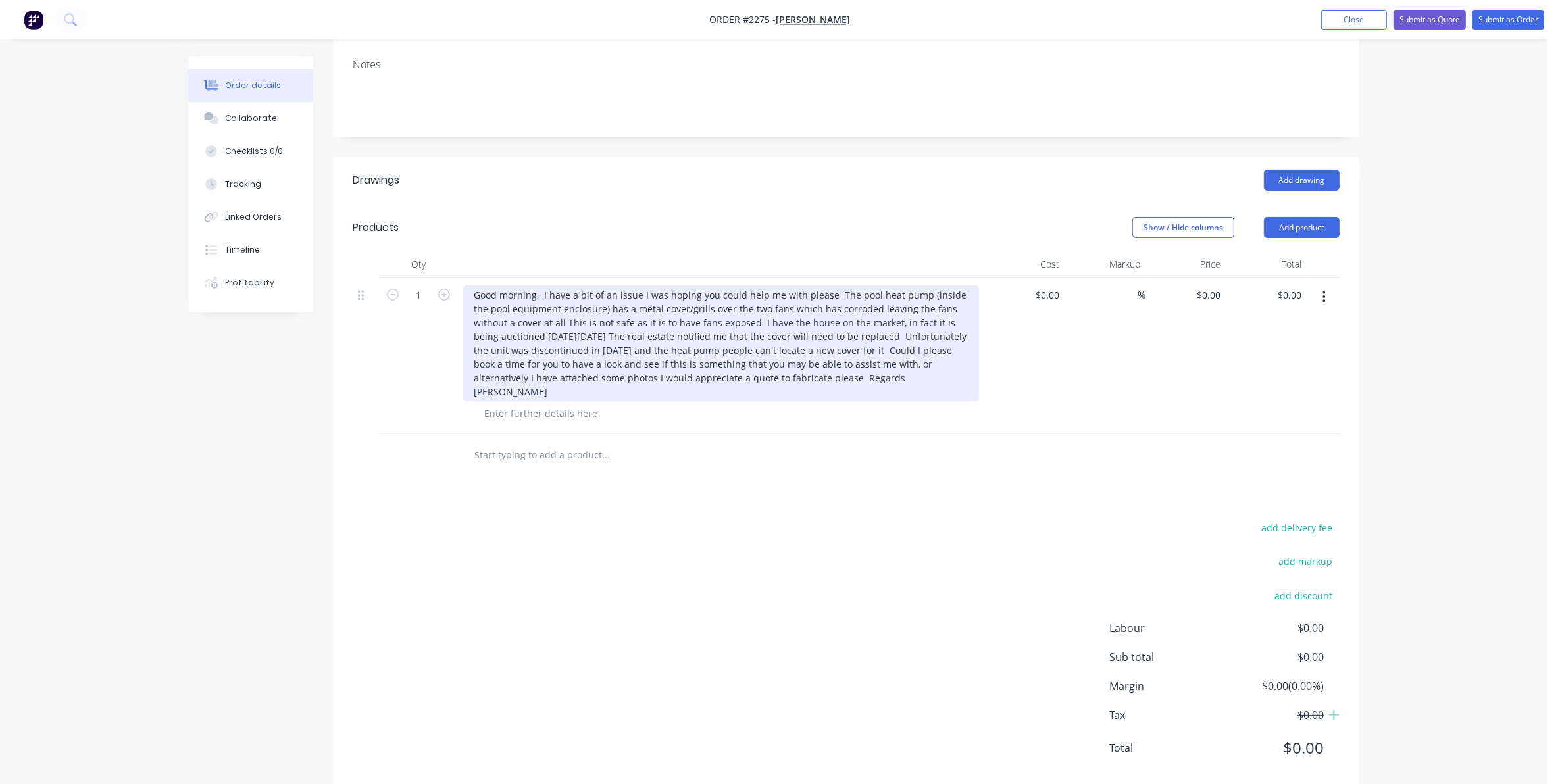
click at [605, 329] on div "Good morning, I have a bit of an issue I was hoping you could help me with plea…" at bounding box center [722, 344] width 516 height 116
drag, startPoint x: 978, startPoint y: 281, endPoint x: 478, endPoint y: 283, distance: 500.0
click at [478, 286] on div "Good morning, I have a bit of an issue I was hoping you could help me with plea…" at bounding box center [722, 344] width 516 height 116
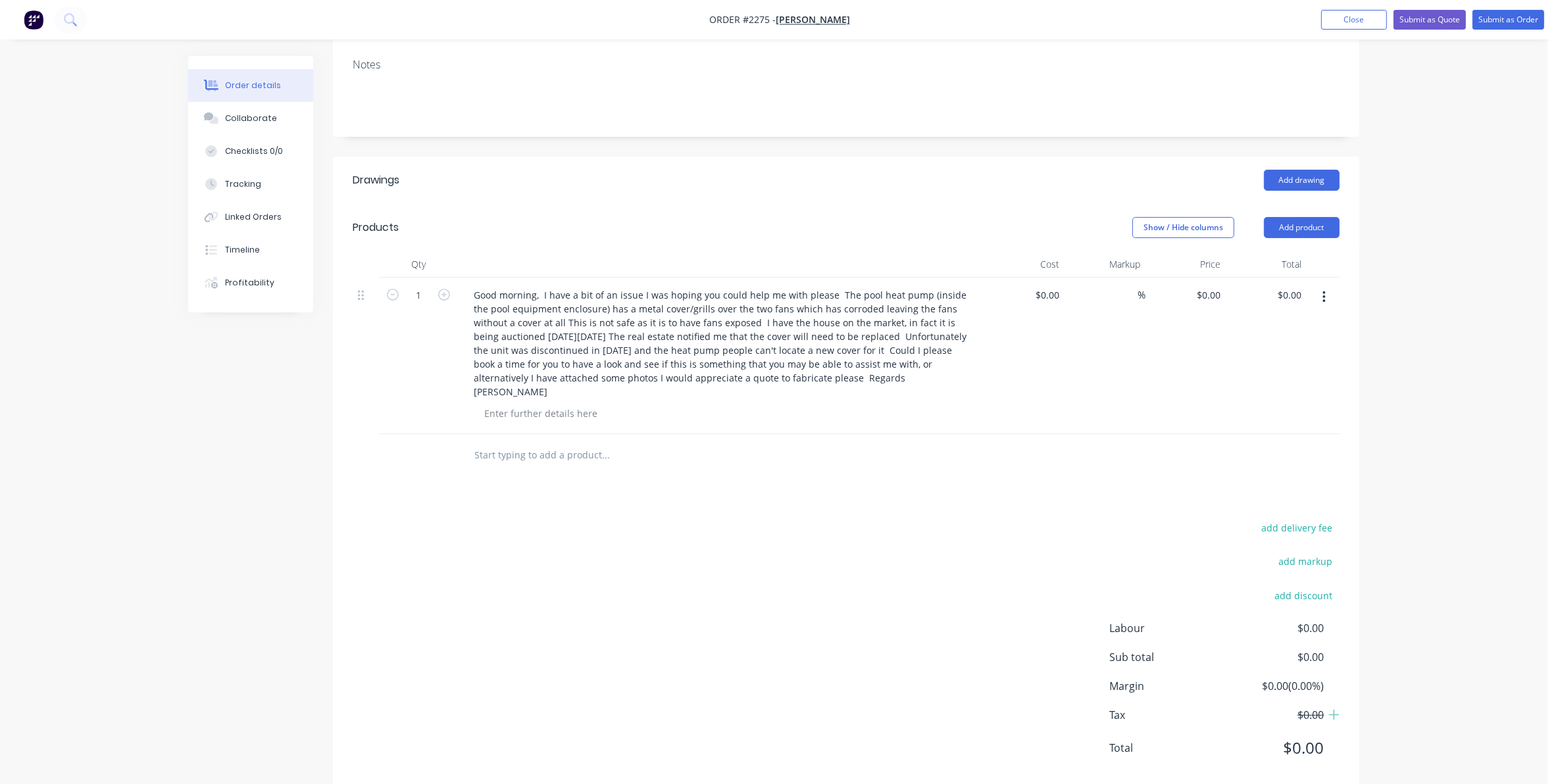
click at [1000, 331] on div "$0.00 $0.00" at bounding box center [1024, 356] width 81 height 157
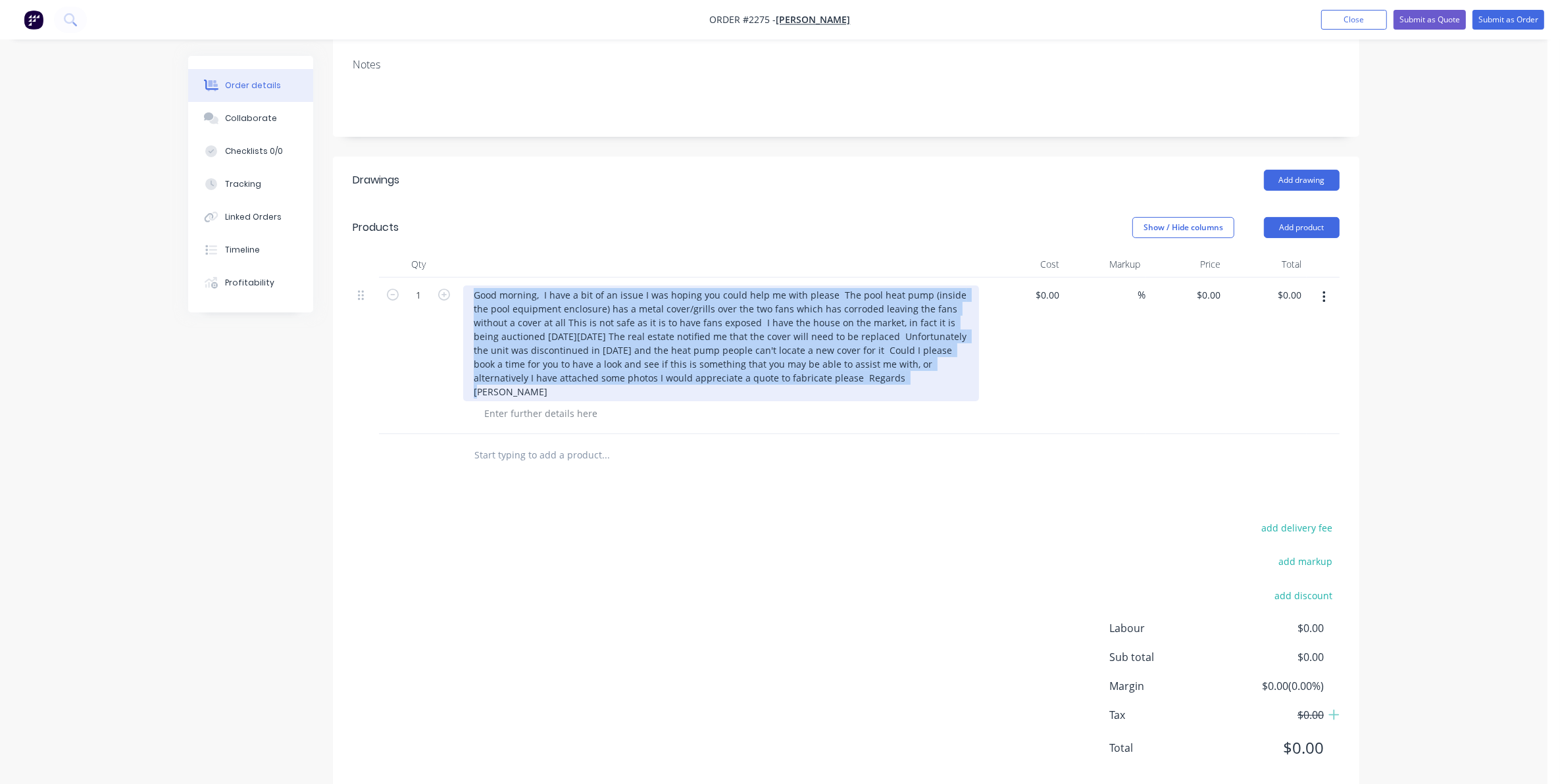
drag, startPoint x: 471, startPoint y: 281, endPoint x: 853, endPoint y: 372, distance: 392.7
click at [853, 372] on div "Good morning, I have a bit of an issue I was hoping you could help me with plea…" at bounding box center [722, 344] width 516 height 116
copy div "Good morning, I have a bit of an issue I was hoping you could help me with plea…"
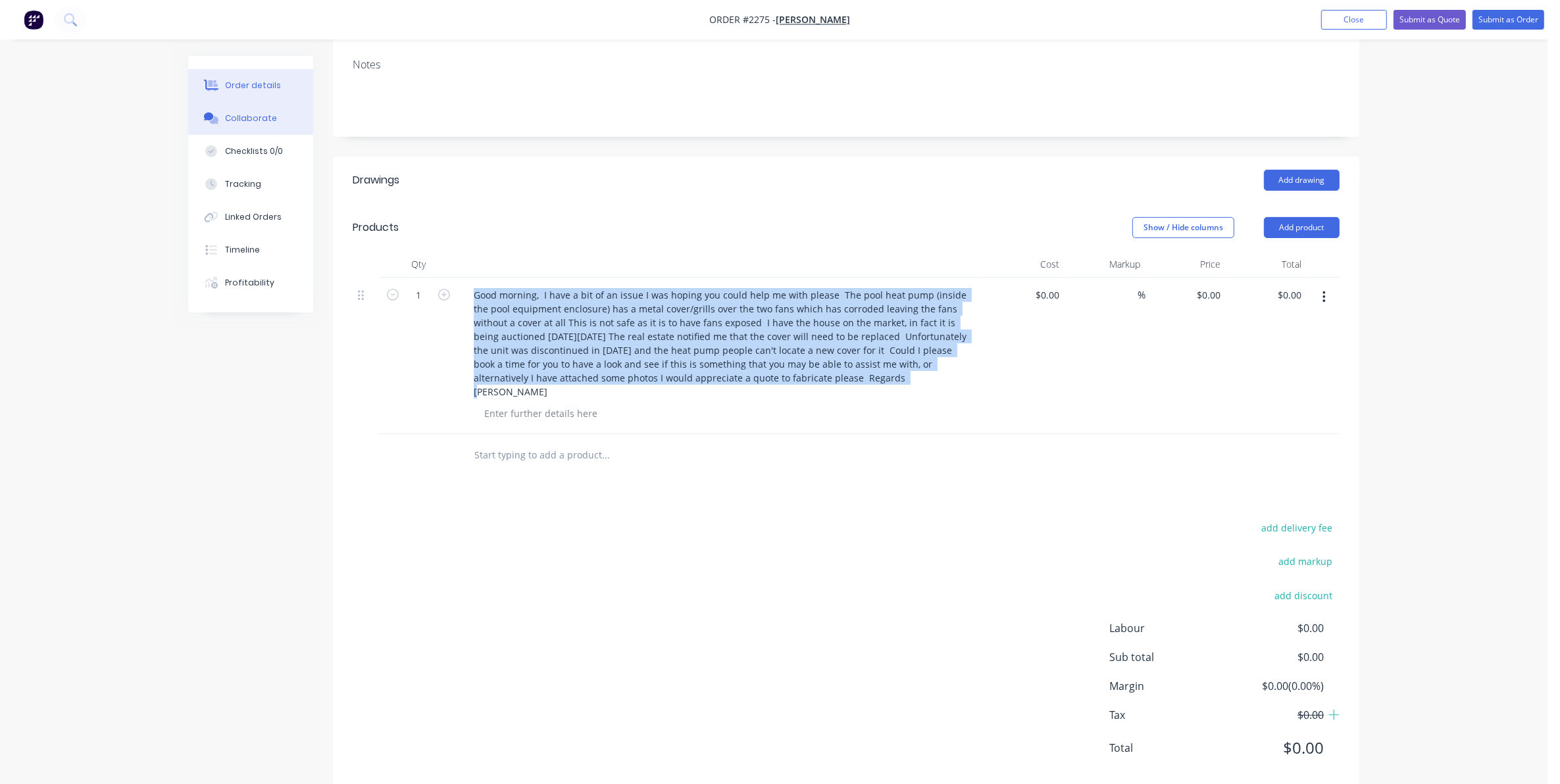
click at [247, 117] on div "Collaborate" at bounding box center [251, 117] width 52 height 12
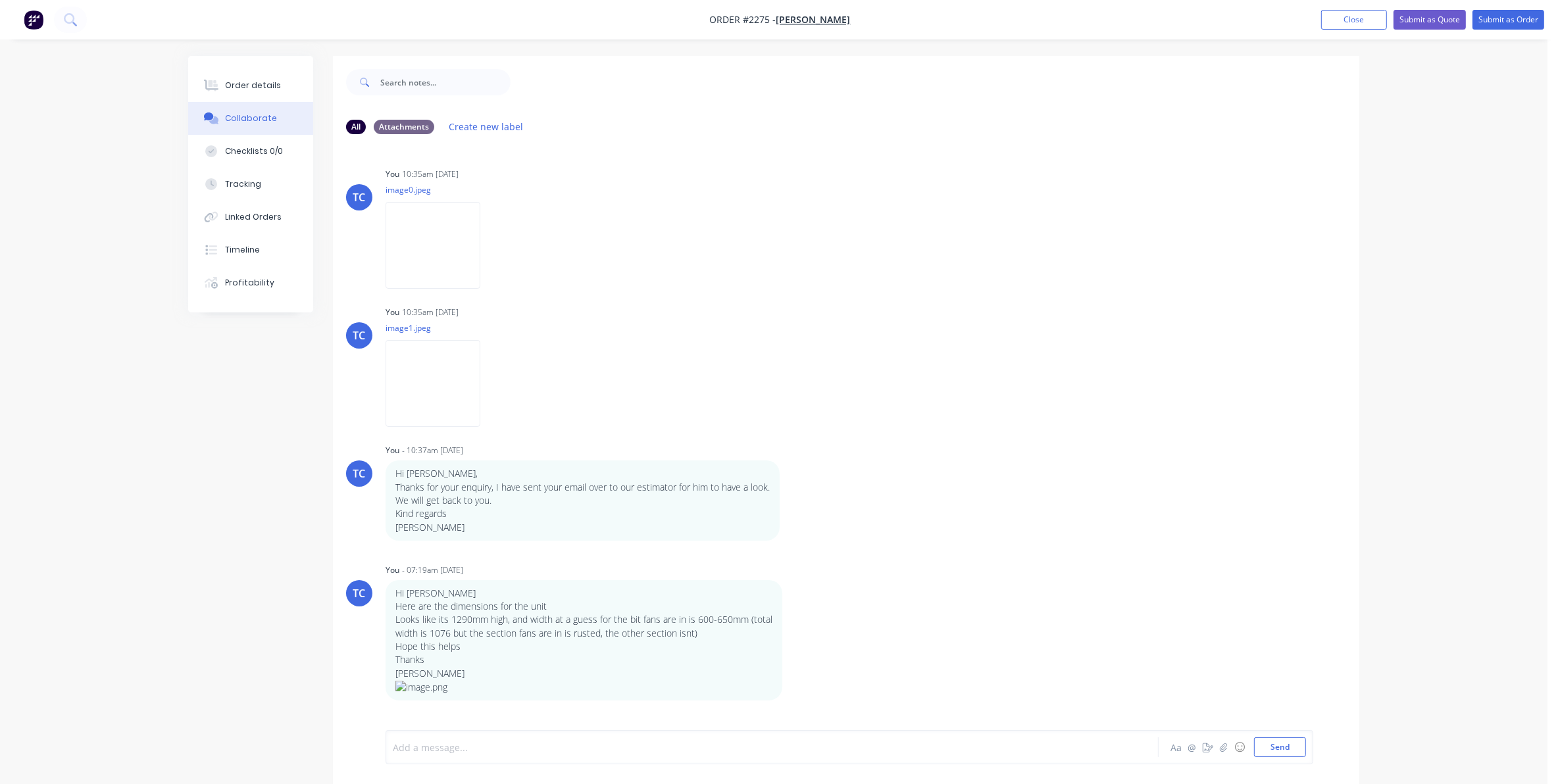
click at [446, 746] on div at bounding box center [735, 748] width 684 height 14
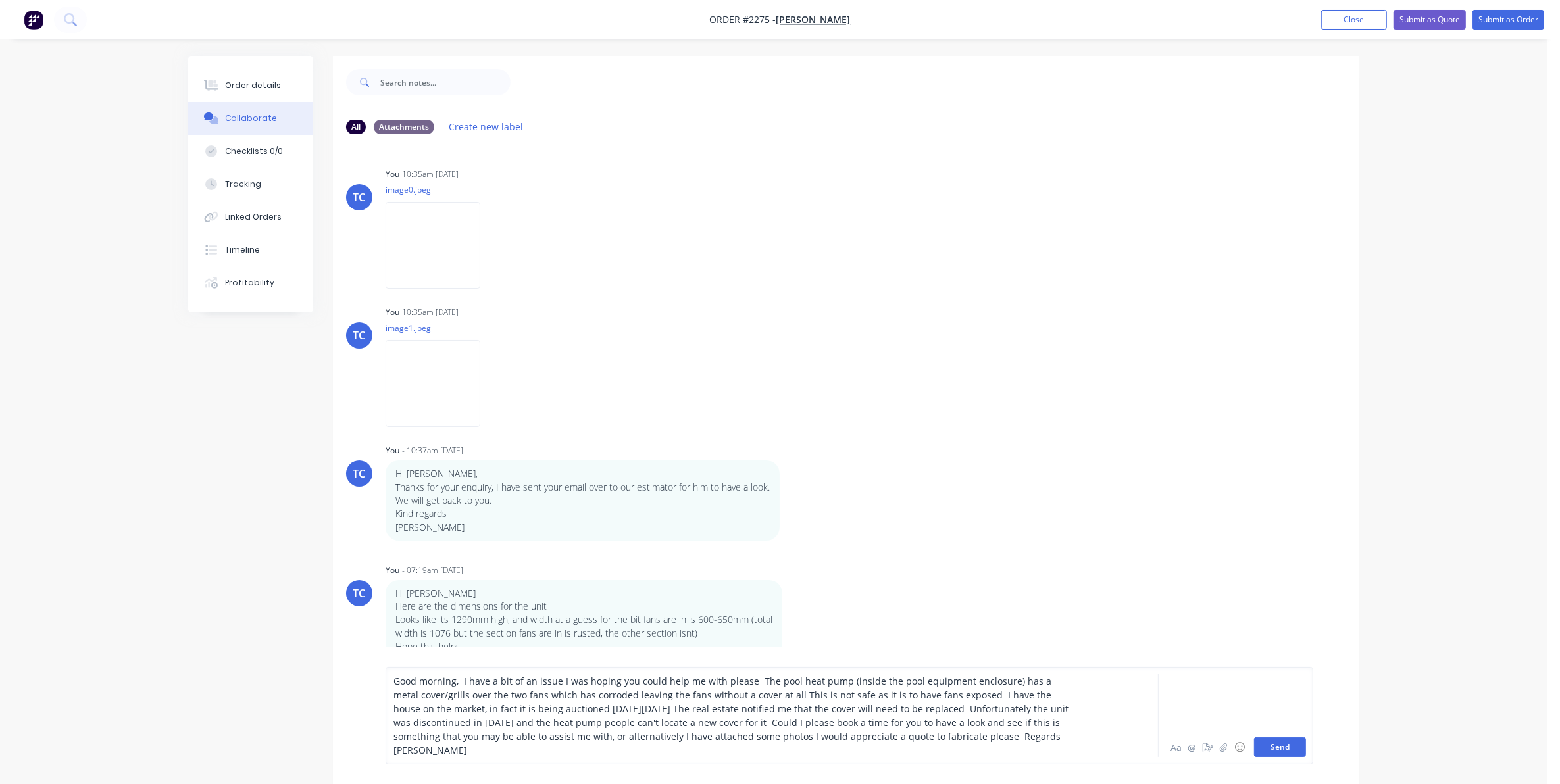
click at [1274, 744] on button "Send" at bounding box center [1280, 748] width 52 height 20
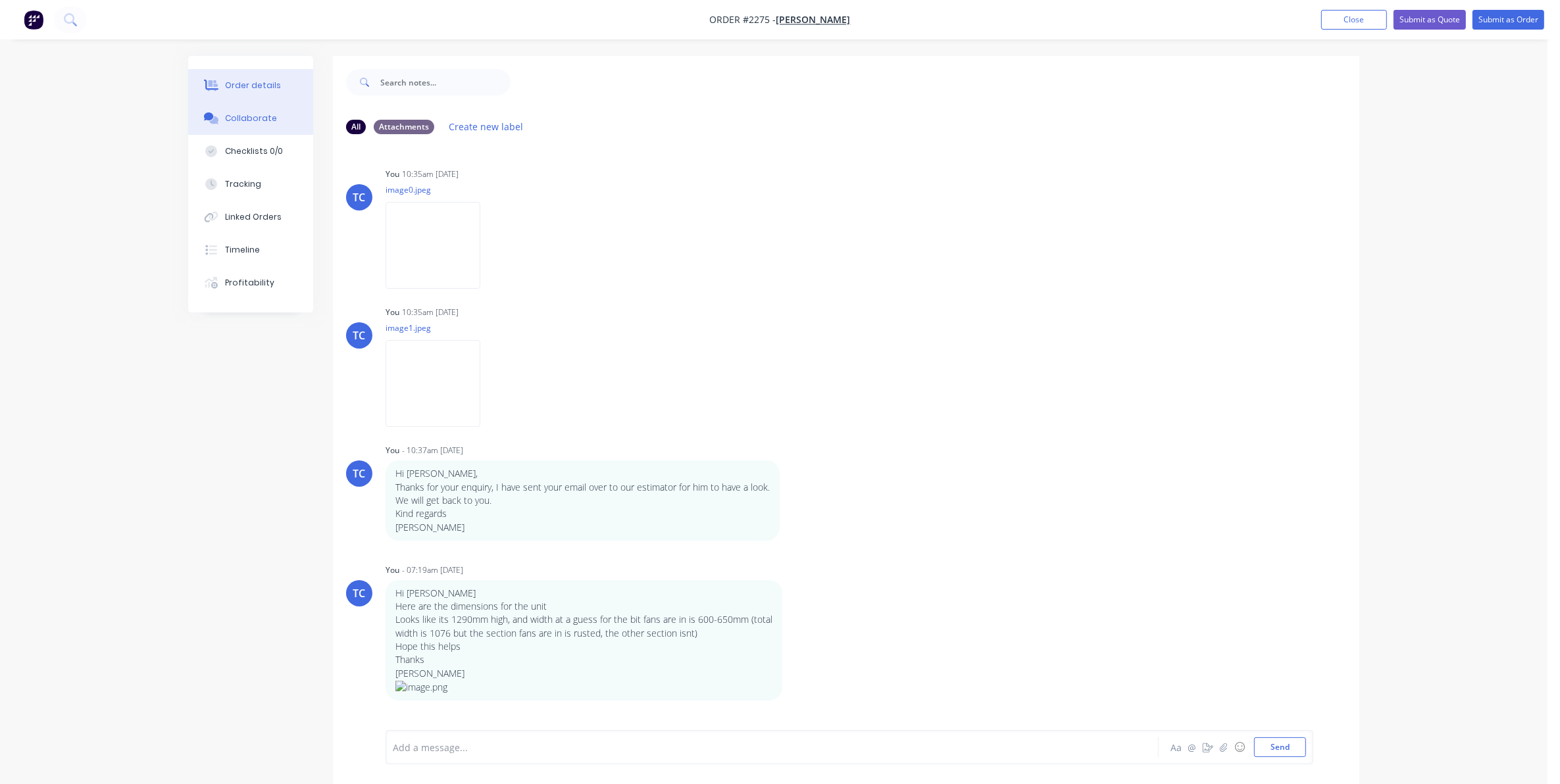
click at [247, 85] on div "Order details" at bounding box center [253, 85] width 56 height 12
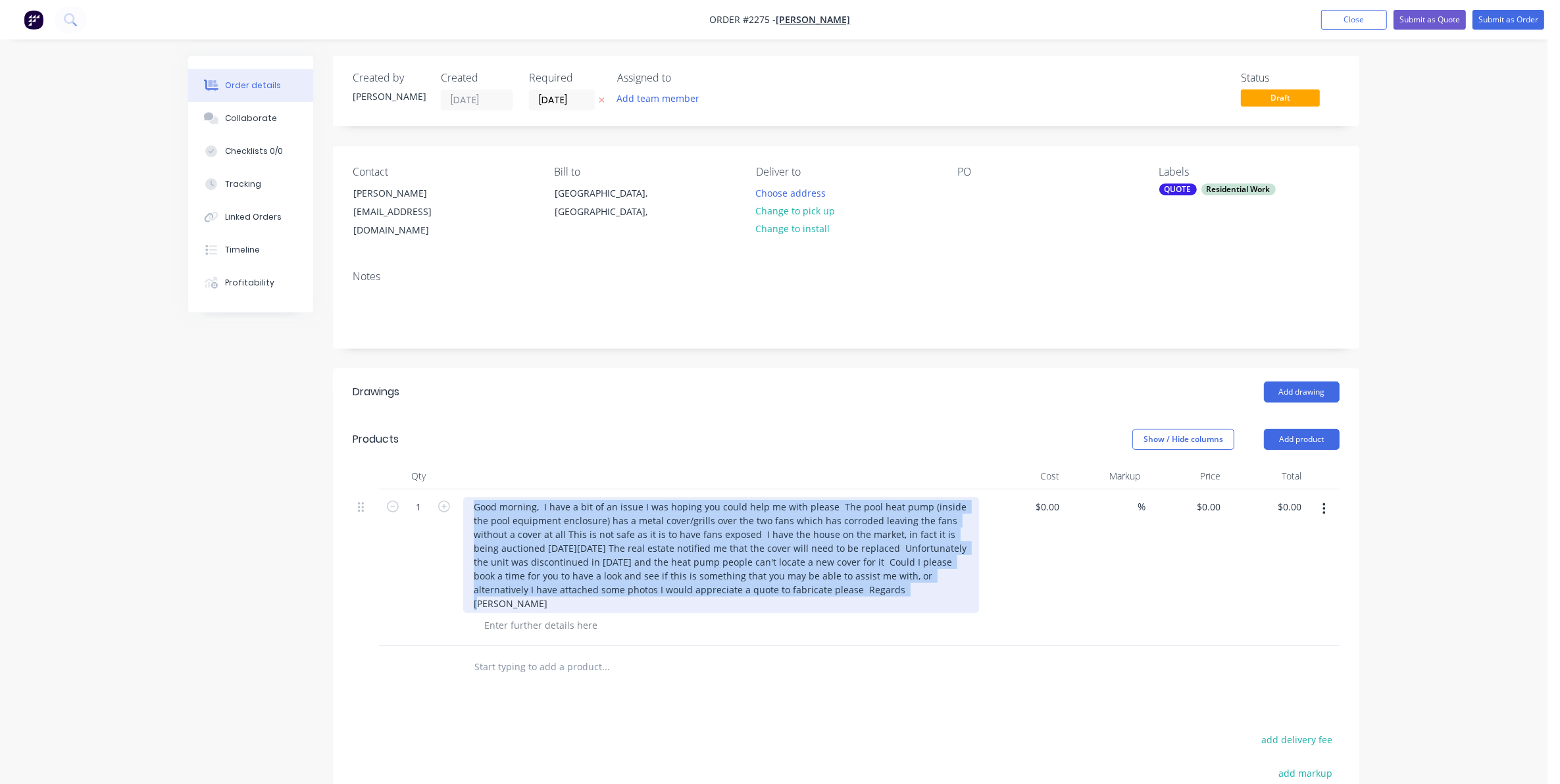
drag, startPoint x: 463, startPoint y: 486, endPoint x: 928, endPoint y: 580, distance: 474.4
click at [928, 580] on div "Good morning, I have a bit of an issue I was hoping you could help me with plea…" at bounding box center [722, 555] width 516 height 116
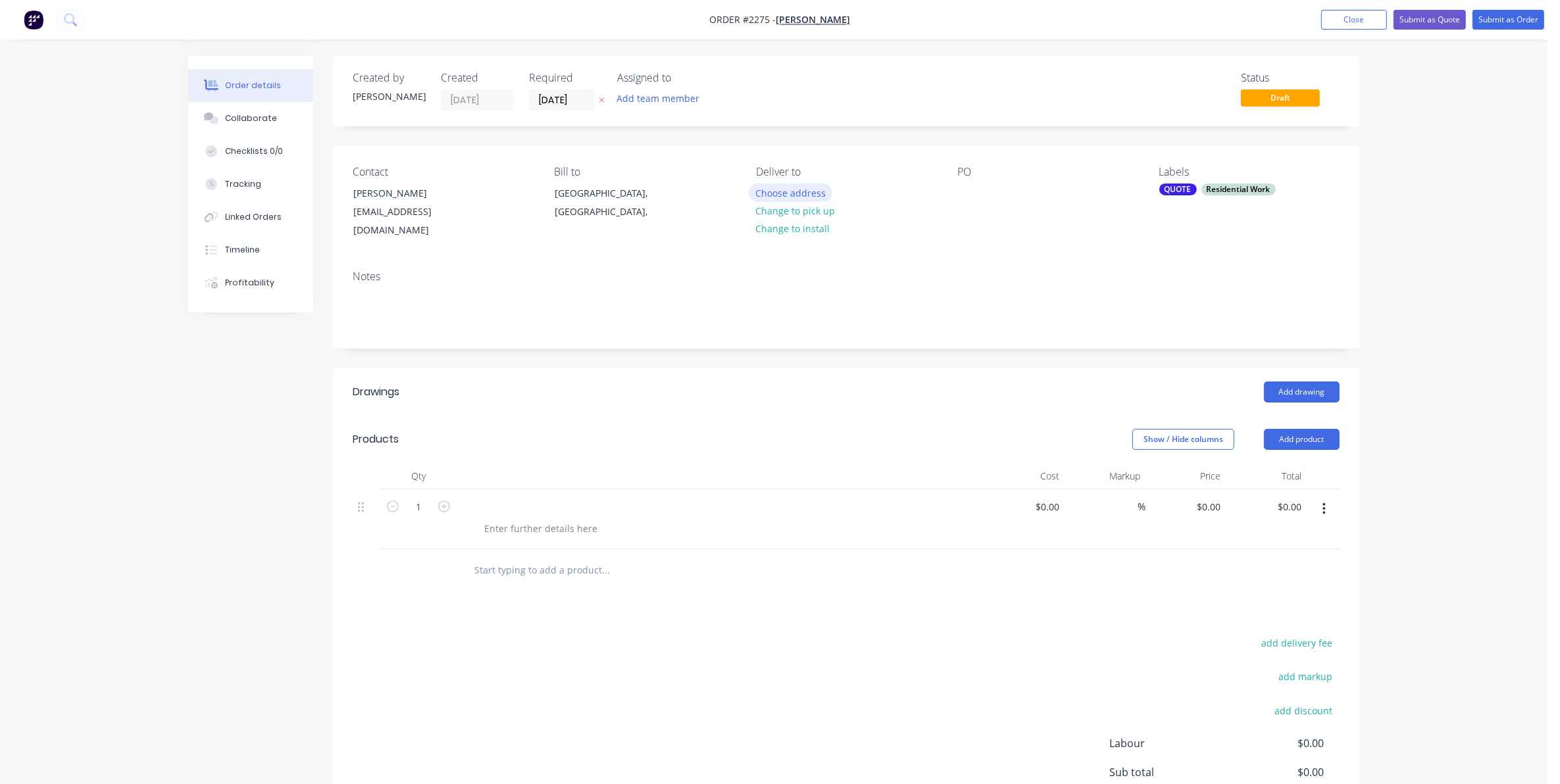
click at [781, 192] on button "Choose address" at bounding box center [790, 192] width 85 height 18
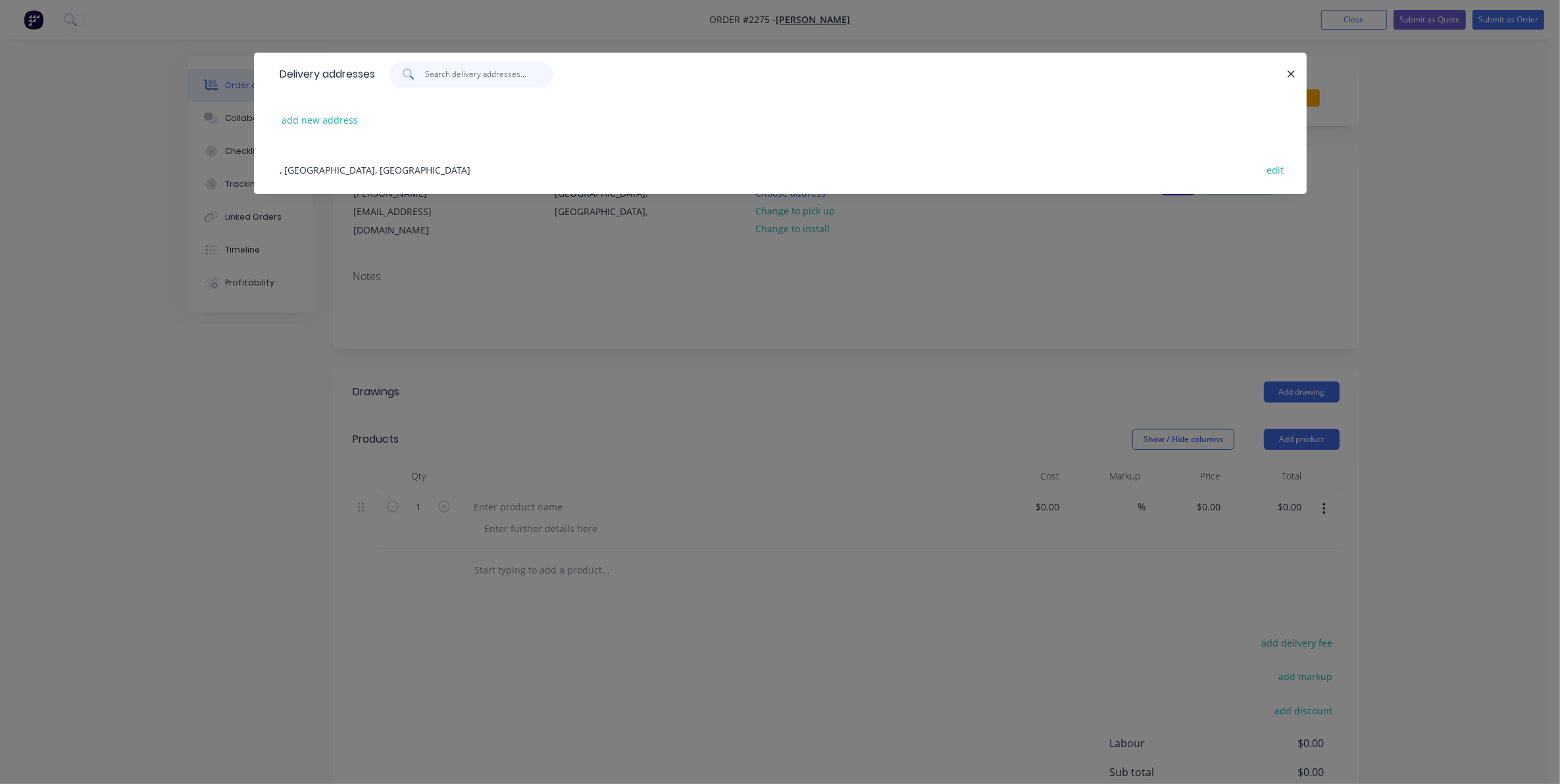
click at [446, 70] on input "text" at bounding box center [489, 75] width 128 height 27
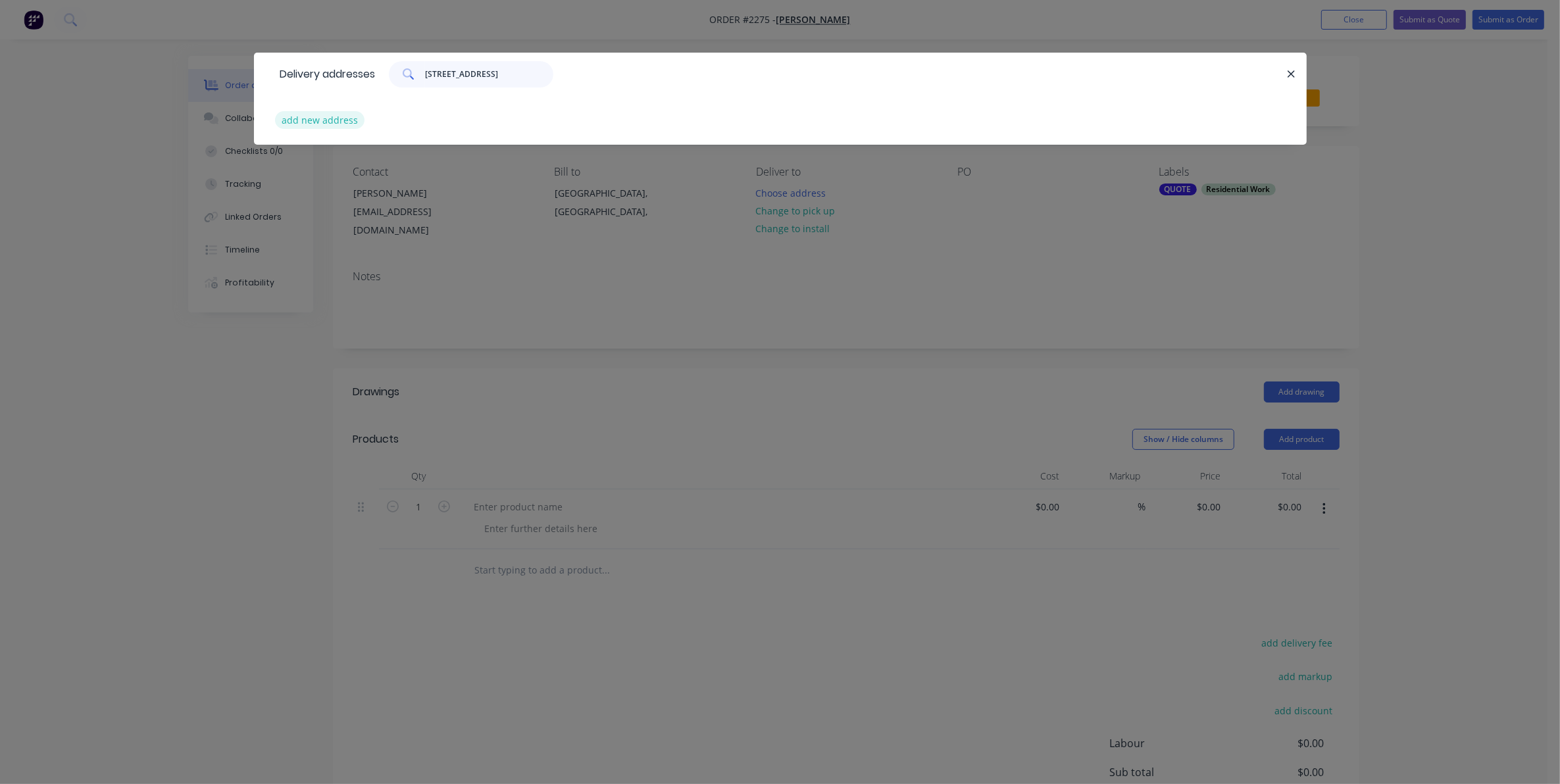
type input "[STREET_ADDRESS]"
click at [323, 120] on button "add new address" at bounding box center [319, 120] width 90 height 18
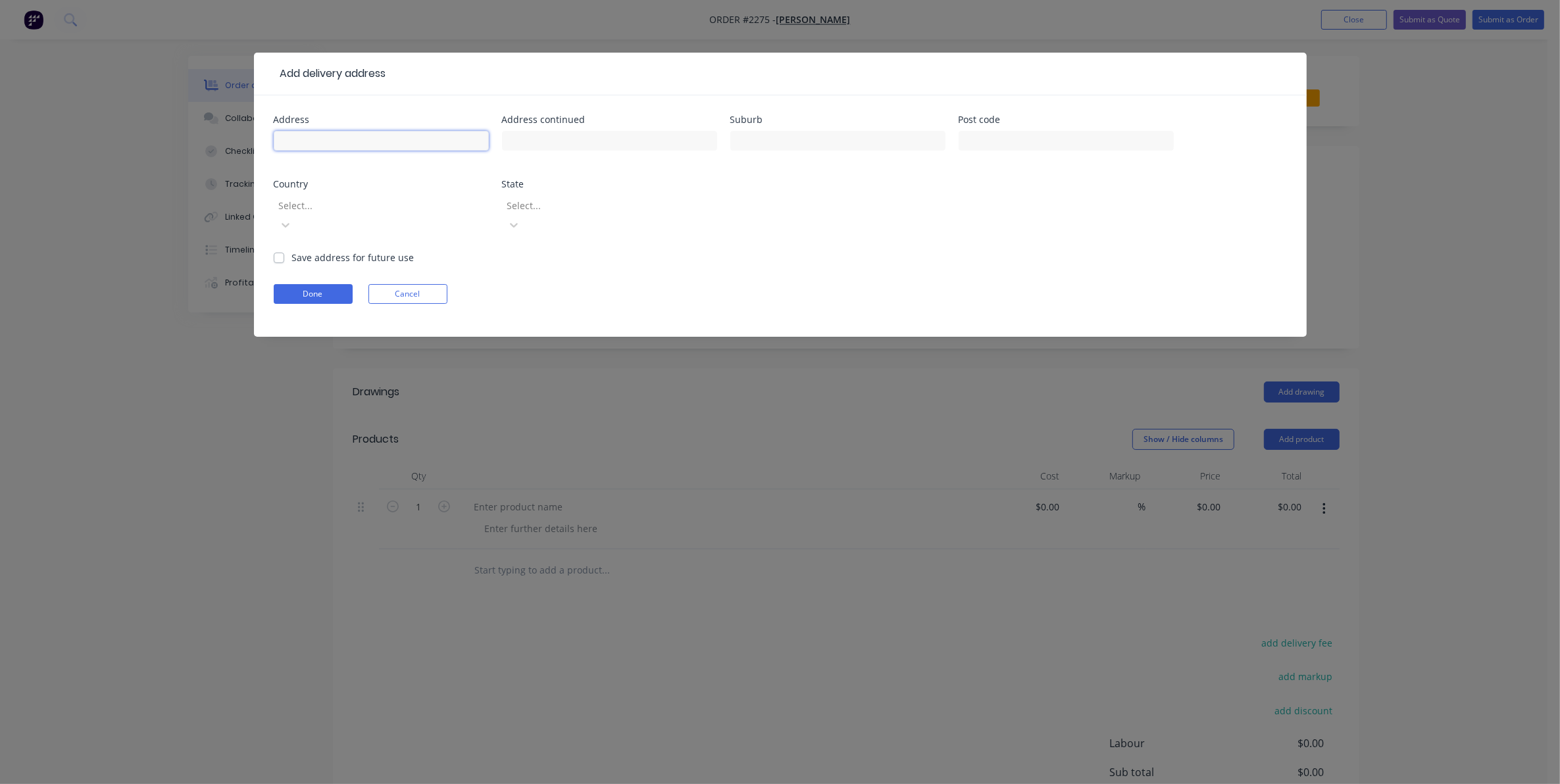
click at [292, 136] on input "text" at bounding box center [382, 141] width 215 height 20
type input "[STREET_ADDRESS]"
click at [758, 142] on input "text" at bounding box center [838, 141] width 215 height 20
type input "Rosemount"
click at [983, 140] on input "text" at bounding box center [1066, 141] width 215 height 20
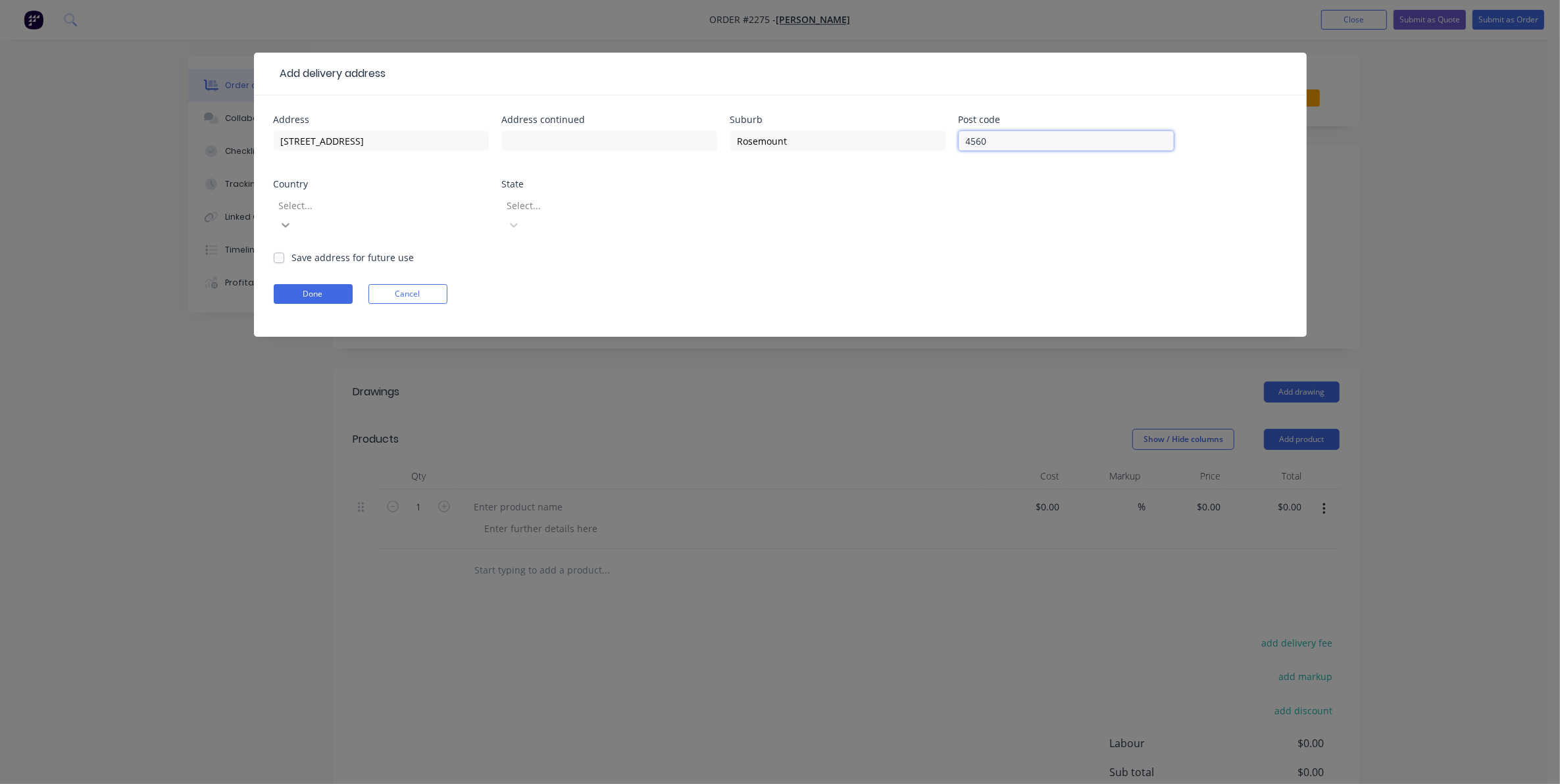
type input "4560"
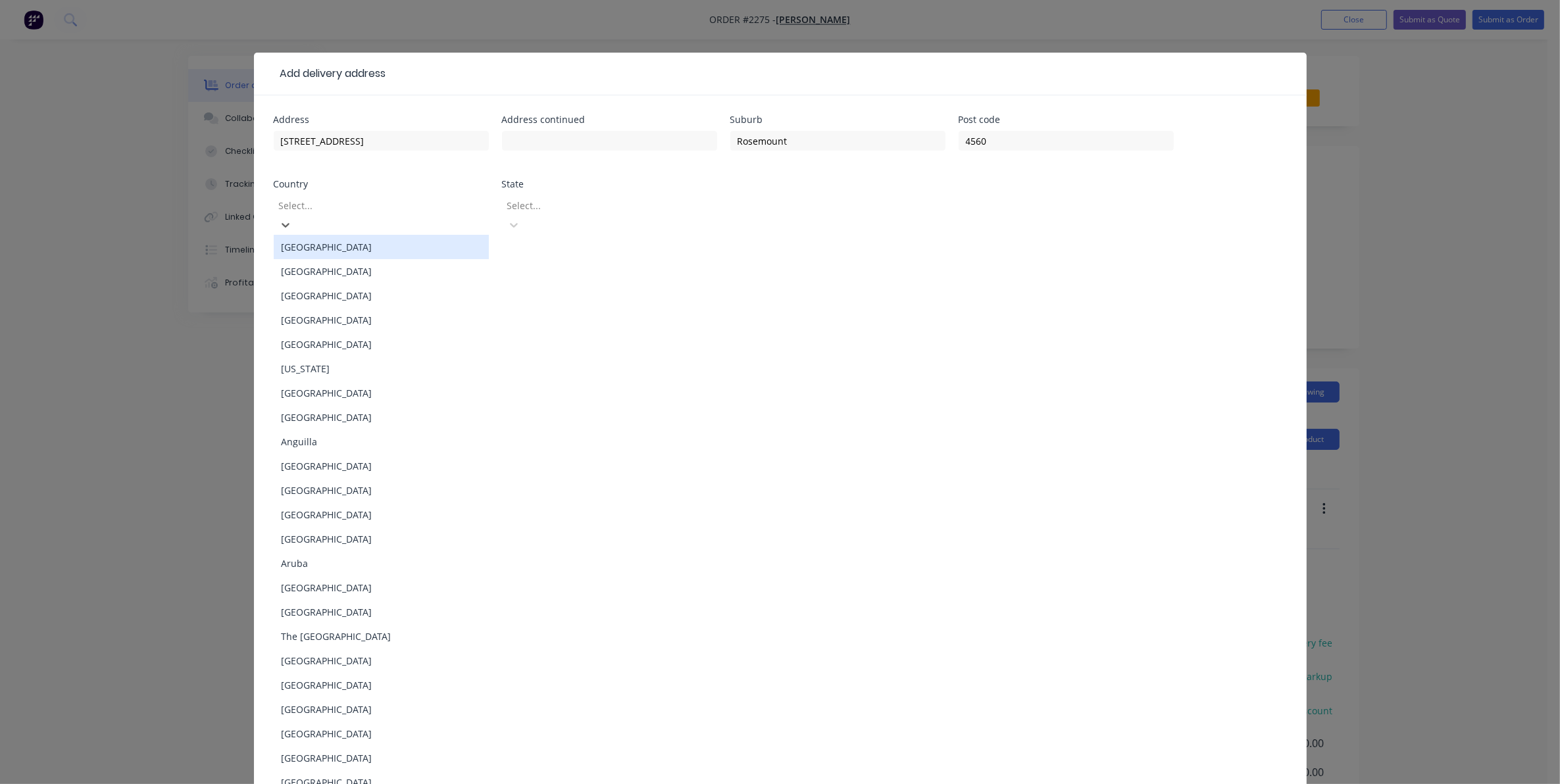
click at [321, 235] on div "[GEOGRAPHIC_DATA]" at bounding box center [382, 247] width 215 height 24
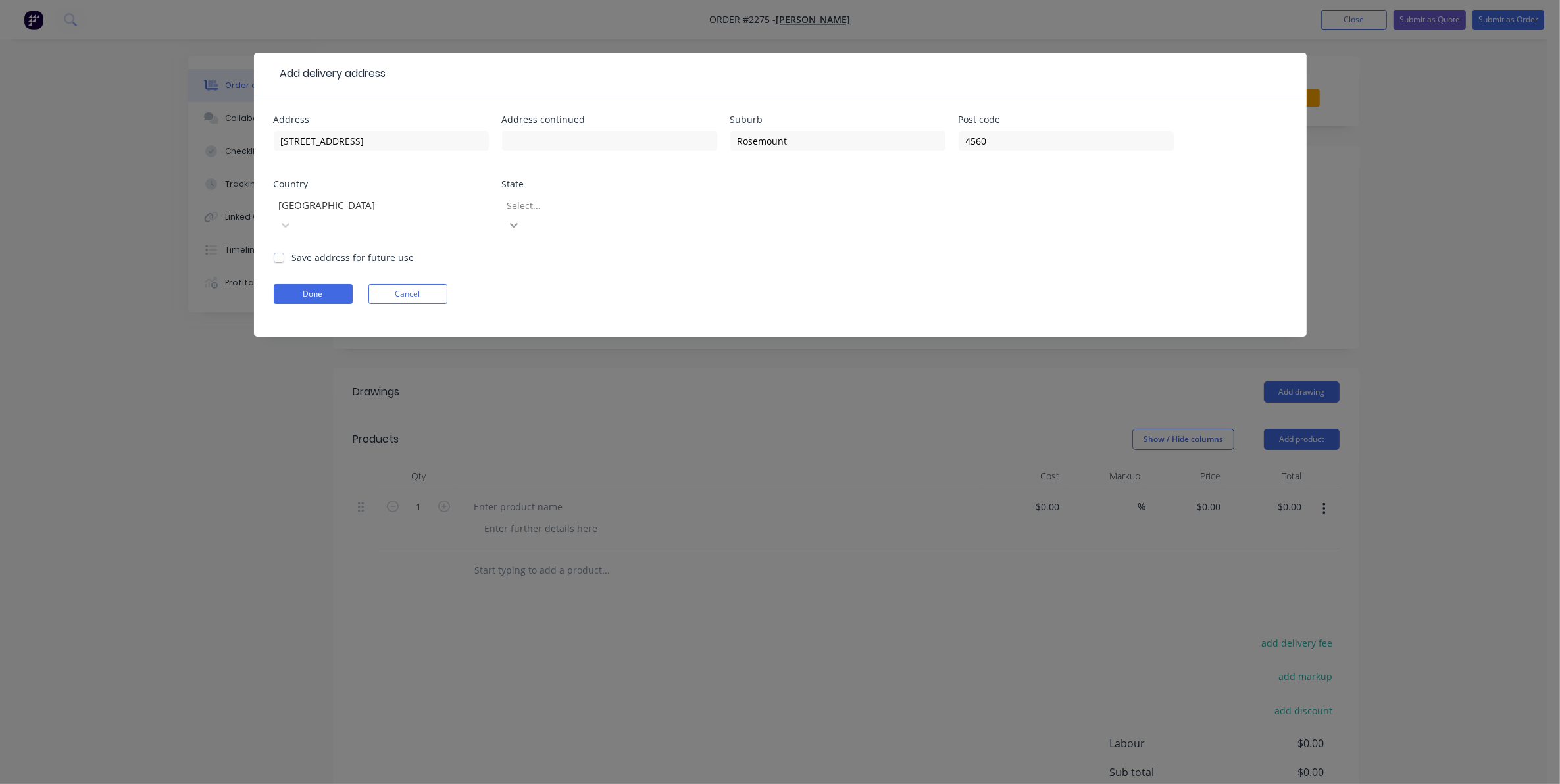
click at [518, 223] on icon at bounding box center [513, 225] width 8 height 4
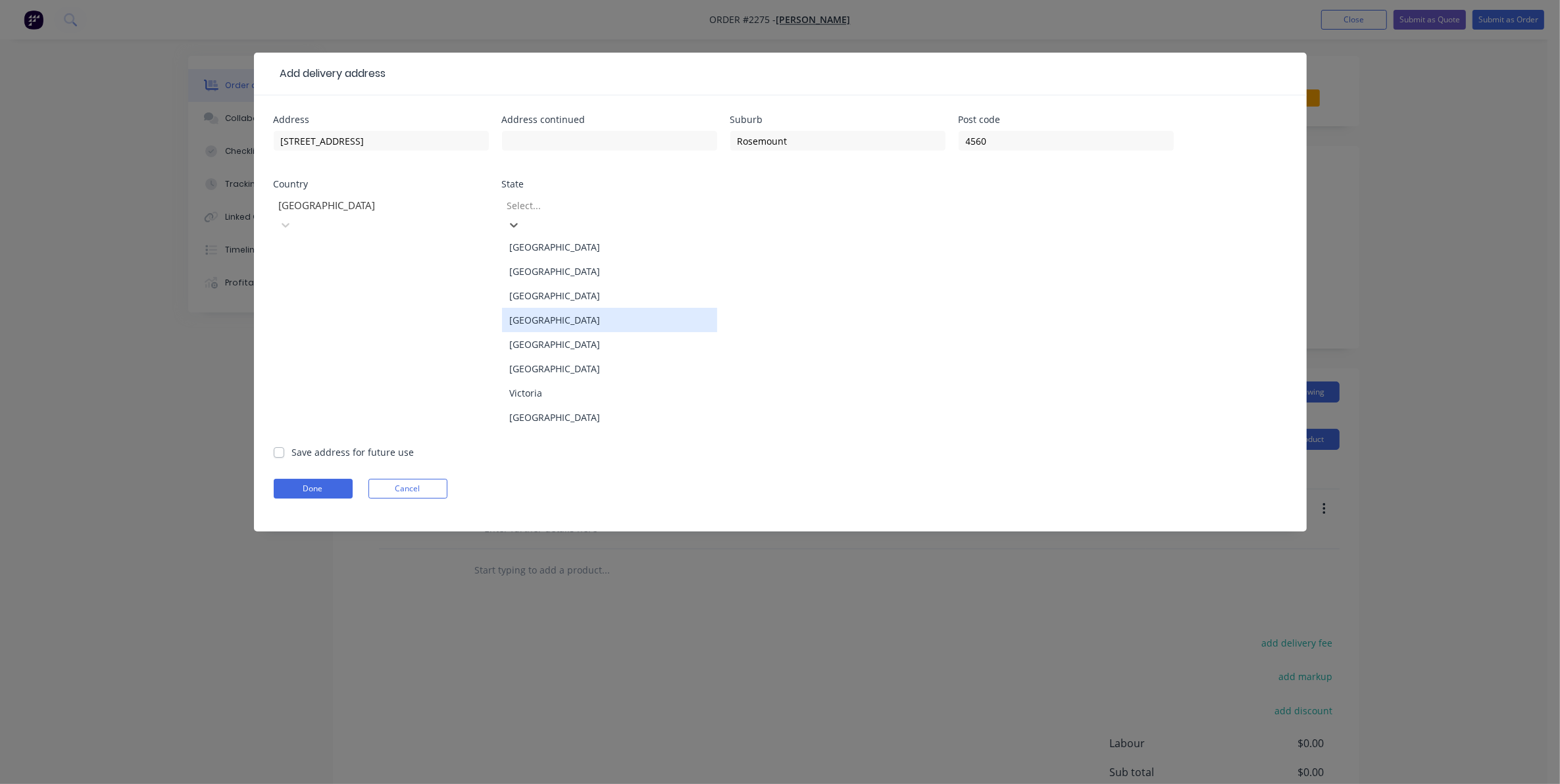
click at [538, 308] on div "[GEOGRAPHIC_DATA]" at bounding box center [610, 319] width 215 height 24
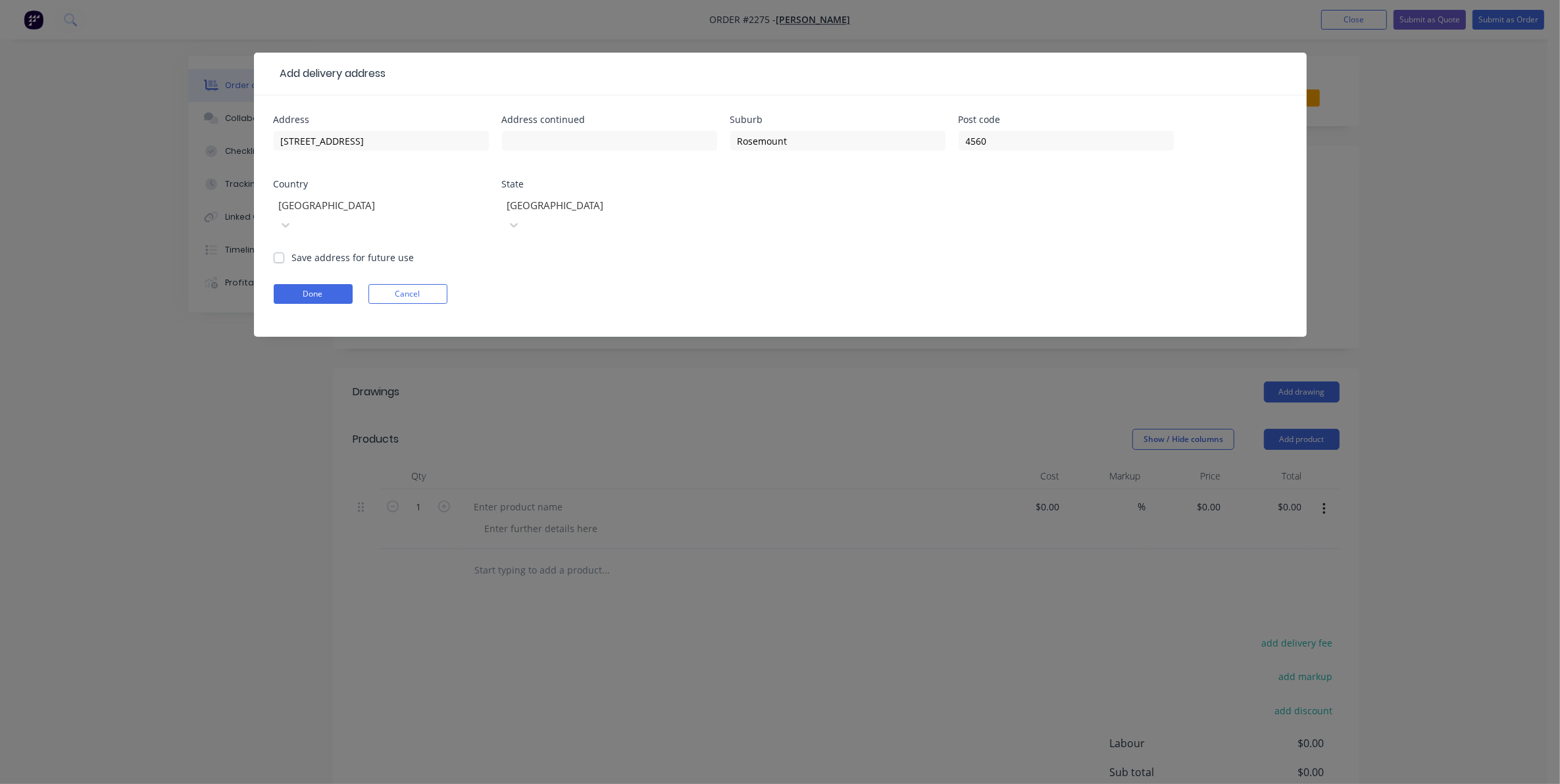
click at [292, 251] on label "Save address for future use" at bounding box center [353, 258] width 123 height 14
click at [280, 251] on input "Save address for future use" at bounding box center [279, 257] width 11 height 12
checkbox input "true"
click at [311, 284] on button "Done" at bounding box center [313, 294] width 79 height 20
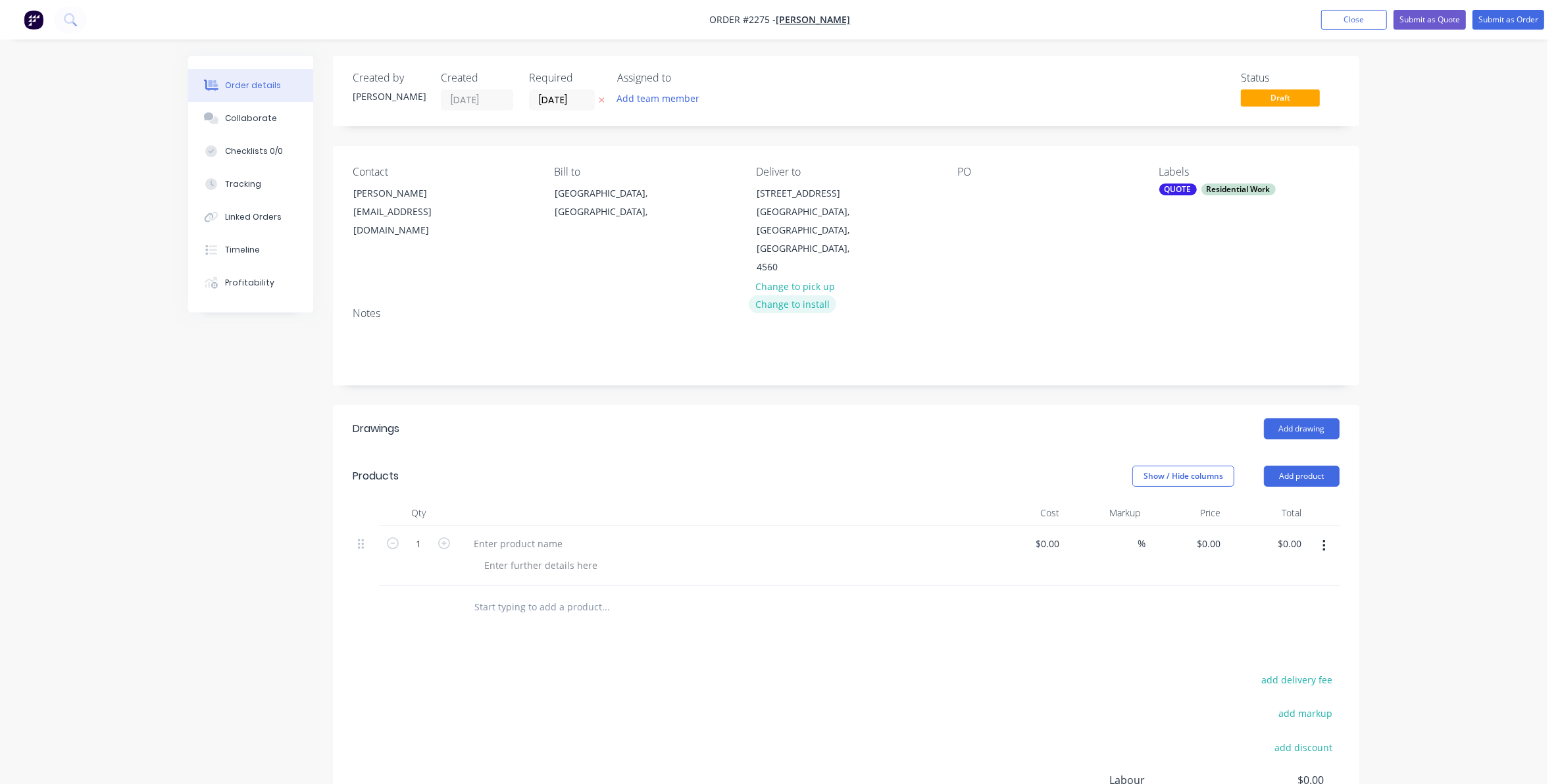
click at [787, 295] on button "Change to install" at bounding box center [792, 304] width 88 height 18
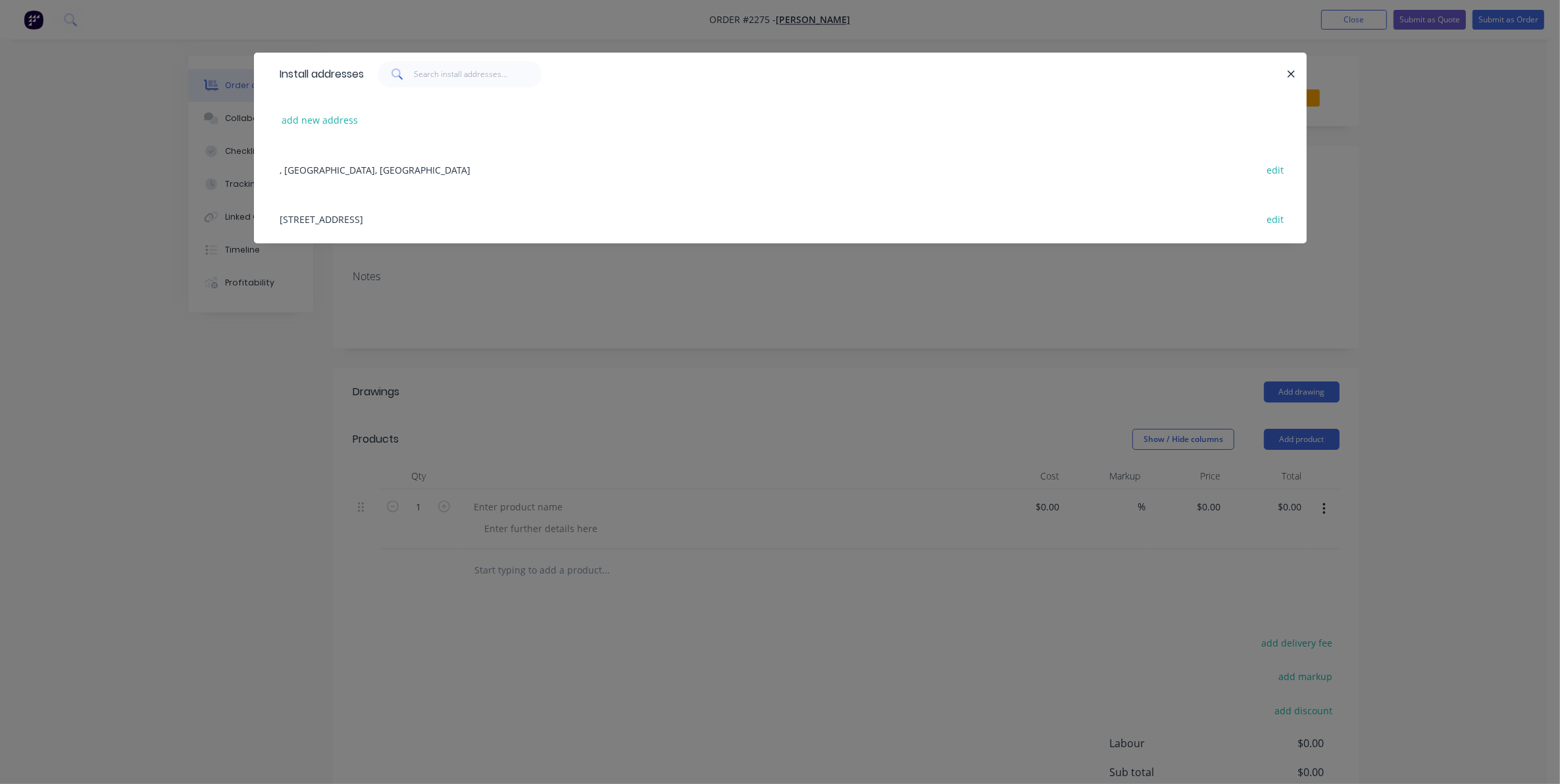
click at [343, 217] on div "[STREET_ADDRESS] edit" at bounding box center [780, 218] width 1014 height 49
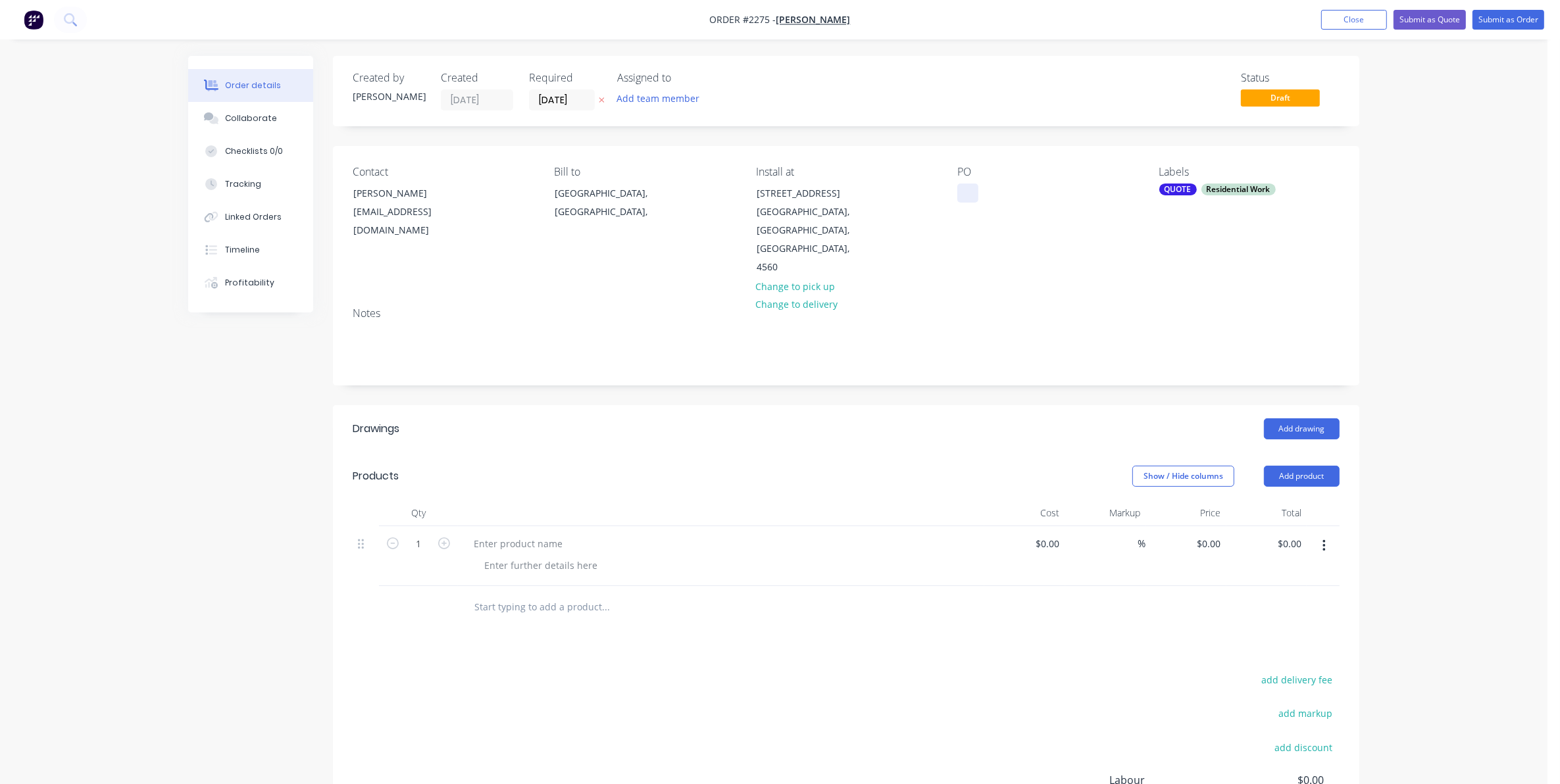
click at [971, 190] on div at bounding box center [968, 192] width 21 height 19
click at [491, 534] on div at bounding box center [518, 543] width 109 height 19
click at [501, 534] on div at bounding box center [518, 543] width 109 height 19
click at [511, 556] on div at bounding box center [540, 565] width 134 height 19
click at [491, 556] on div at bounding box center [540, 565] width 134 height 19
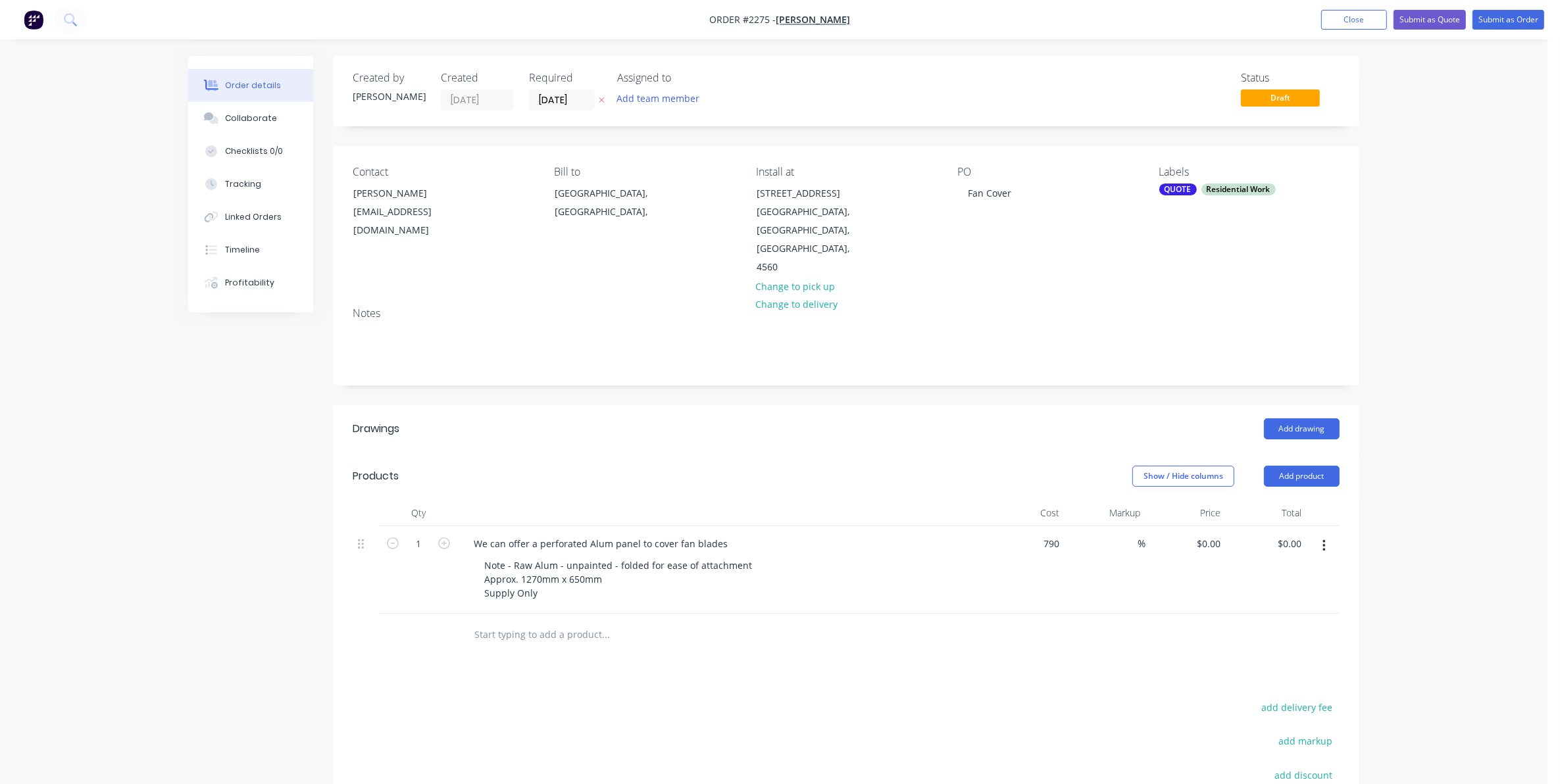
type input "$790.00"
click at [502, 622] on input "text" at bounding box center [605, 635] width 263 height 27
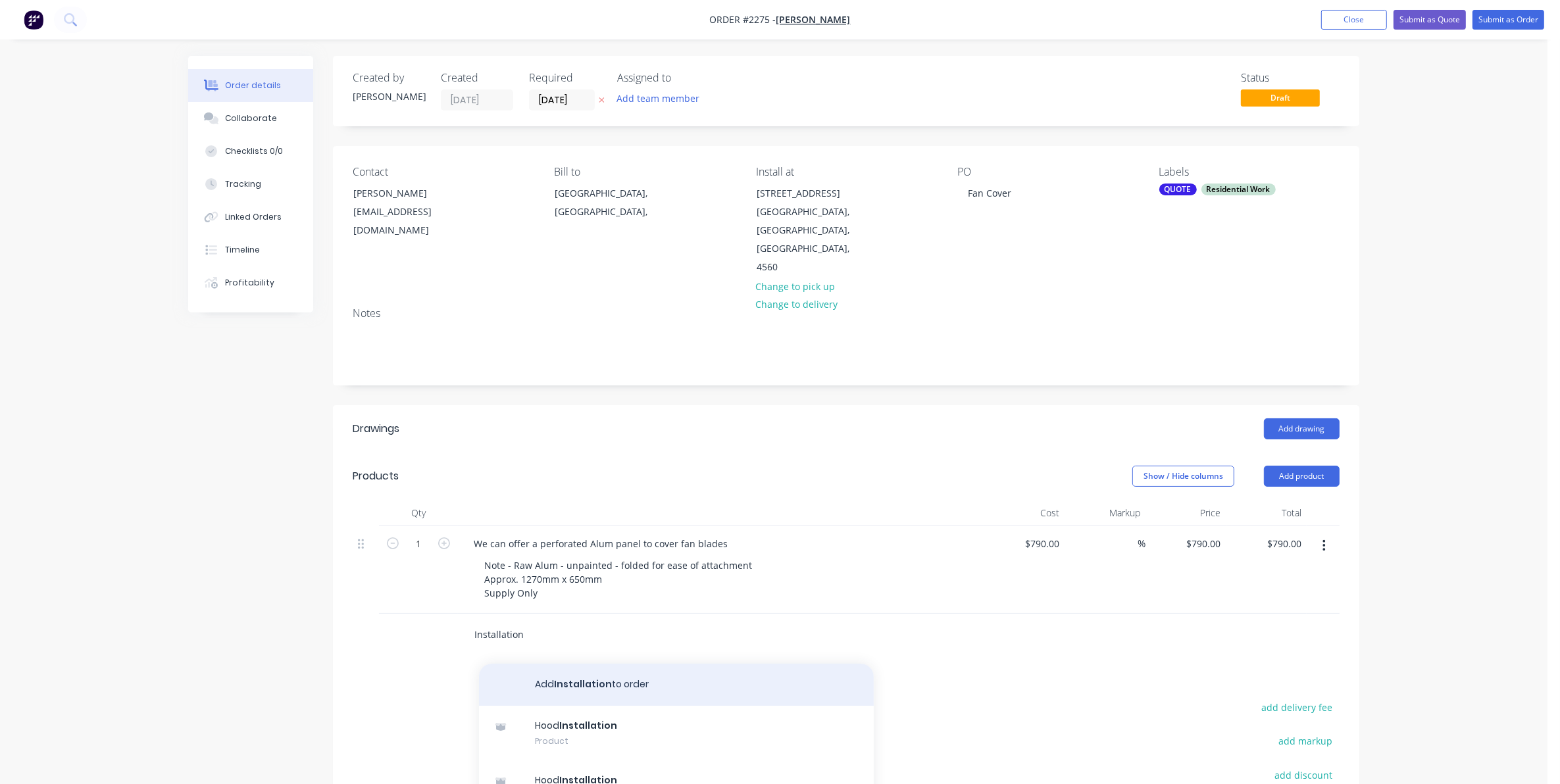
type input "Installation"
click at [580, 664] on button "Add Installation to order" at bounding box center [676, 684] width 395 height 42
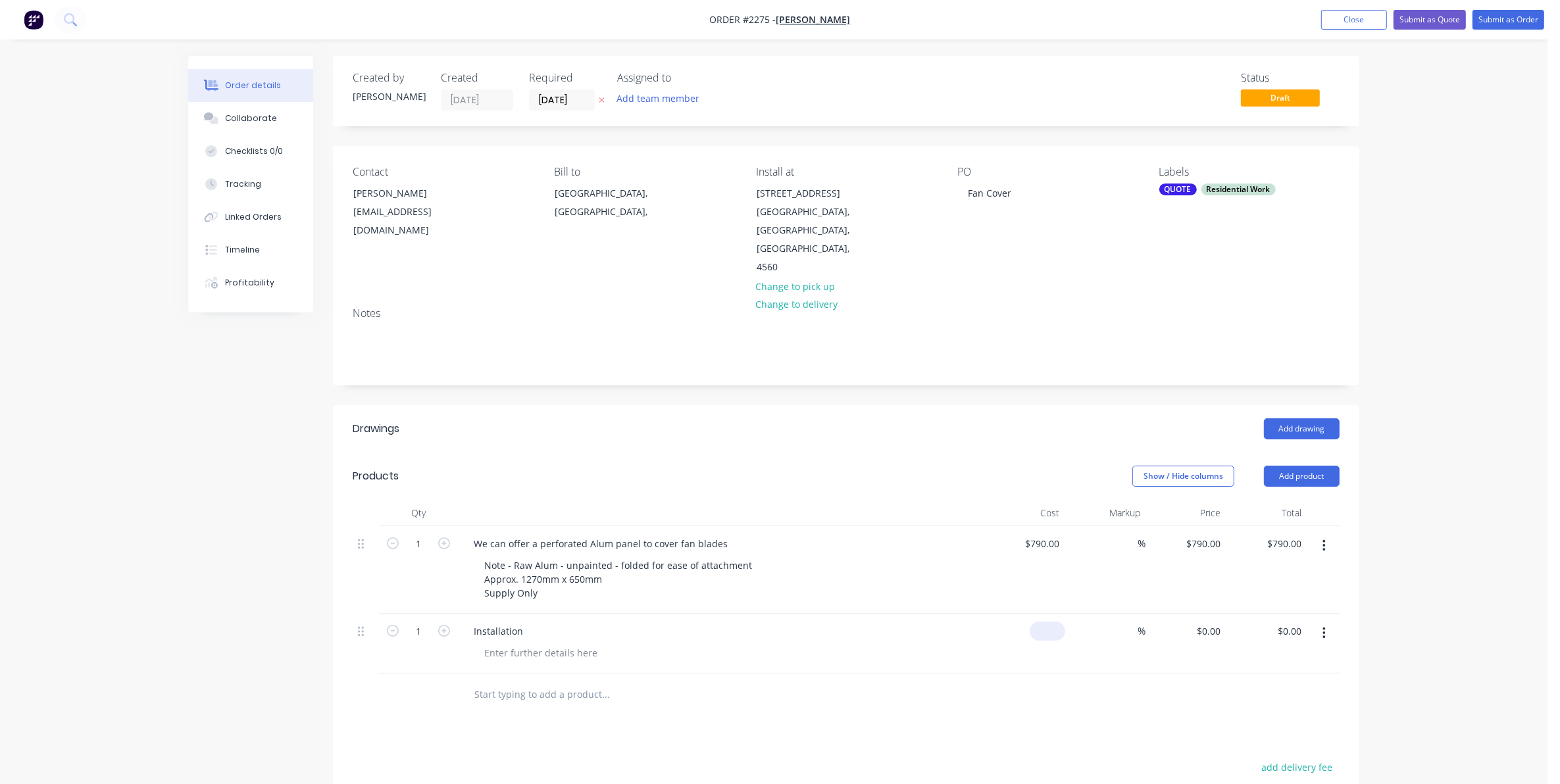
click at [1040, 614] on div "$0.00" at bounding box center [1024, 643] width 81 height 60
type input "$490.00"
click at [562, 97] on input "[DATE]" at bounding box center [562, 100] width 64 height 20
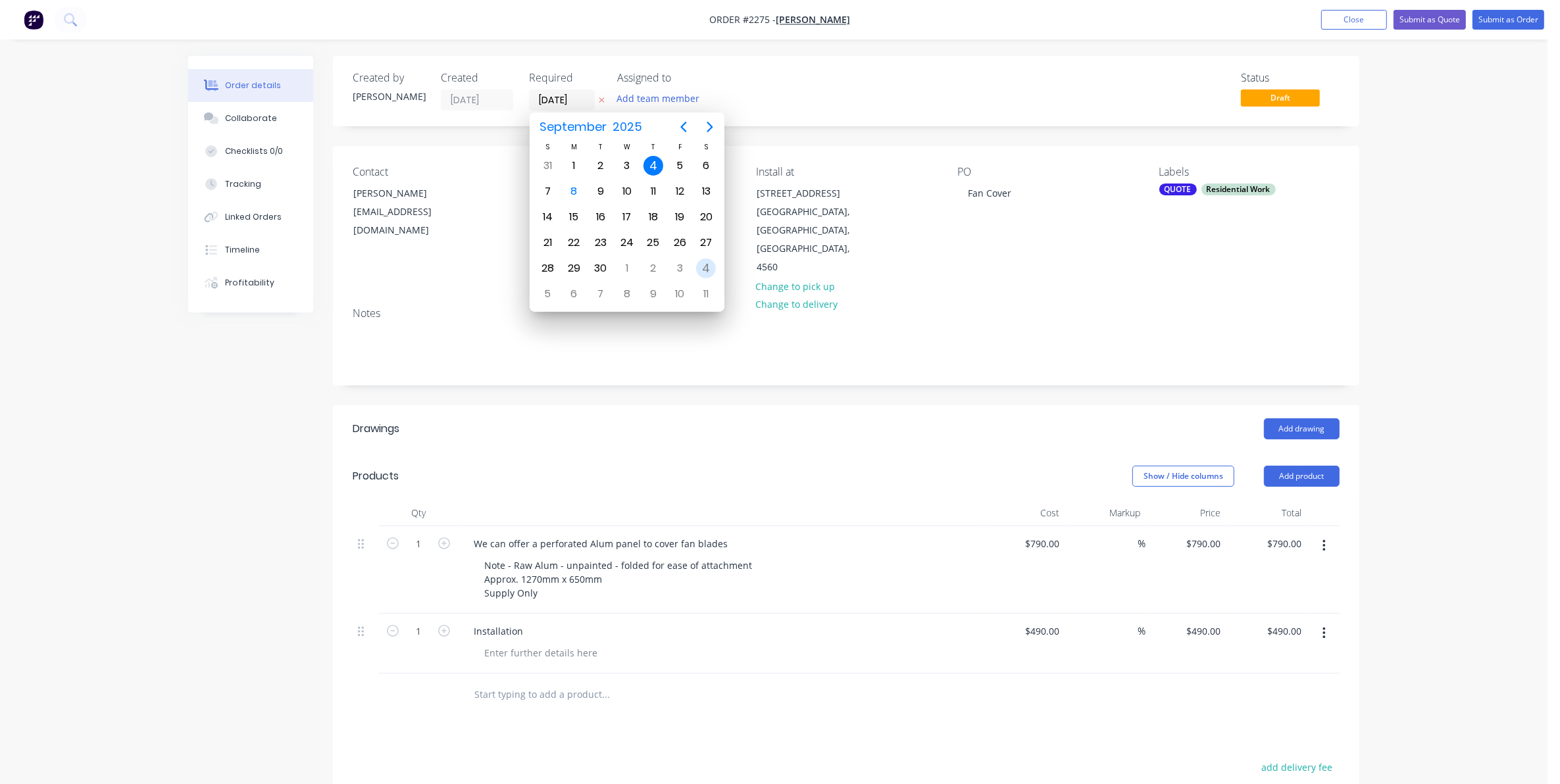
click at [706, 263] on div "4" at bounding box center [706, 269] width 20 height 20
type input "[DATE]"
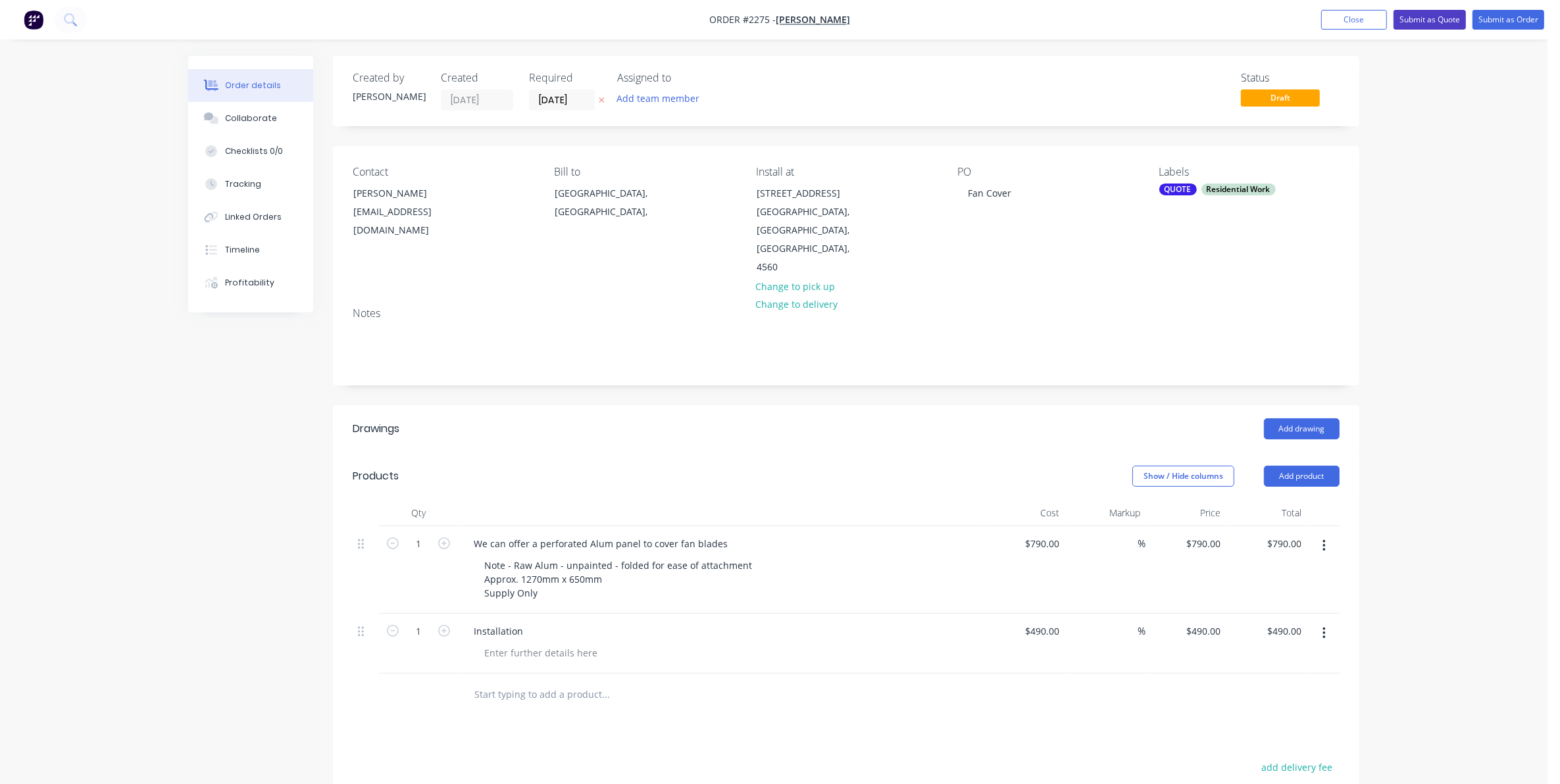
click at [1433, 18] on button "Submit as Quote" at bounding box center [1429, 20] width 72 height 20
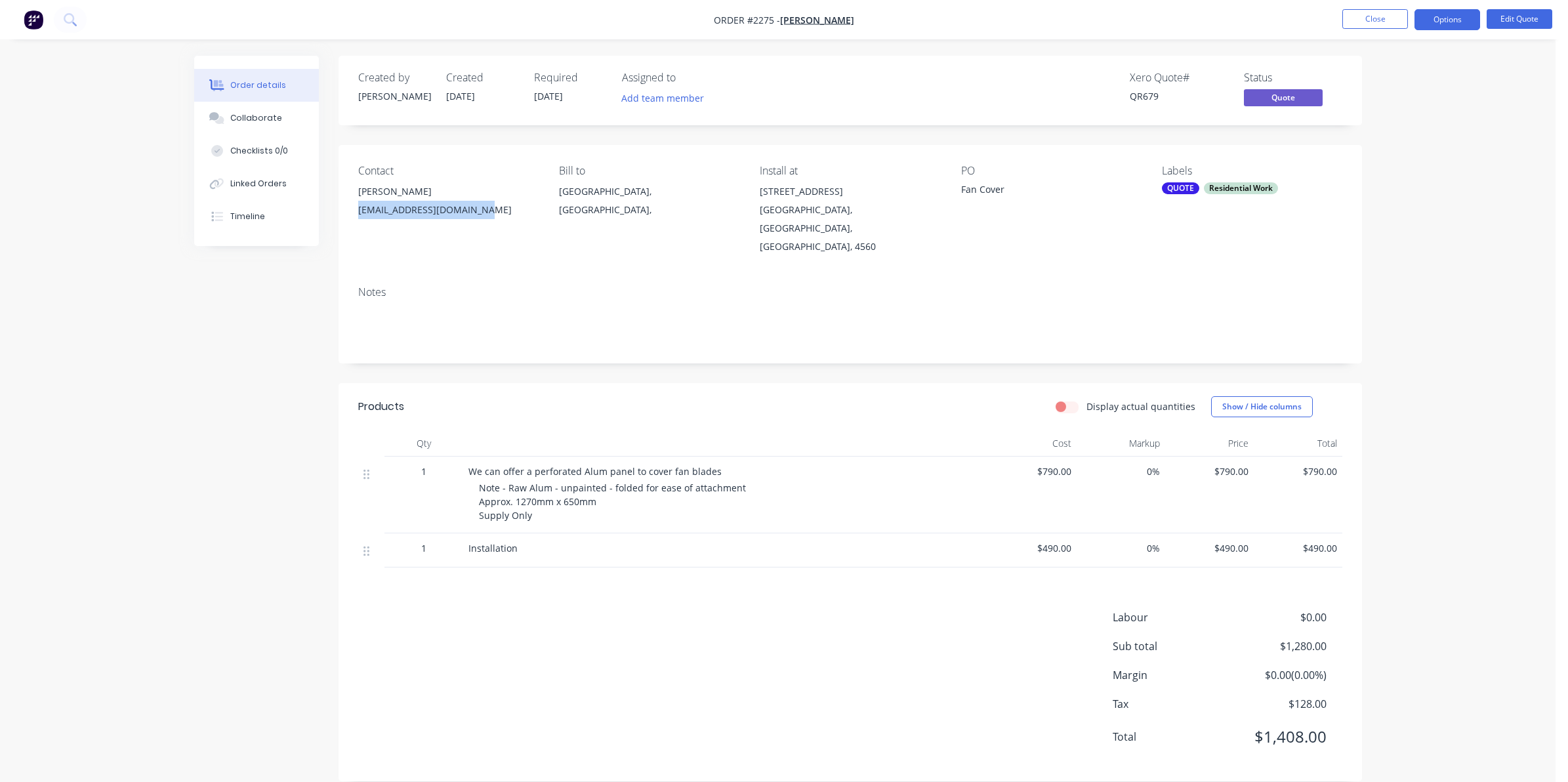
drag, startPoint x: 479, startPoint y: 208, endPoint x: 359, endPoint y: 208, distance: 120.0
click at [359, 208] on div "[EMAIL_ADDRESS][DOMAIN_NAME]" at bounding box center [448, 209] width 180 height 19
drag, startPoint x: 359, startPoint y: 208, endPoint x: 400, endPoint y: 208, distance: 41.0
copy div "[EMAIL_ADDRESS][DOMAIN_NAME]"
click at [1368, 14] on button "Close" at bounding box center [1375, 19] width 66 height 20
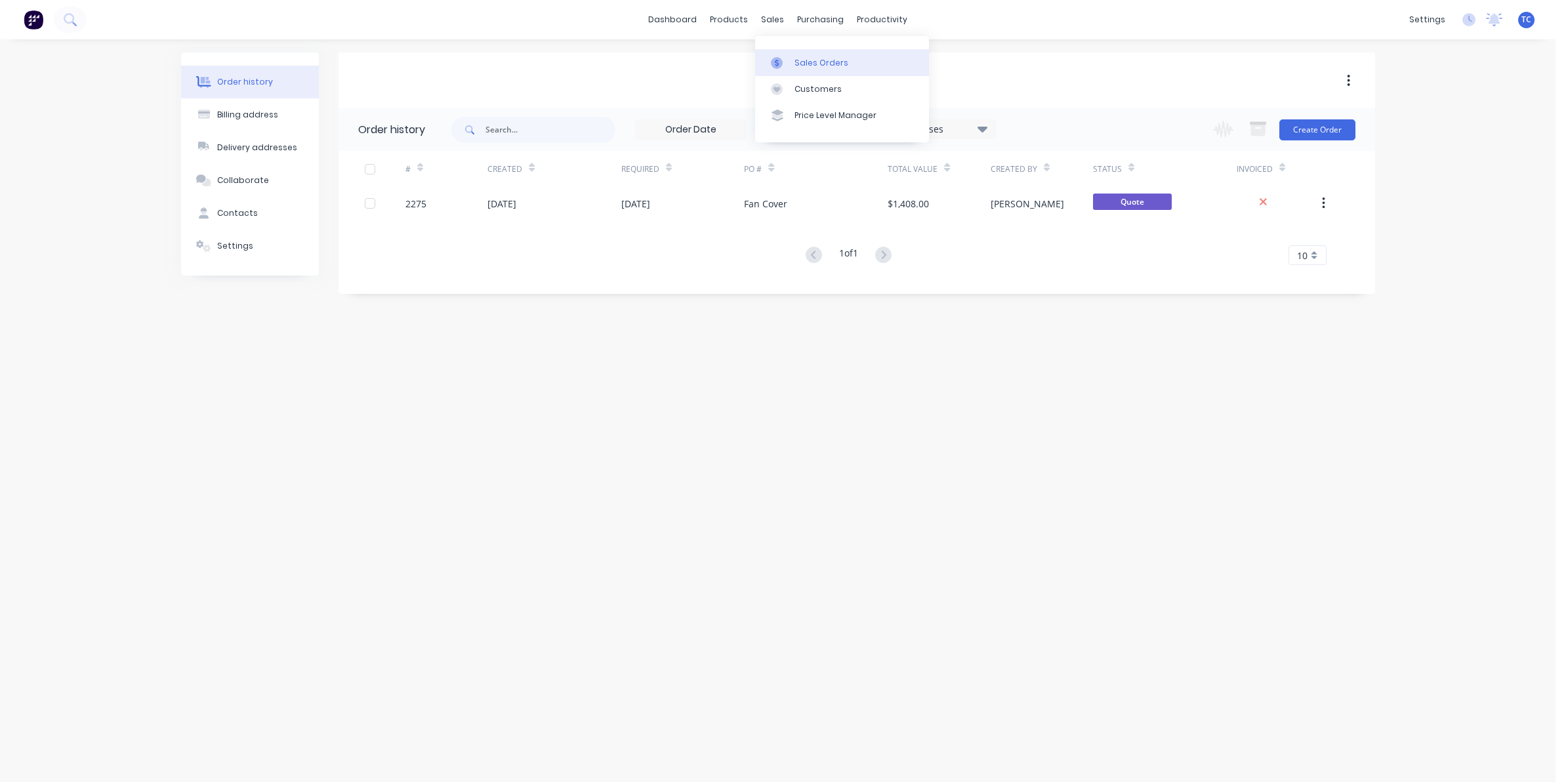
click at [804, 61] on div "Sales Orders" at bounding box center [821, 62] width 54 height 12
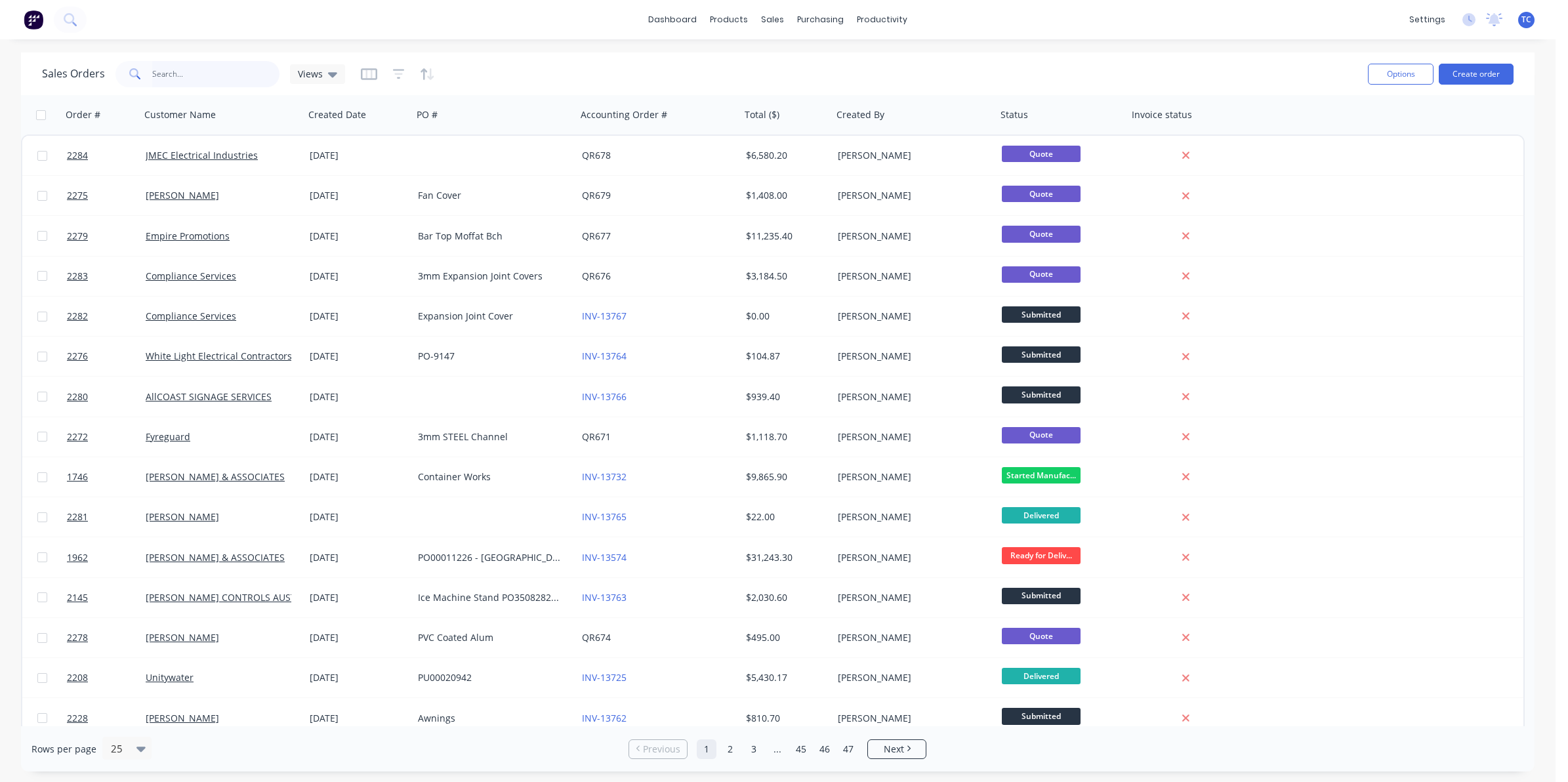
click at [169, 69] on input "text" at bounding box center [217, 75] width 128 height 27
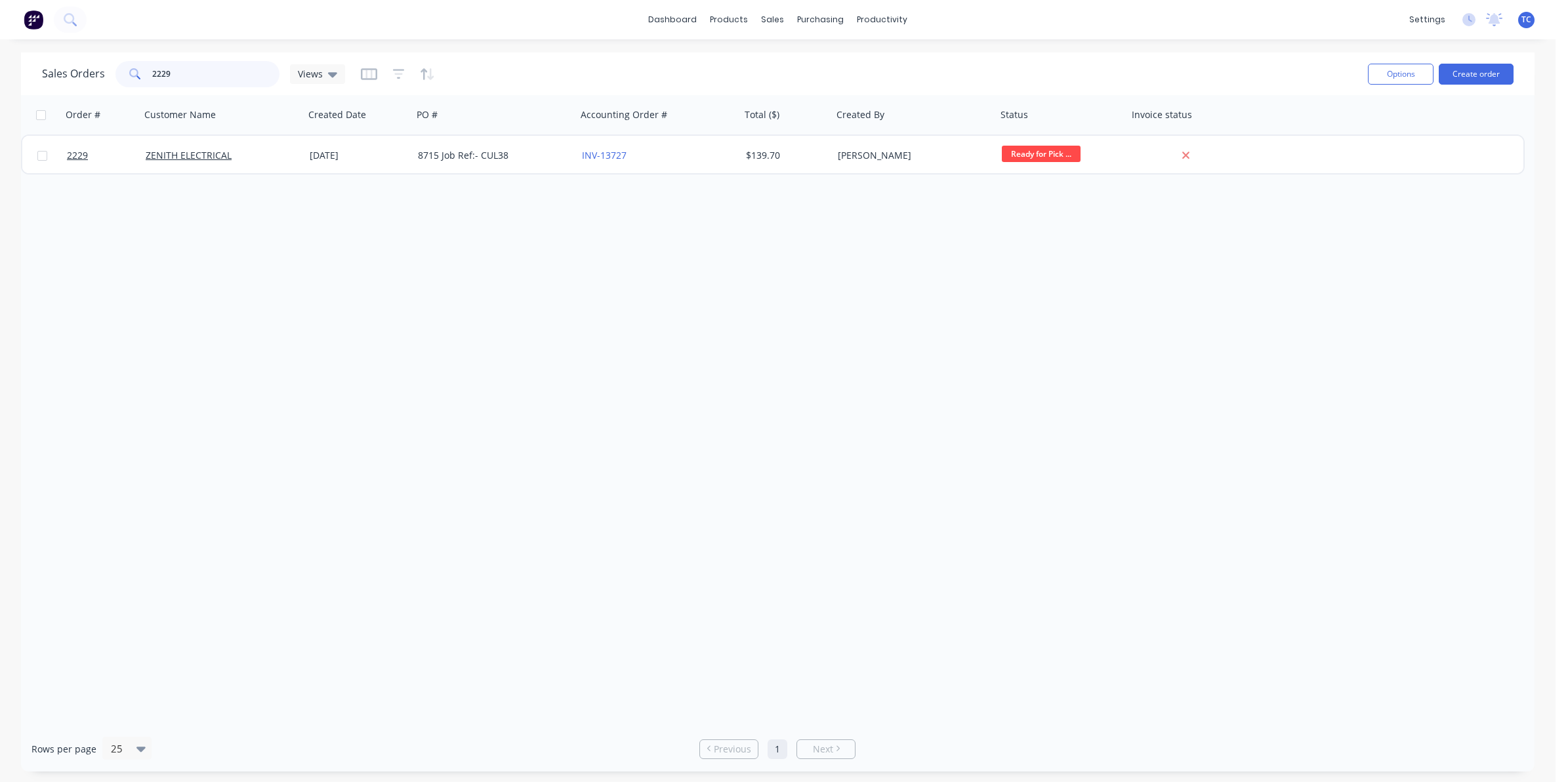
drag, startPoint x: 177, startPoint y: 77, endPoint x: 151, endPoint y: 73, distance: 26.3
click at [153, 73] on input "2229" at bounding box center [217, 75] width 128 height 27
type input "2225"
click at [807, 57] on div "Sales Orders" at bounding box center [821, 62] width 54 height 12
click at [811, 59] on div "Sales Orders" at bounding box center [821, 62] width 54 height 12
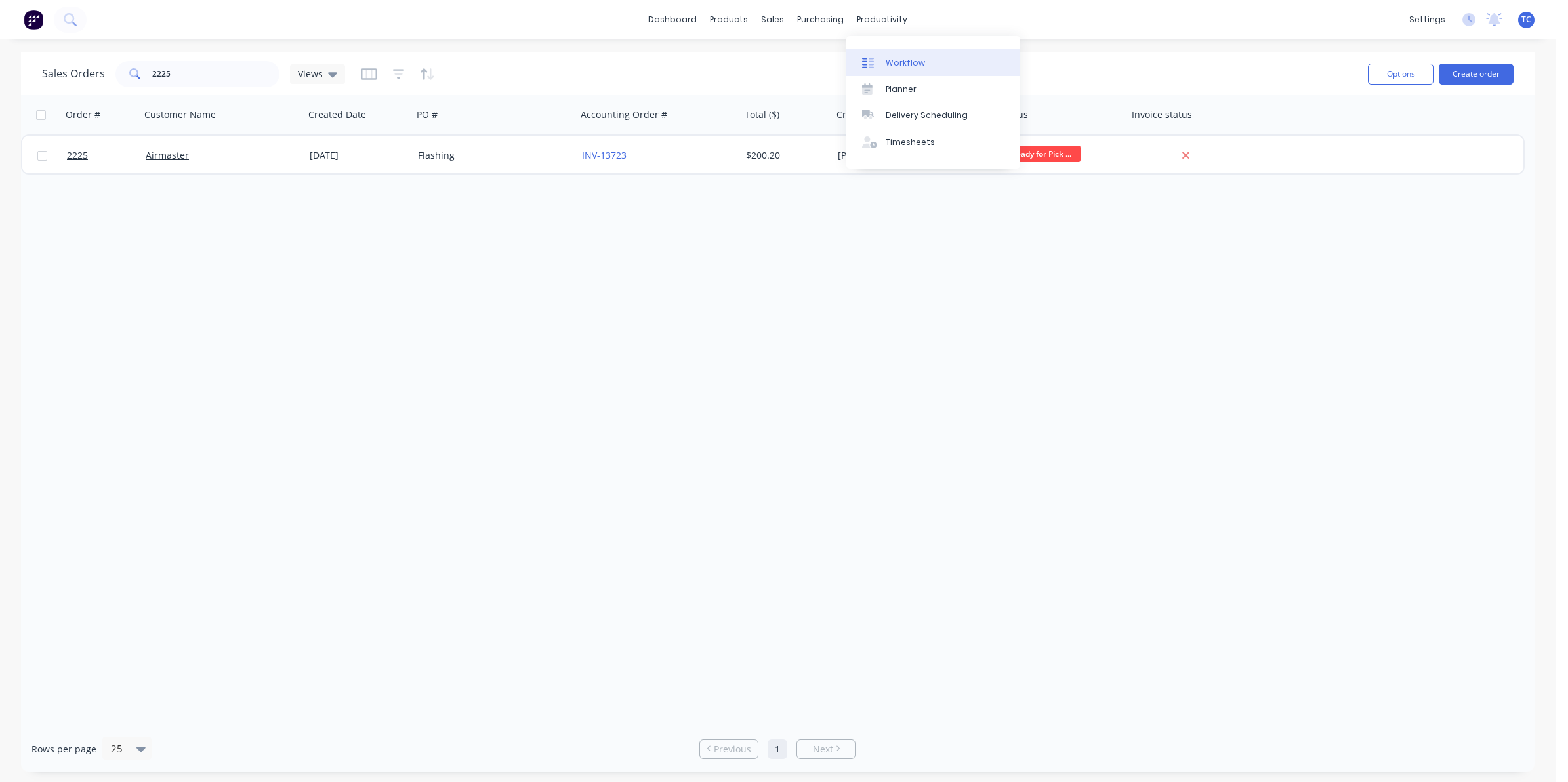
click at [902, 64] on div "Workflow" at bounding box center [905, 62] width 39 height 12
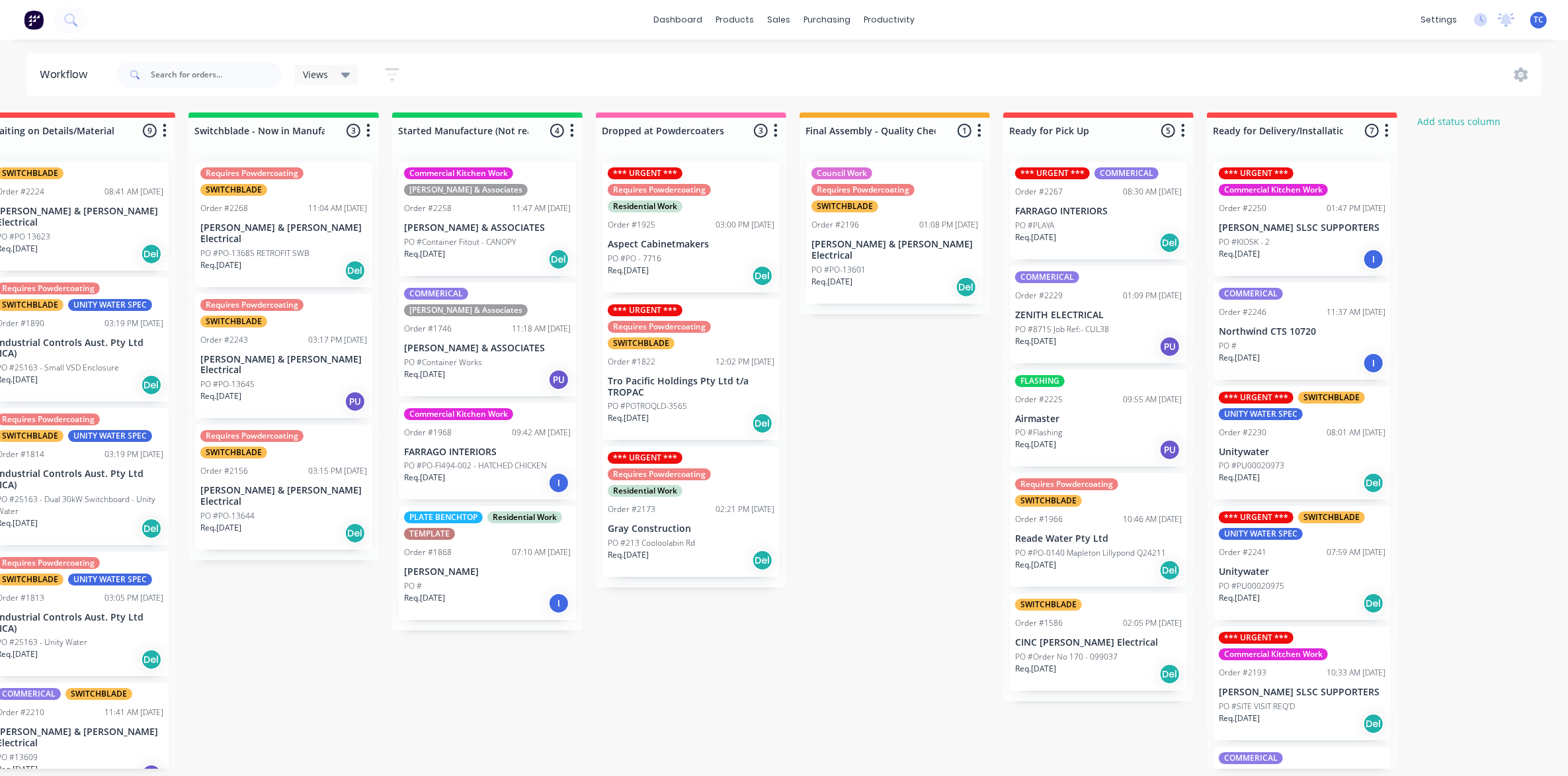
scroll to position [0, 458]
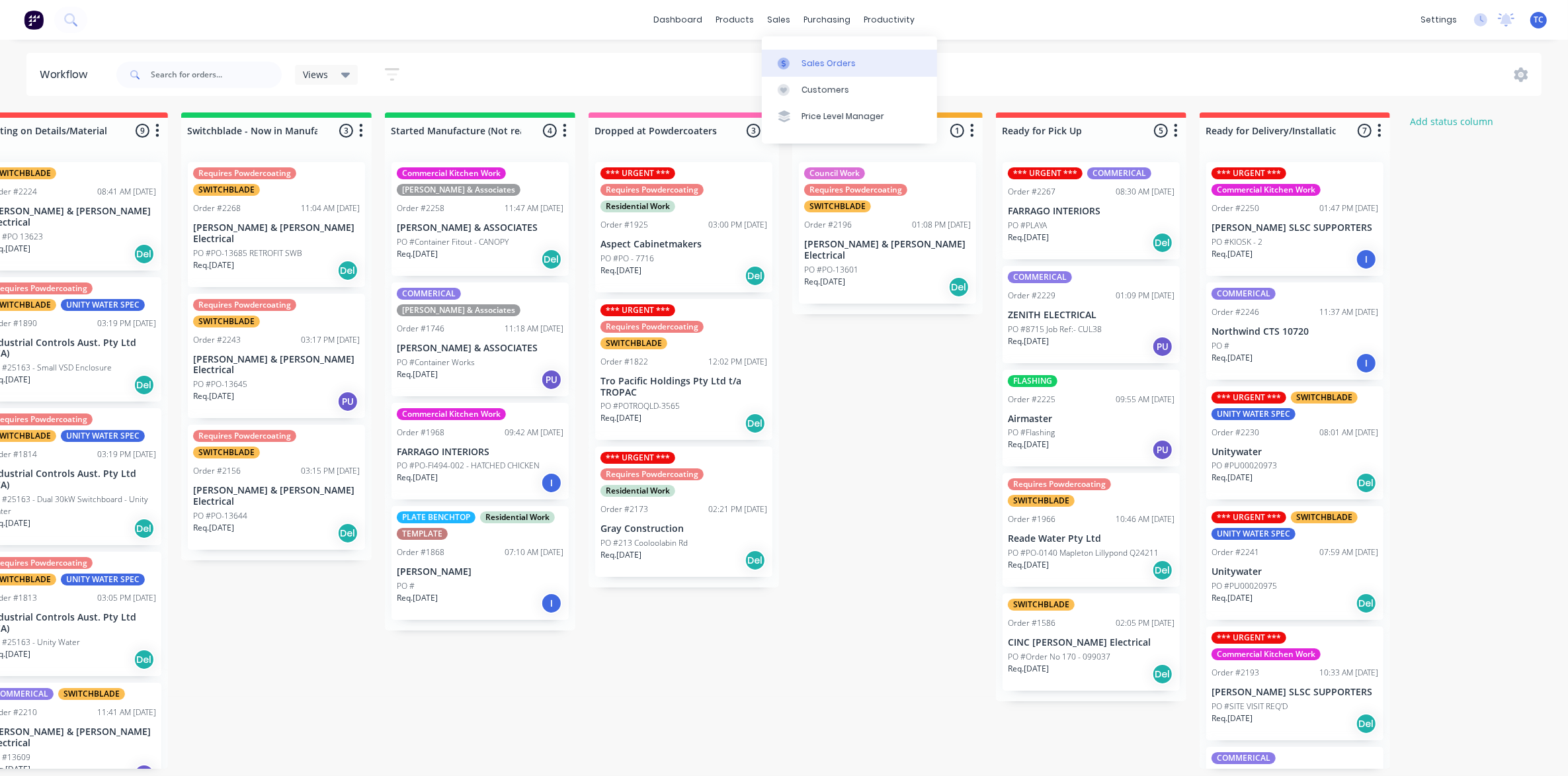
click at [806, 63] on div "Sales Orders" at bounding box center [828, 63] width 55 height 12
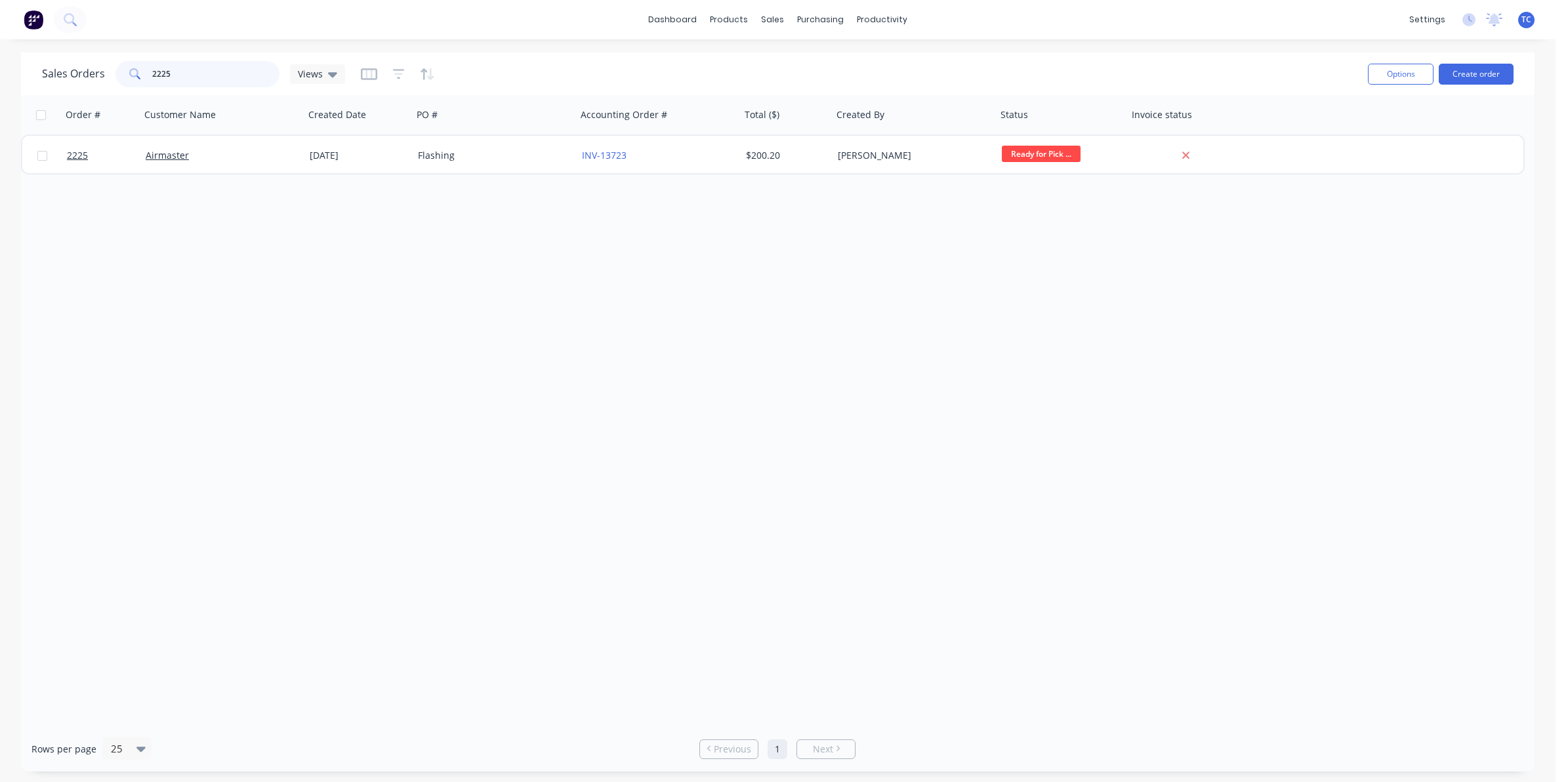
drag, startPoint x: 176, startPoint y: 75, endPoint x: 147, endPoint y: 69, distance: 29.6
click at [147, 69] on div "2225" at bounding box center [197, 75] width 164 height 27
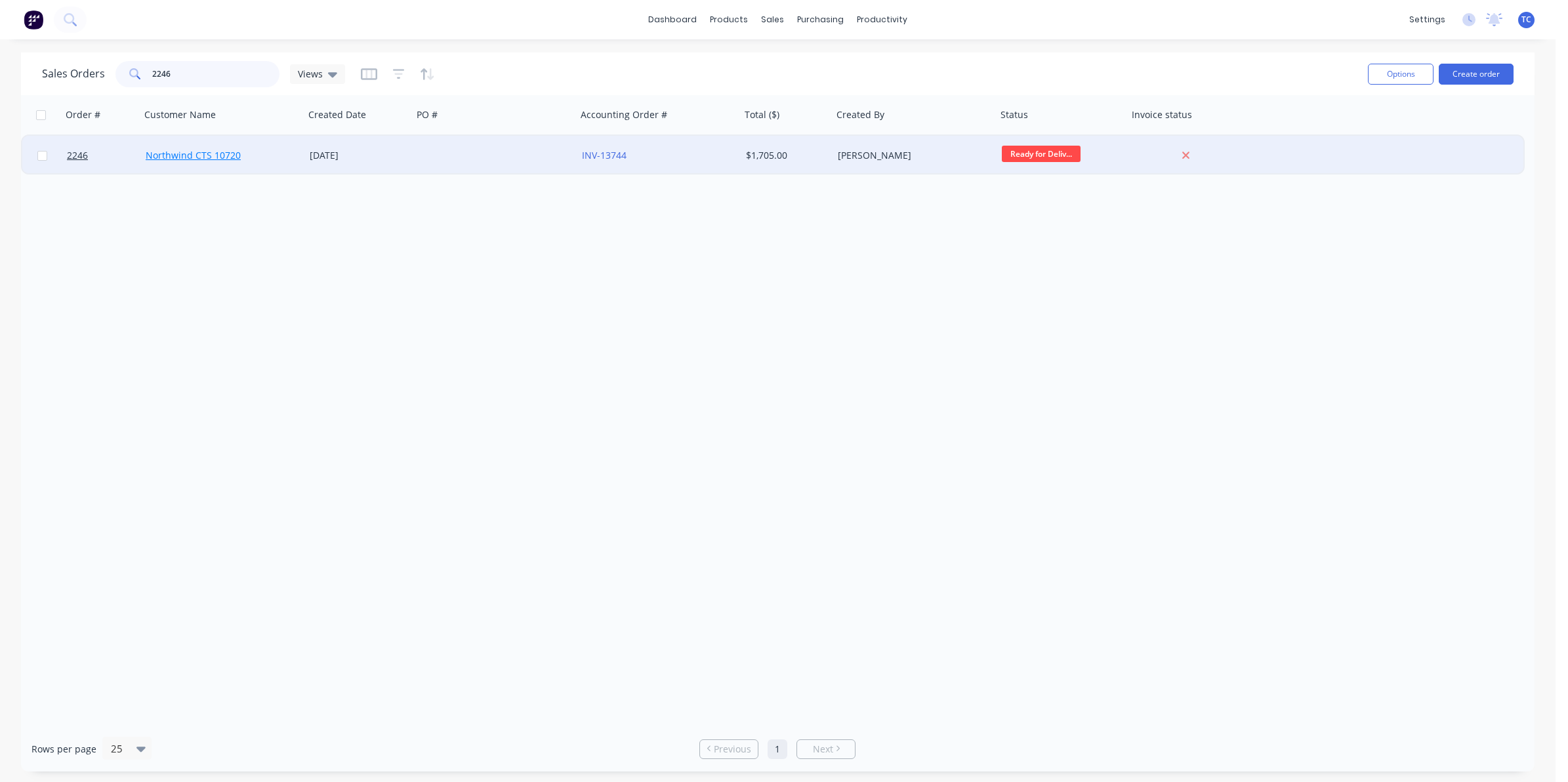
type input "2246"
click at [195, 156] on link "Northwind CTS 10720" at bounding box center [193, 155] width 95 height 12
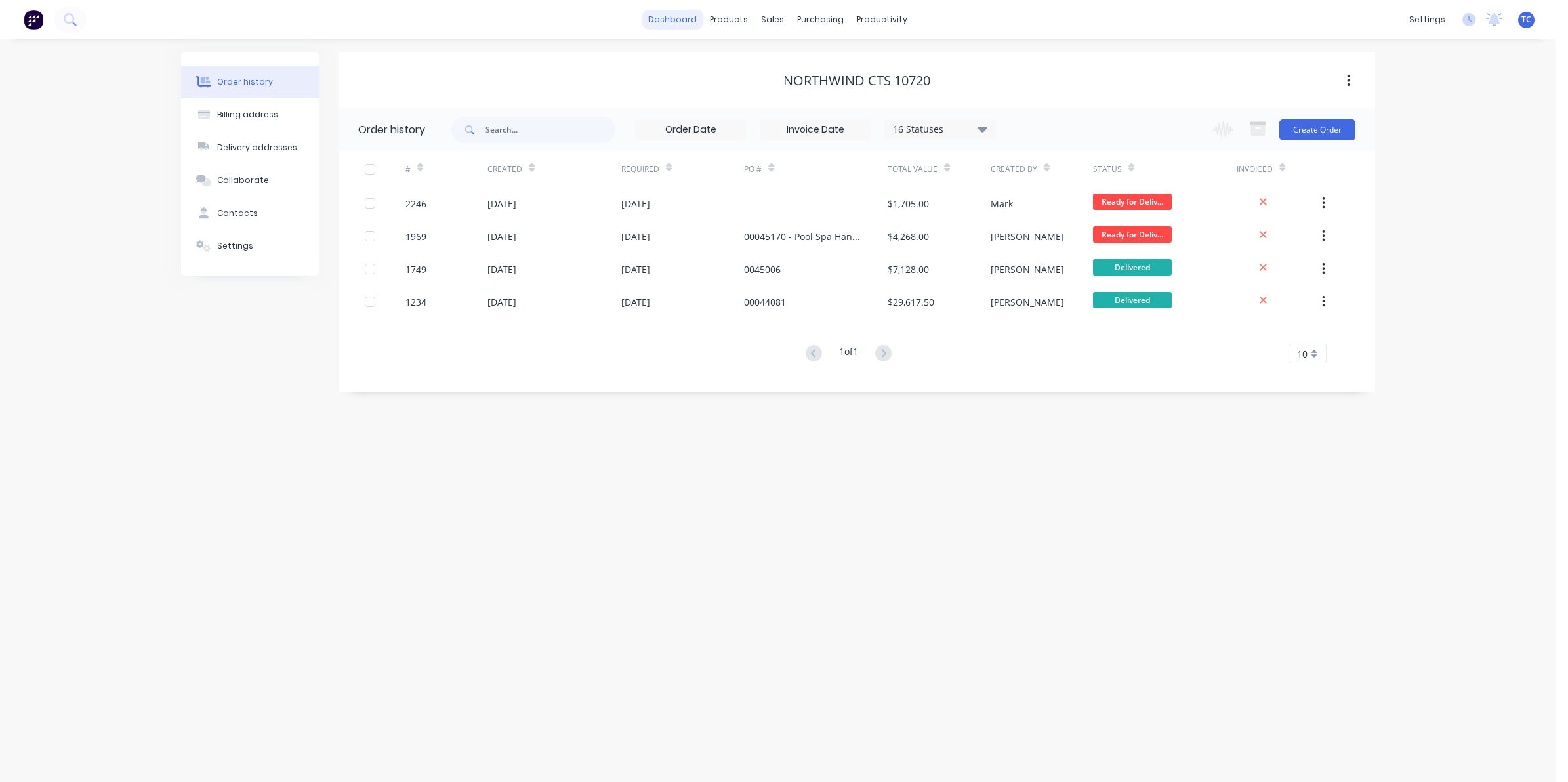
click at [674, 18] on link "dashboard" at bounding box center [673, 20] width 62 height 20
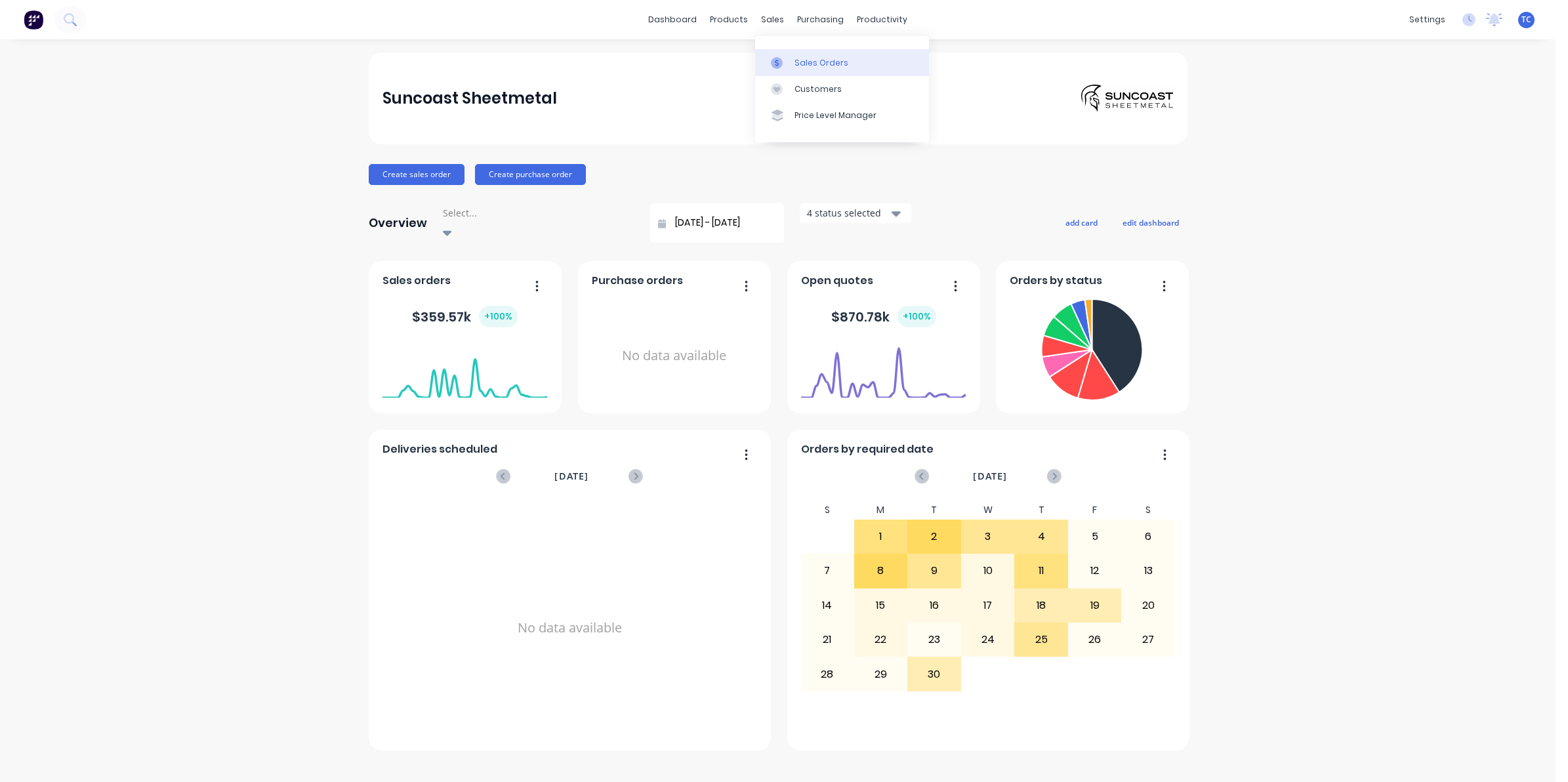
click at [797, 61] on div "Sales Orders" at bounding box center [821, 62] width 54 height 12
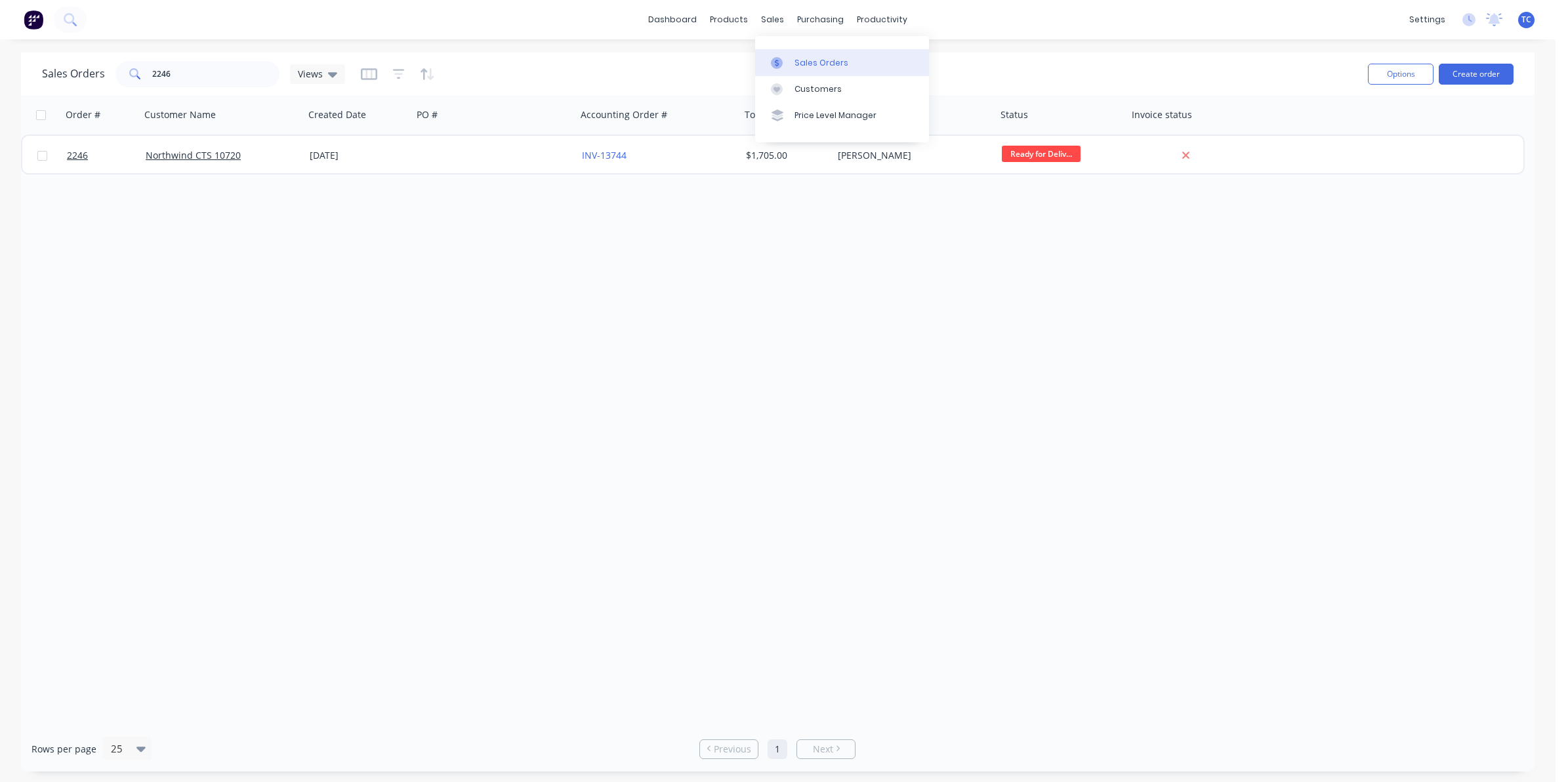
click at [806, 61] on div "Sales Orders" at bounding box center [821, 62] width 54 height 12
drag, startPoint x: 171, startPoint y: 79, endPoint x: 143, endPoint y: 77, distance: 28.1
click at [145, 79] on div "2246" at bounding box center [197, 75] width 164 height 27
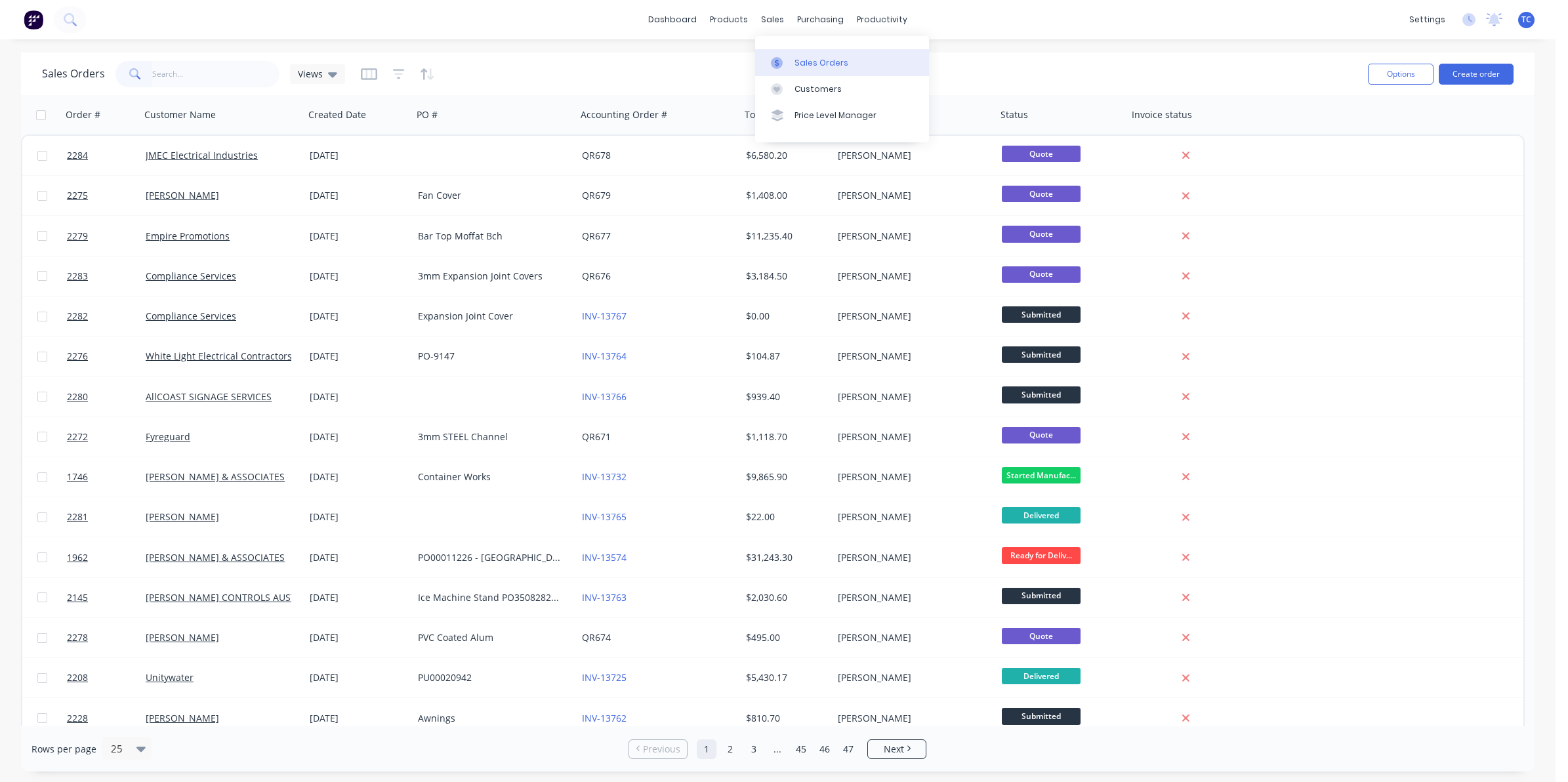
click at [804, 57] on div "Sales Orders" at bounding box center [821, 62] width 54 height 12
click at [894, 61] on div "Workflow" at bounding box center [905, 62] width 39 height 12
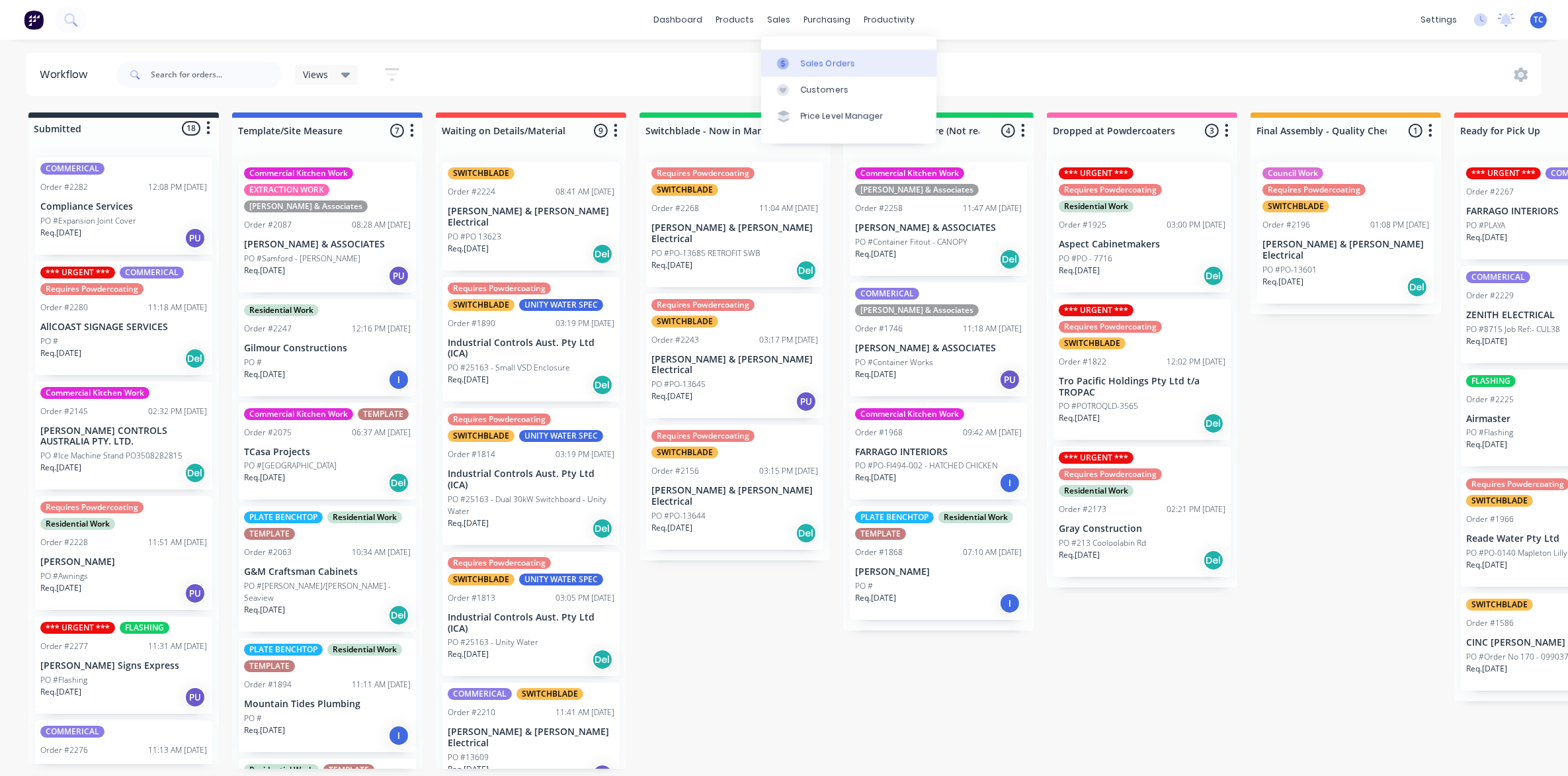
click at [804, 58] on div "Sales Orders" at bounding box center [827, 63] width 55 height 12
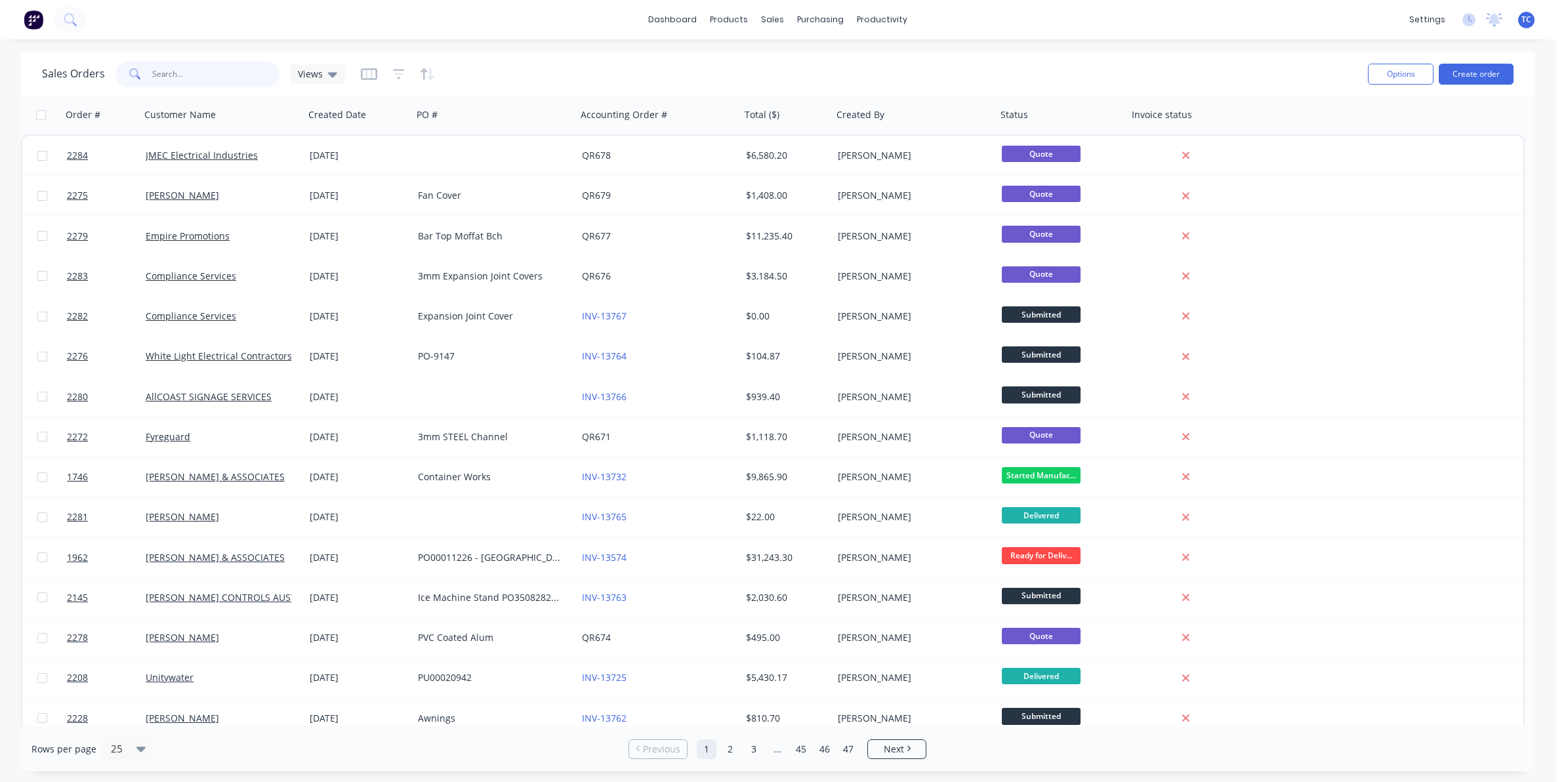
click at [174, 75] on input "text" at bounding box center [217, 75] width 128 height 27
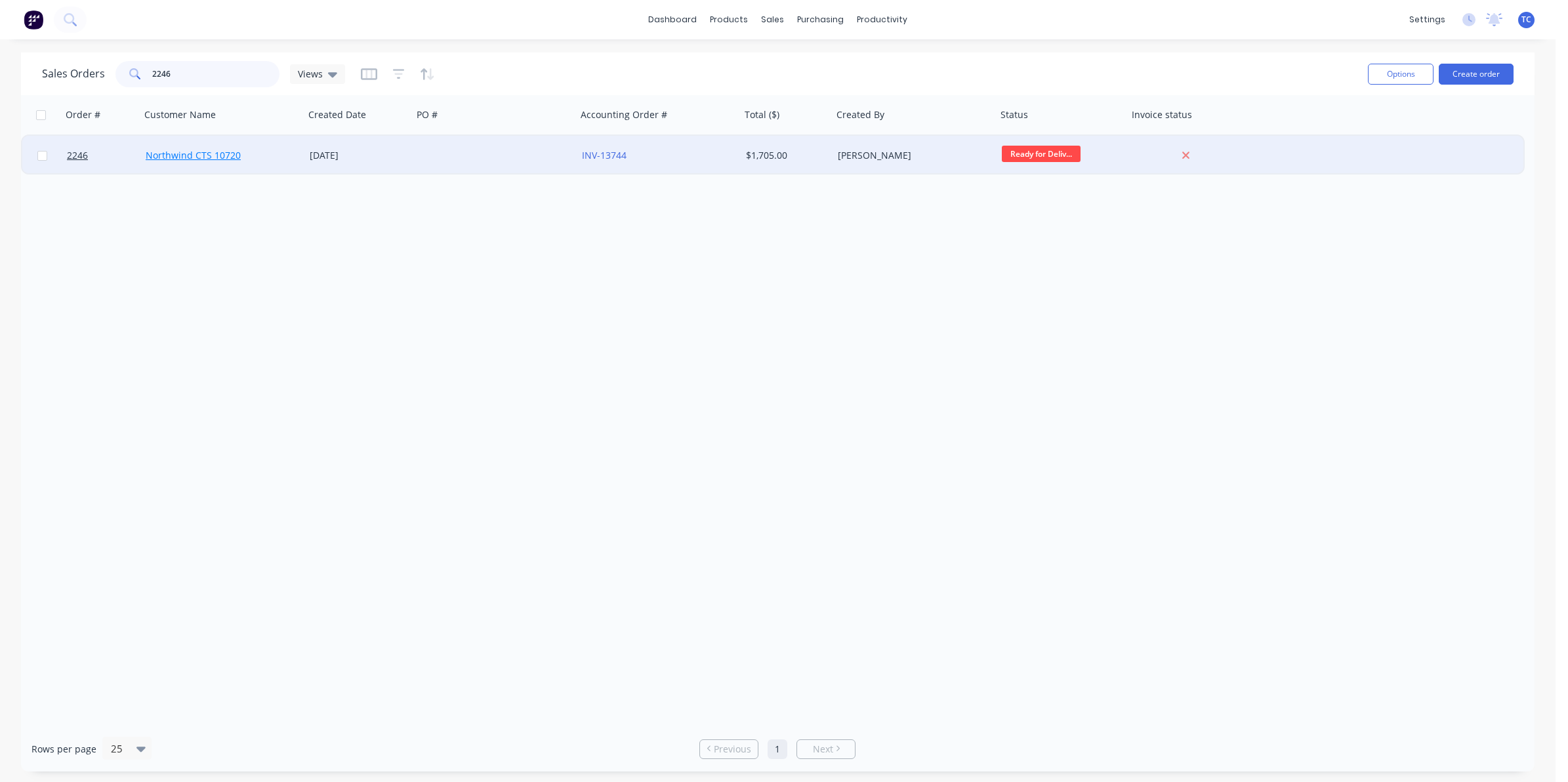
type input "2246"
click at [195, 153] on link "Northwind CTS 10720" at bounding box center [193, 155] width 95 height 12
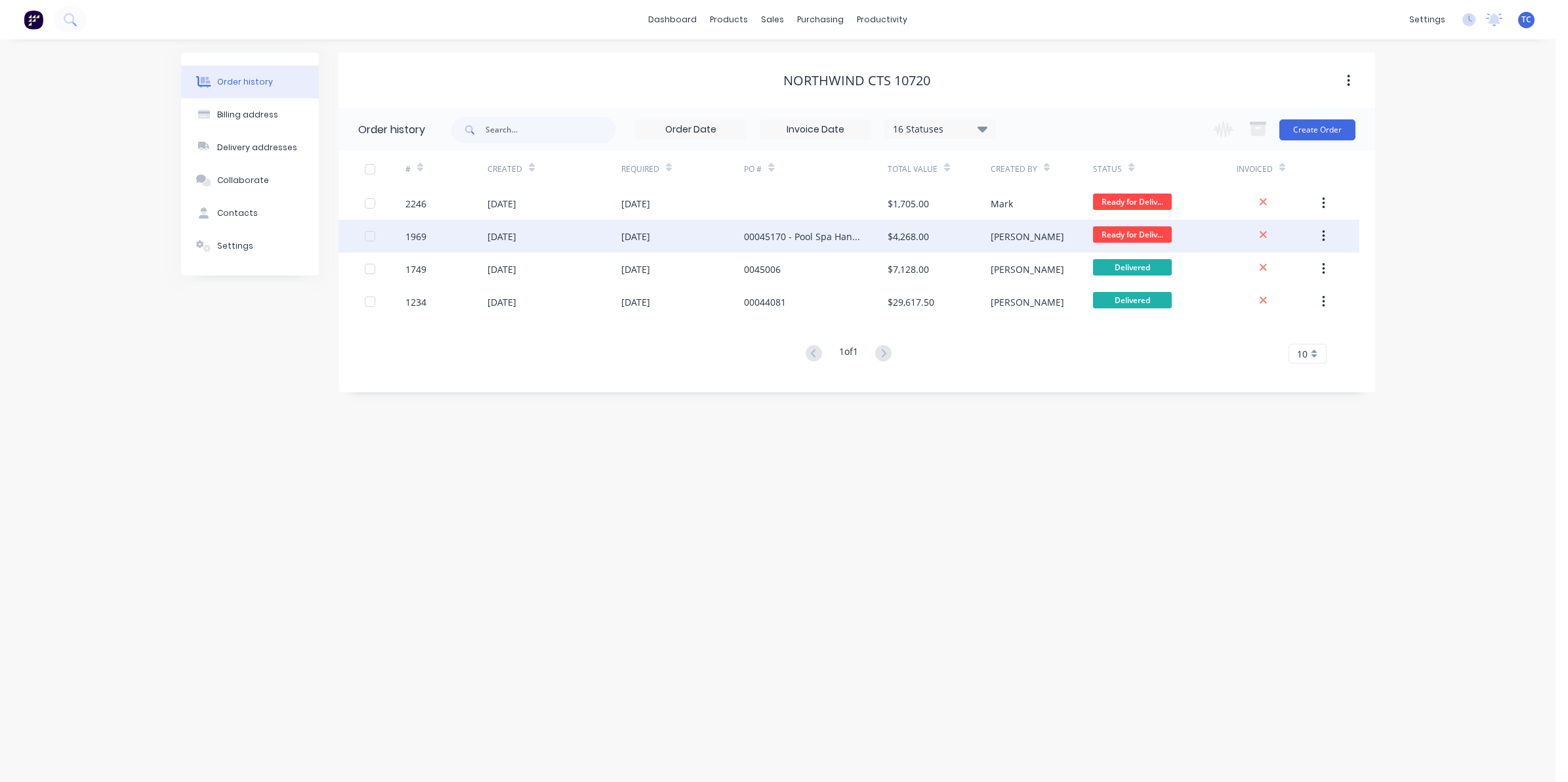
click at [516, 236] on div "[DATE]" at bounding box center [501, 237] width 29 height 14
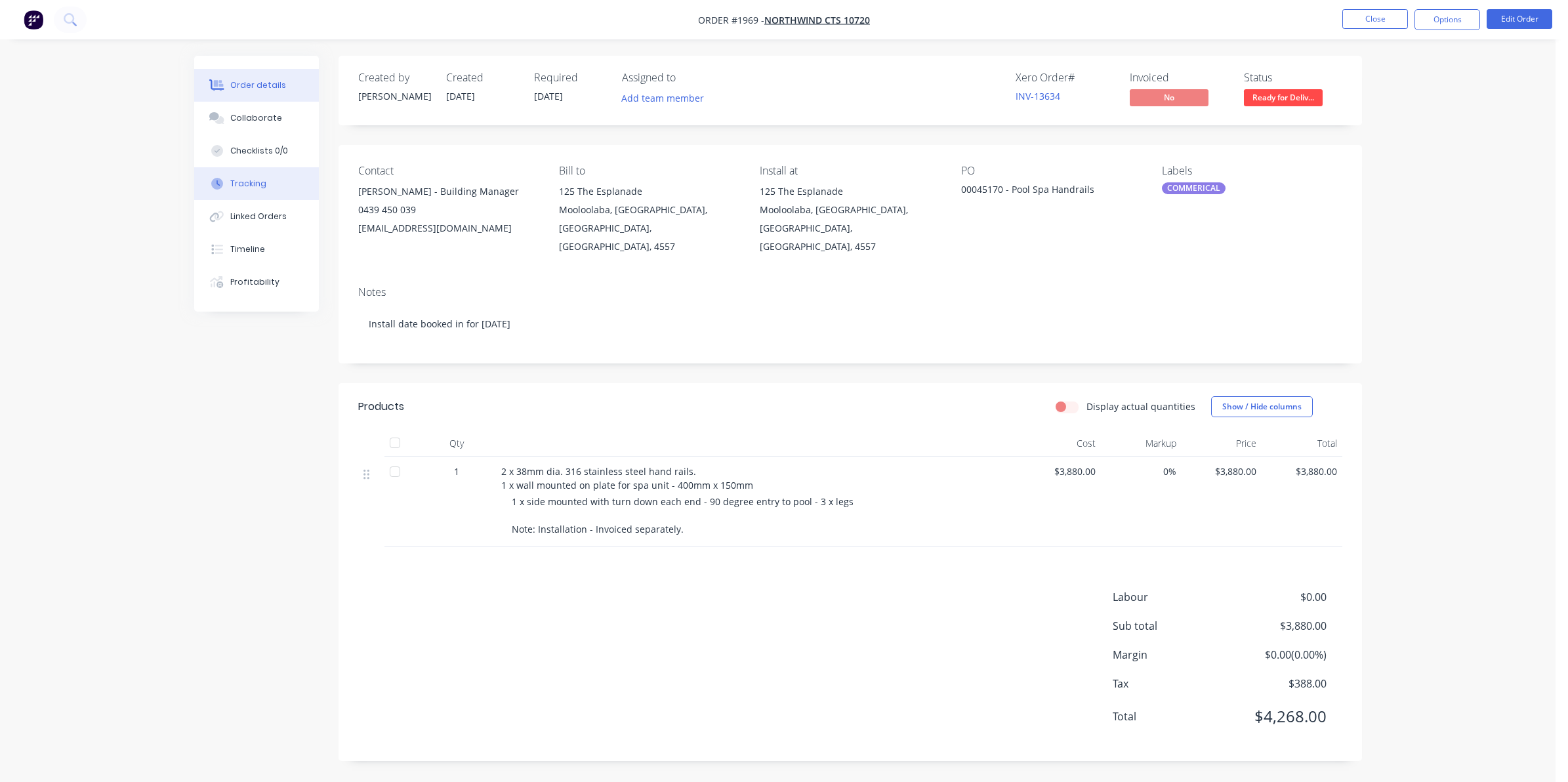
click at [244, 183] on div "Tracking" at bounding box center [248, 183] width 36 height 12
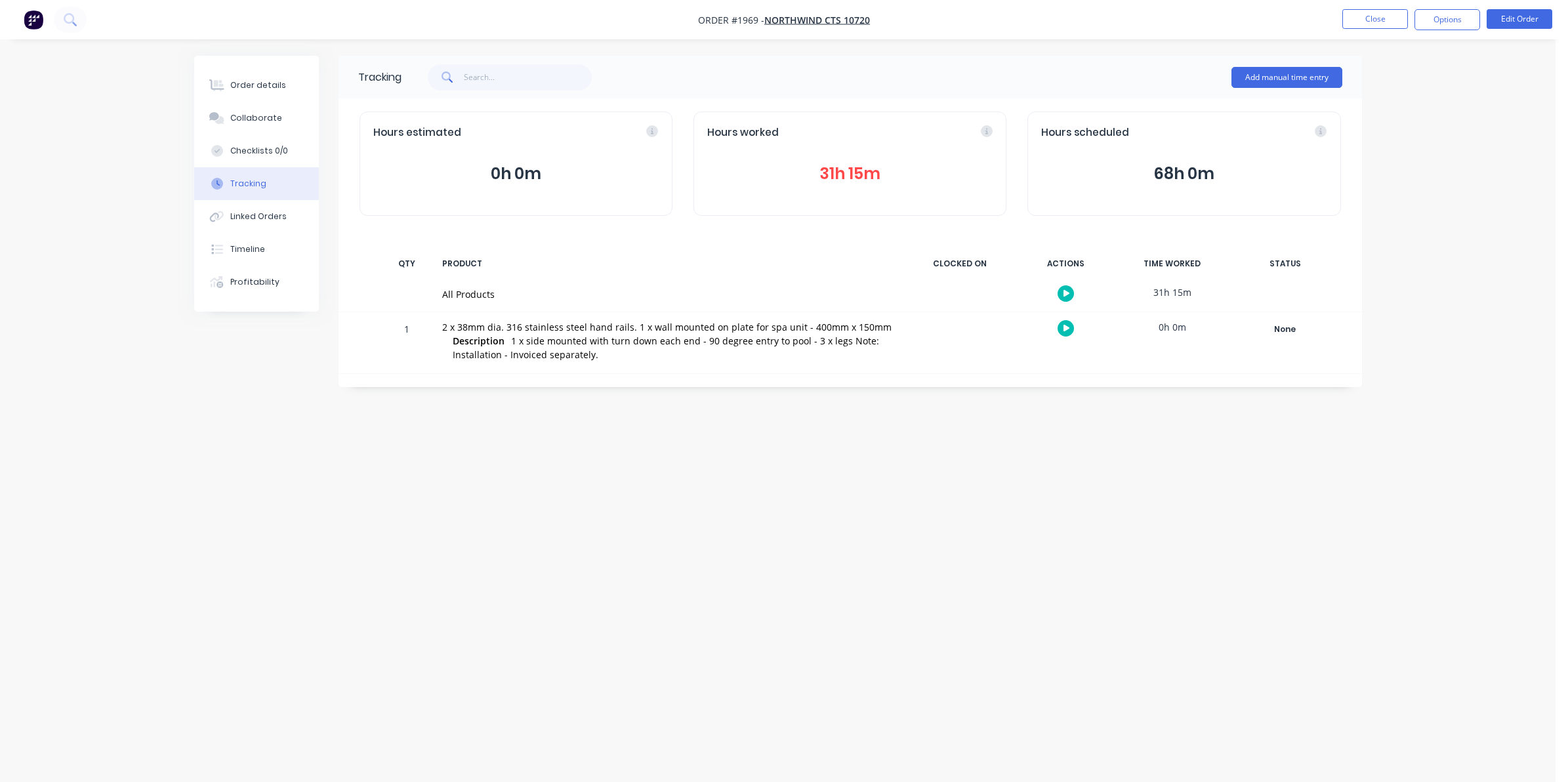
click at [834, 170] on button "31h 15m" at bounding box center [850, 174] width 286 height 25
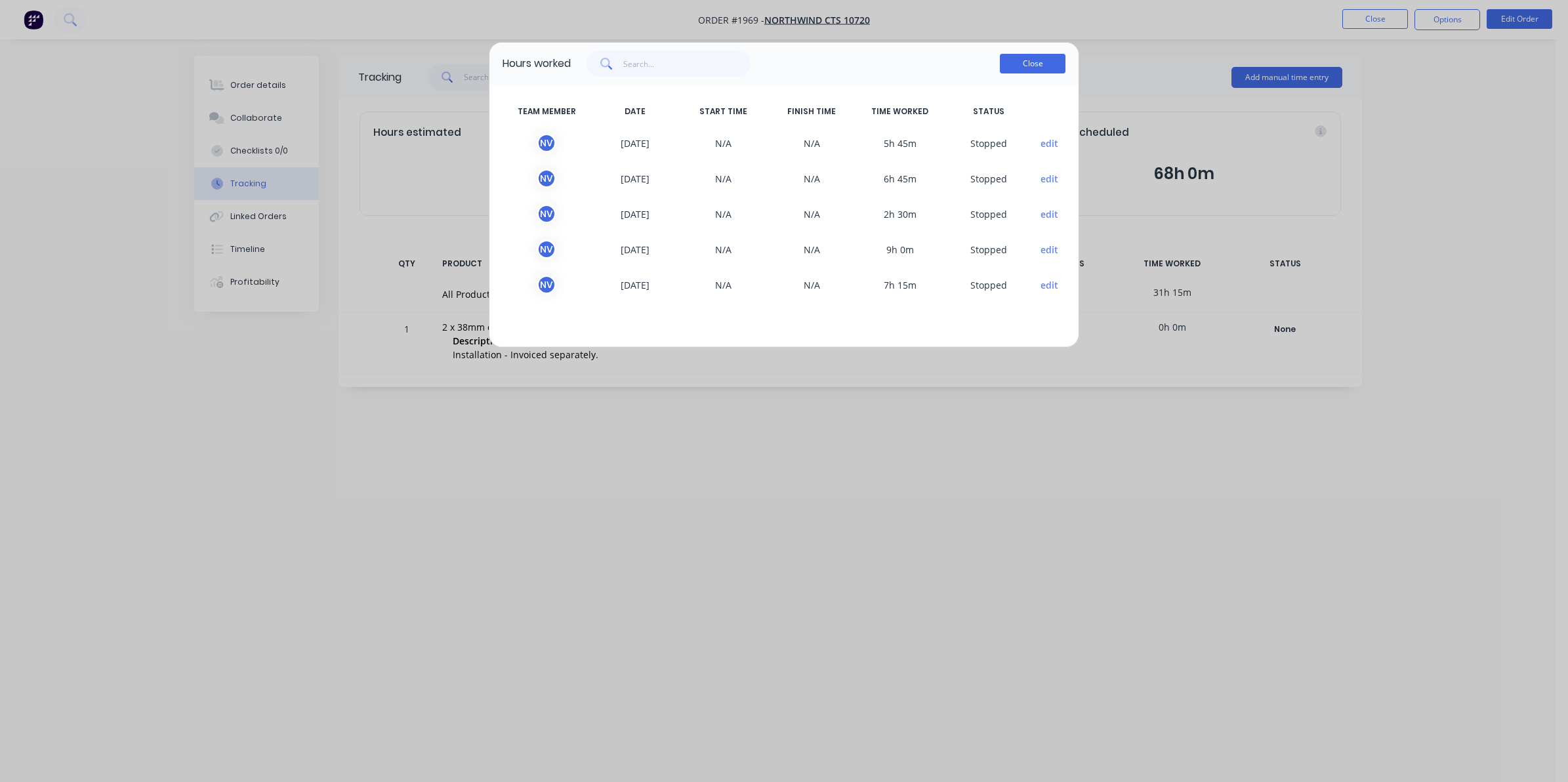
click at [1021, 59] on button "Close" at bounding box center [1033, 64] width 66 height 20
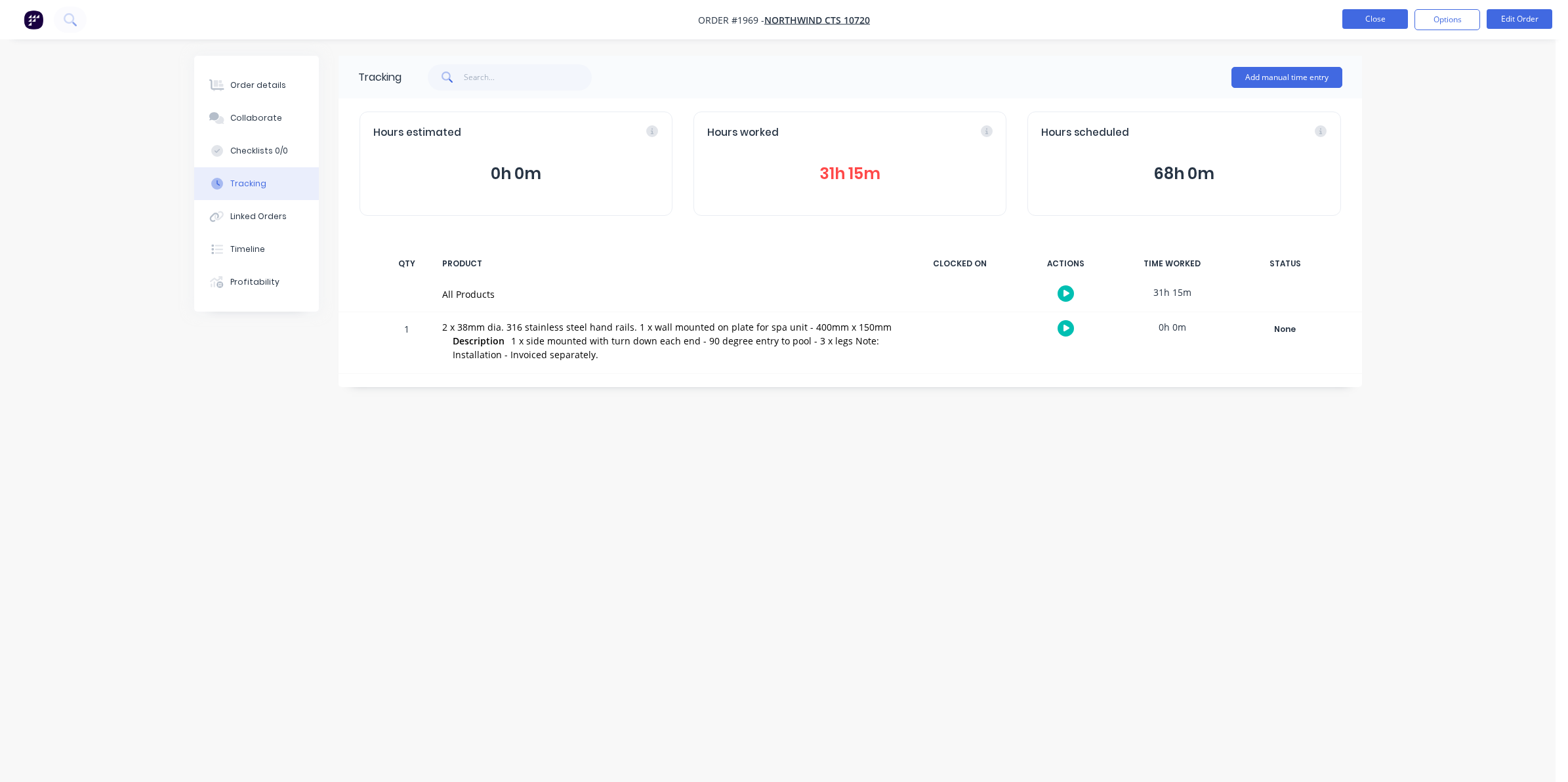
click at [1362, 17] on button "Close" at bounding box center [1375, 19] width 66 height 20
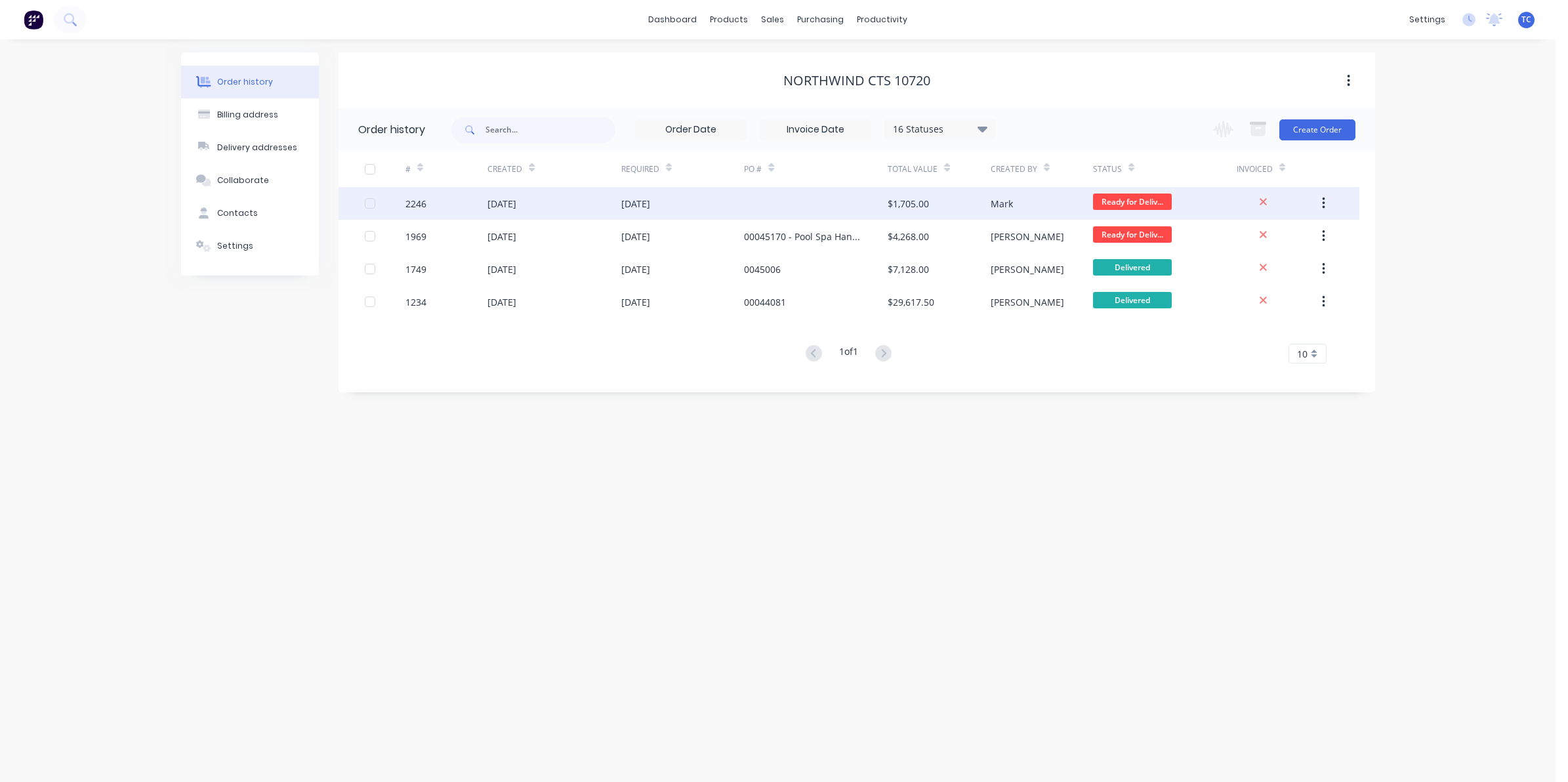
click at [516, 202] on div "[DATE]" at bounding box center [501, 204] width 29 height 14
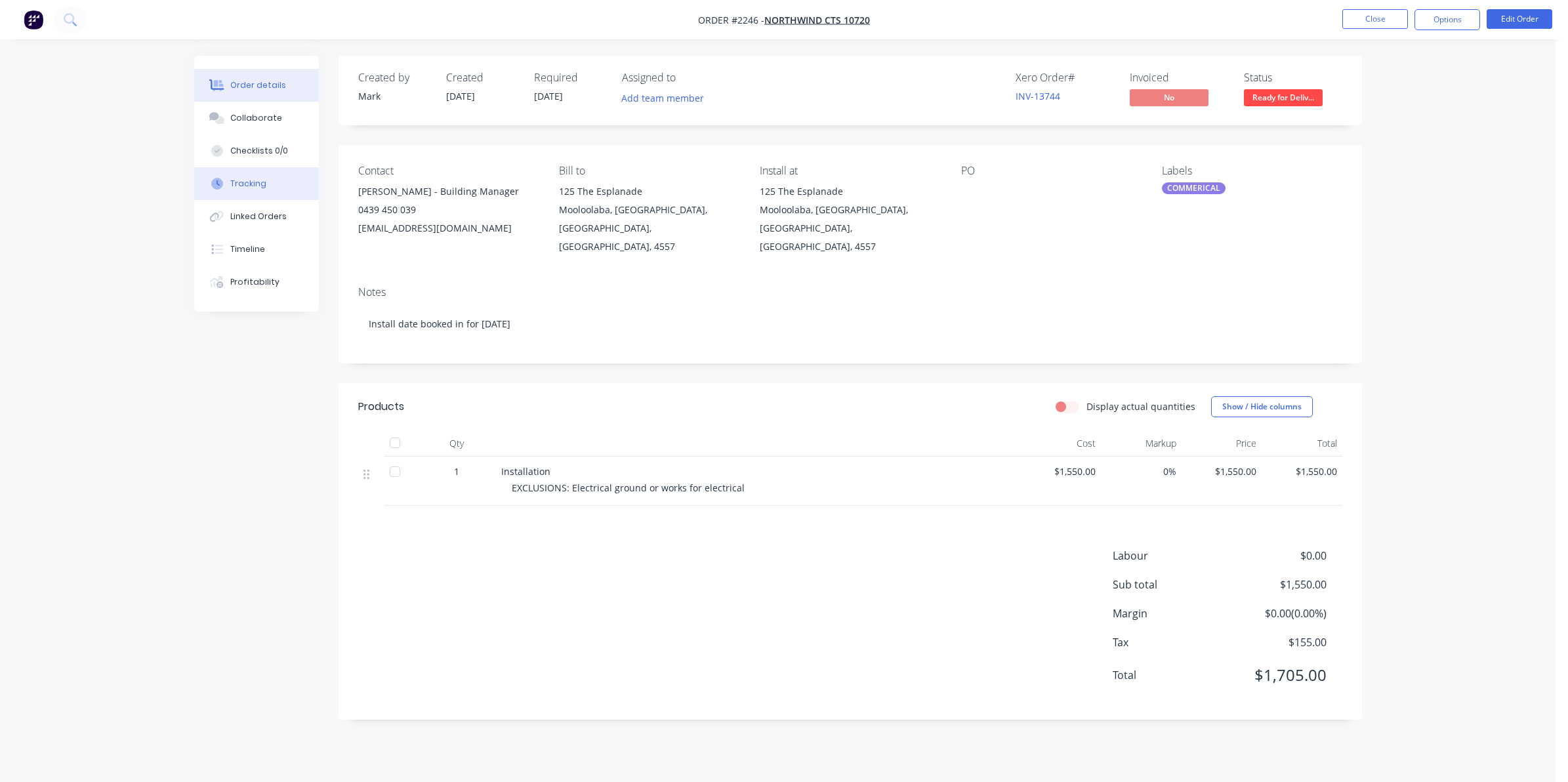
click at [250, 180] on div "Tracking" at bounding box center [248, 183] width 36 height 12
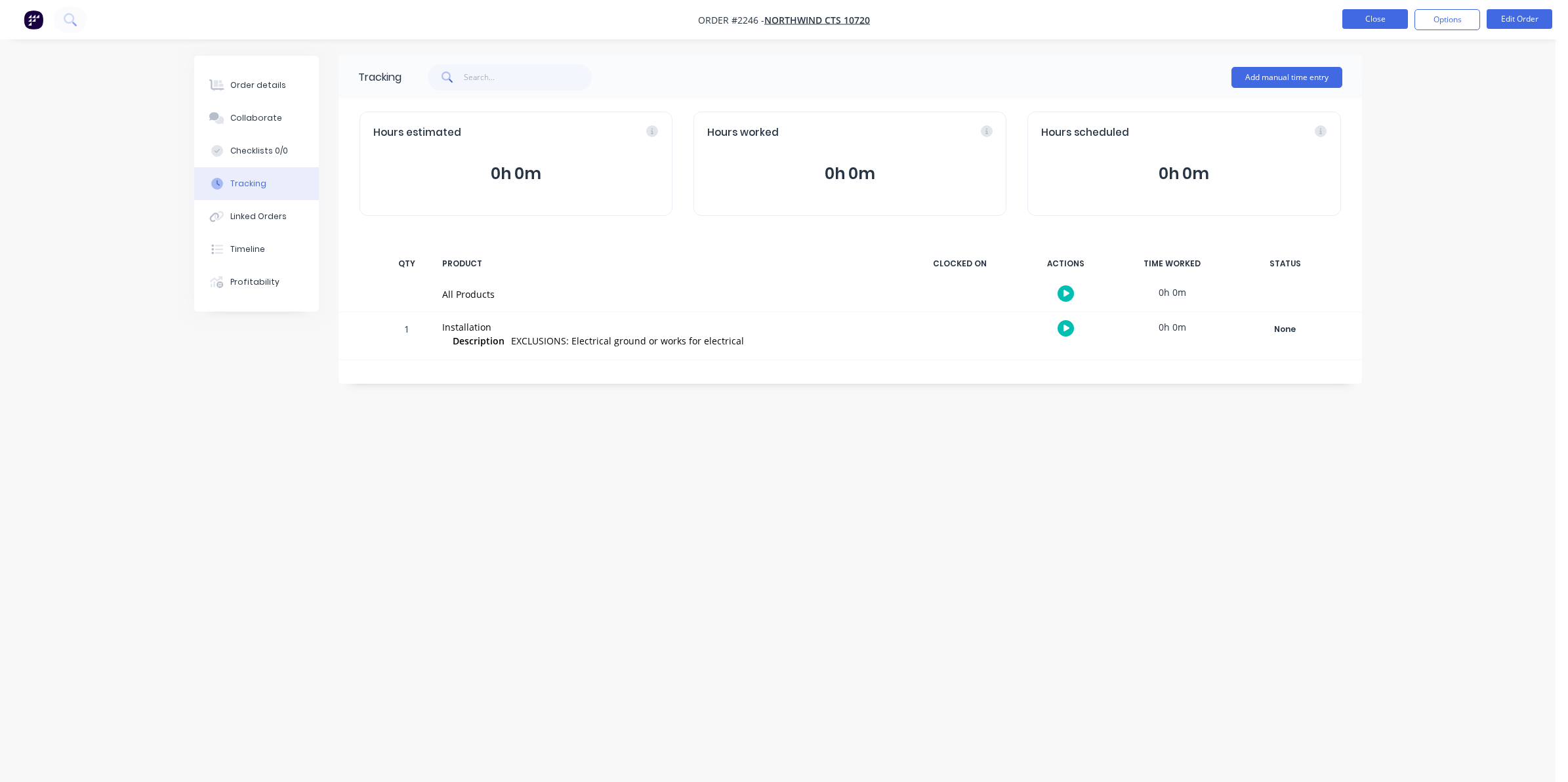
click at [1373, 19] on button "Close" at bounding box center [1375, 19] width 66 height 20
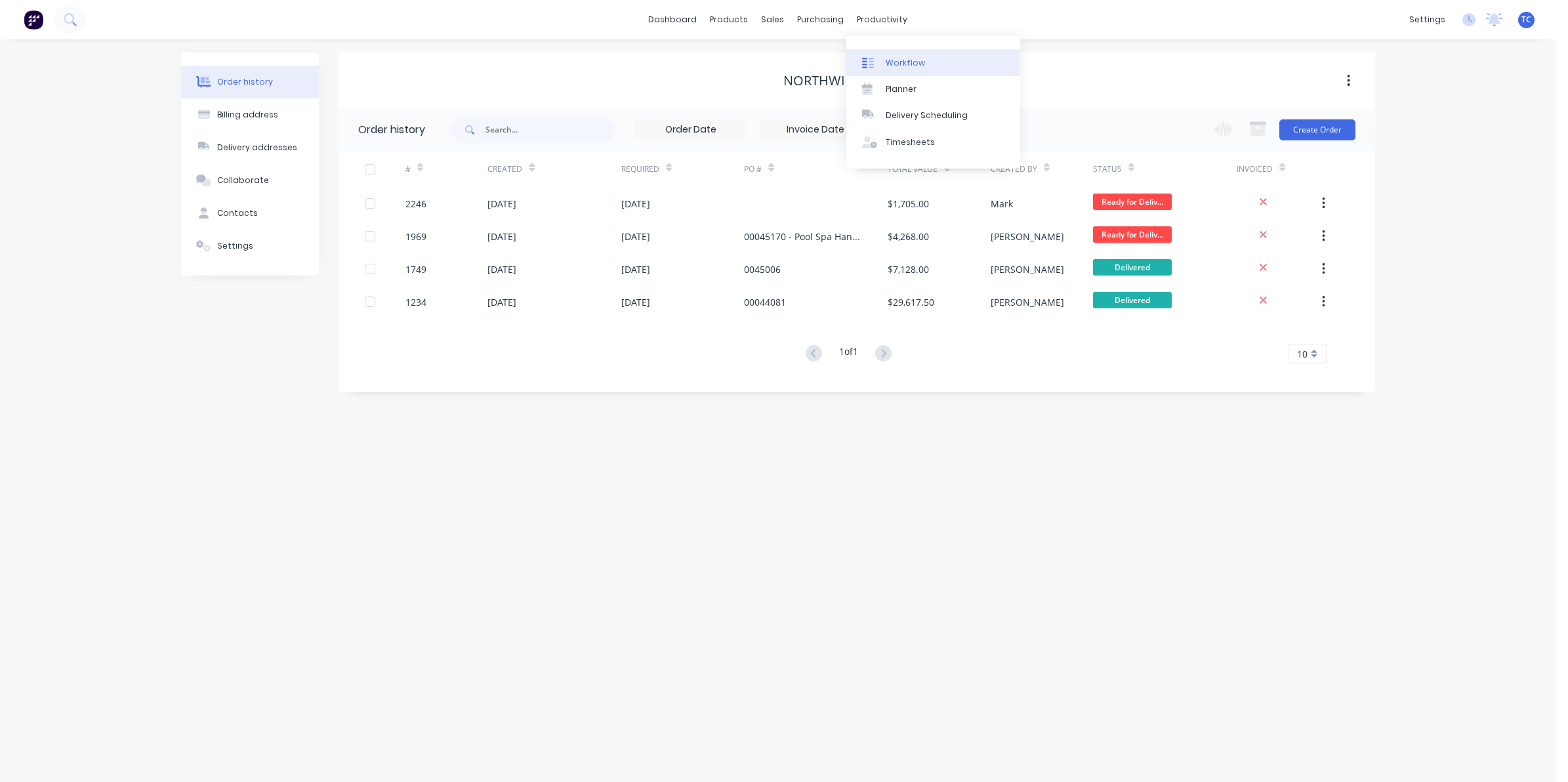
click at [894, 57] on div "Workflow" at bounding box center [905, 62] width 39 height 12
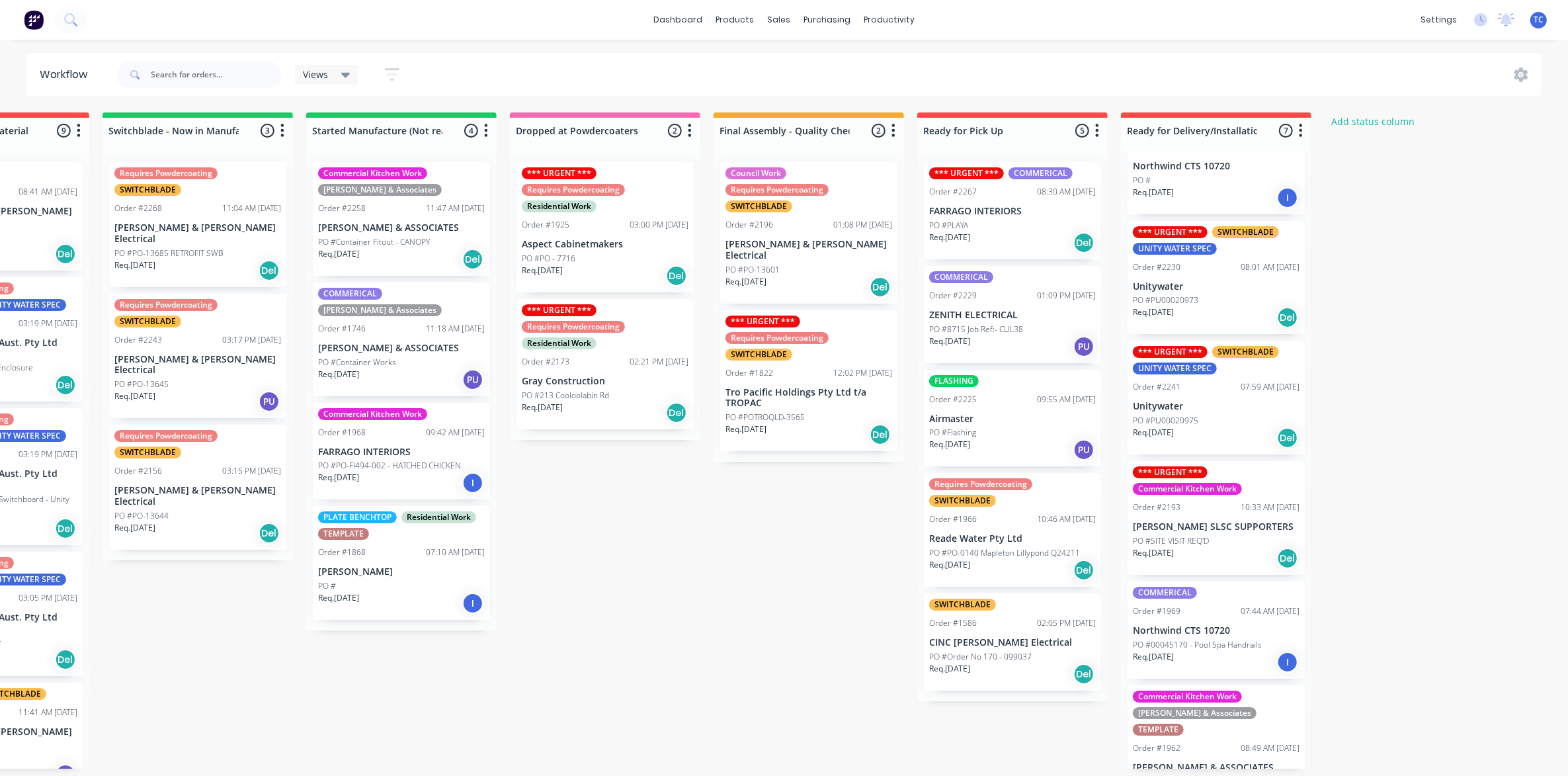
scroll to position [206, 0]
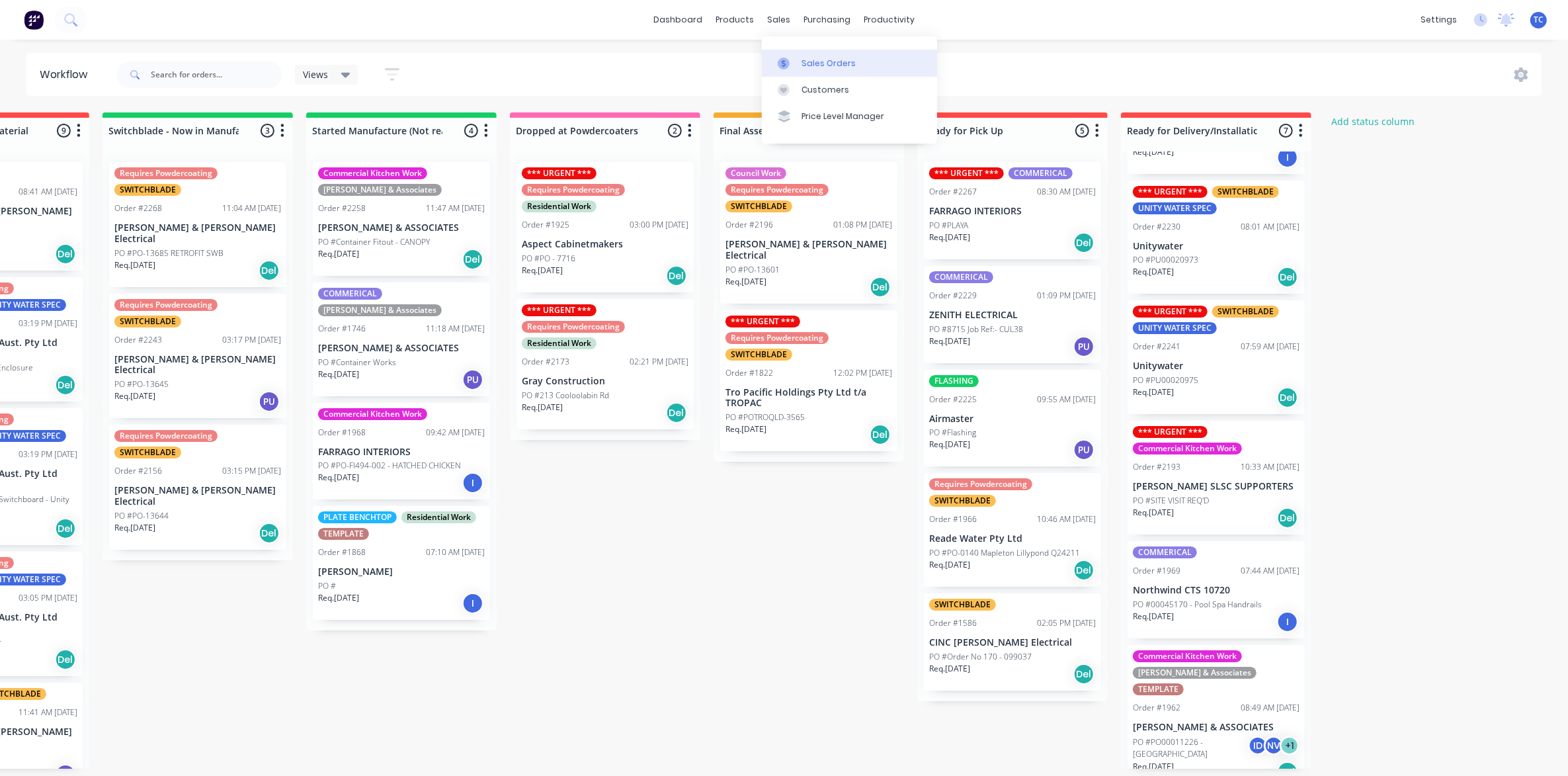
click at [820, 61] on div "Sales Orders" at bounding box center [828, 63] width 55 height 12
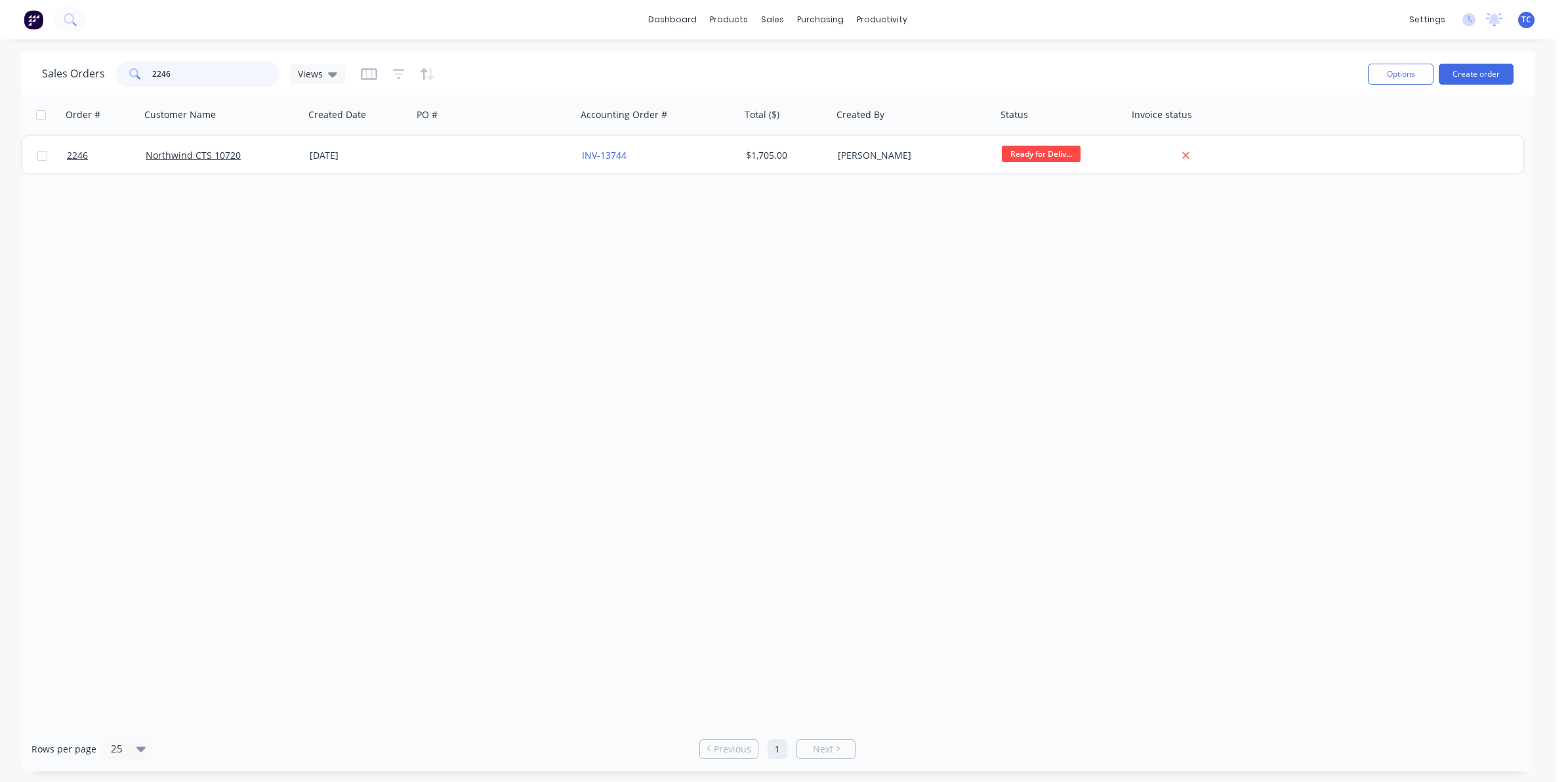
drag, startPoint x: 176, startPoint y: 75, endPoint x: 150, endPoint y: 75, distance: 26.0
click at [150, 75] on div "2246" at bounding box center [197, 75] width 164 height 27
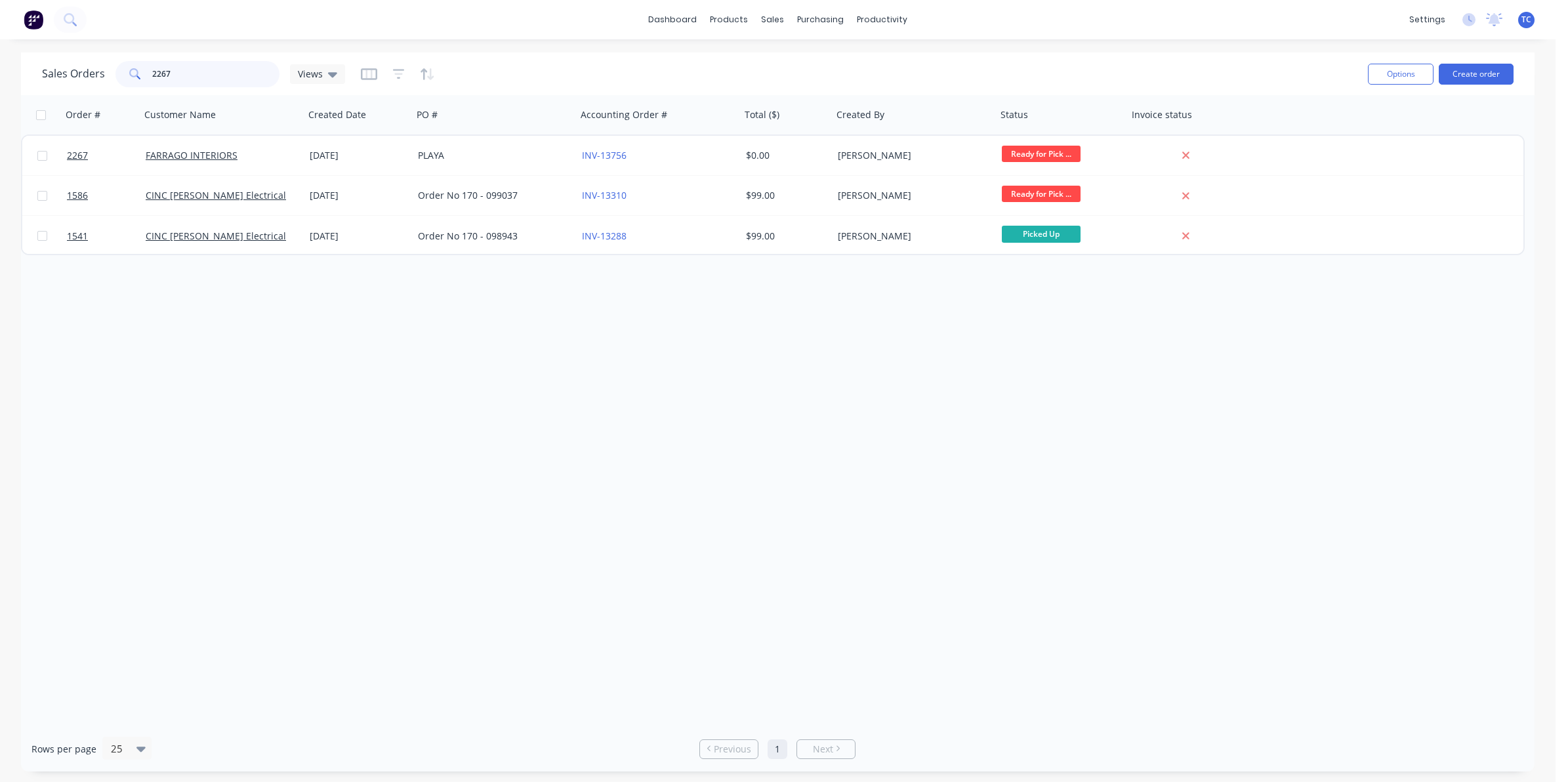
type input "2267"
